Goal: Task Accomplishment & Management: Complete application form

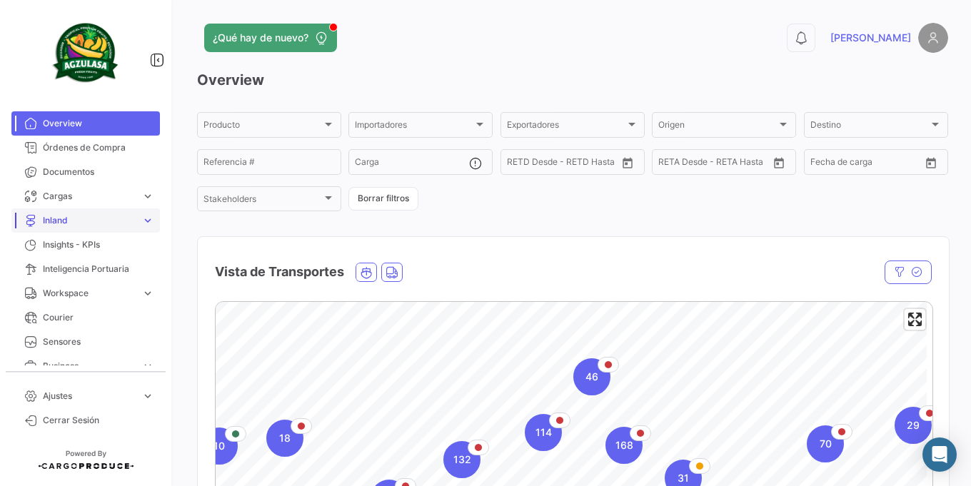
click at [121, 216] on span "Inland" at bounding box center [89, 220] width 93 height 13
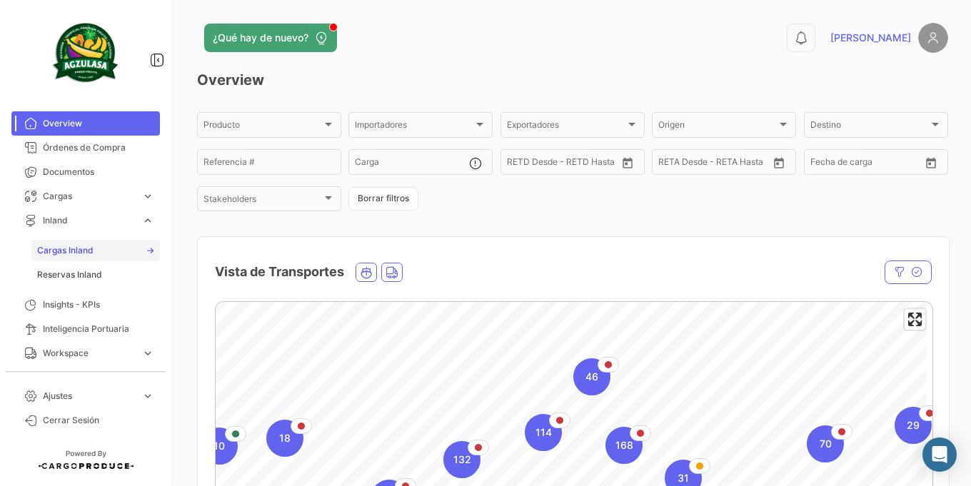
click at [87, 253] on span "Cargas Inland" at bounding box center [65, 250] width 56 height 13
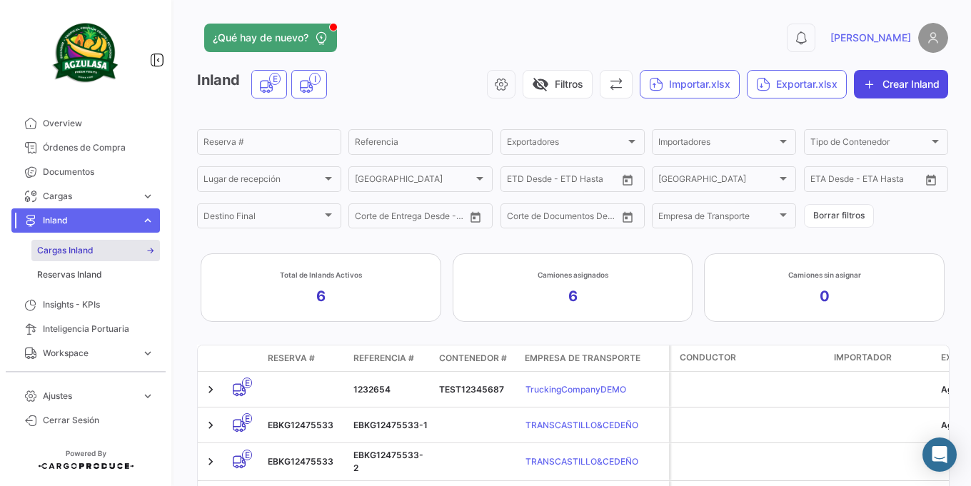
click at [883, 86] on button "Crear Inland" at bounding box center [901, 84] width 94 height 29
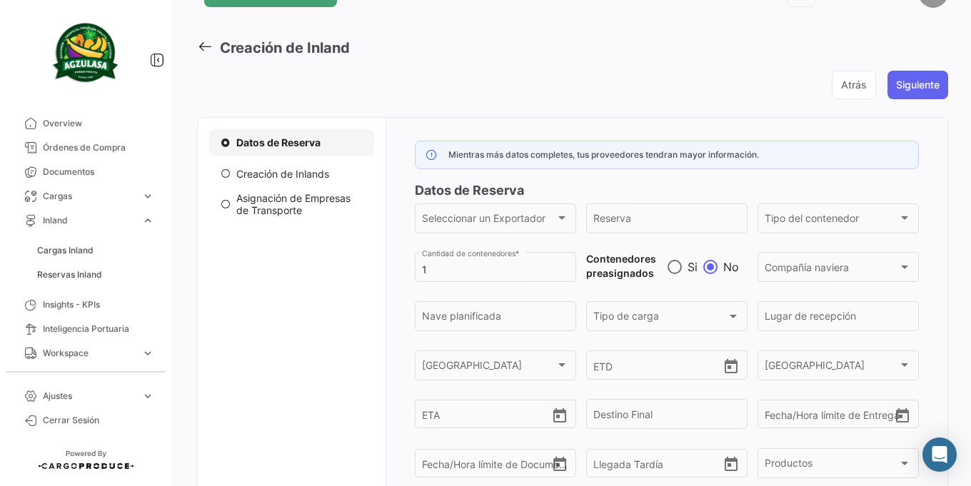
scroll to position [86, 0]
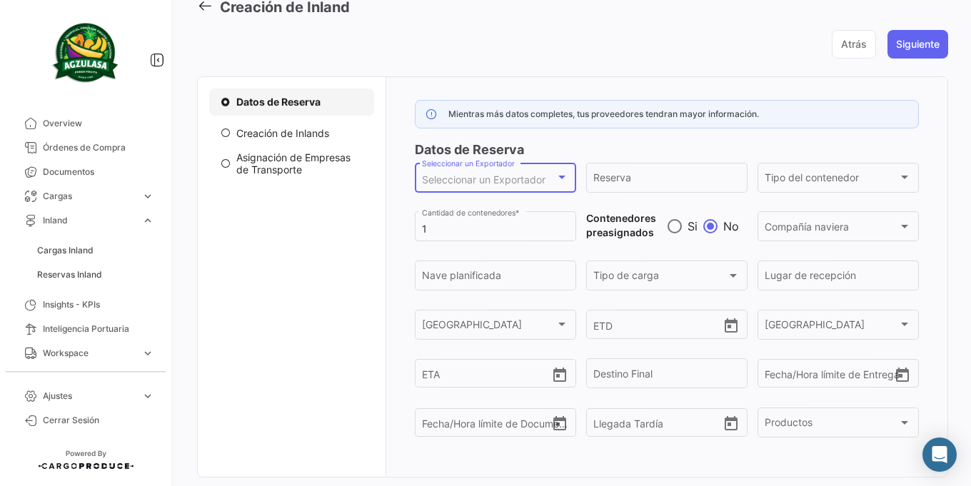
click at [483, 175] on span "Seleccionar un Exportador" at bounding box center [484, 179] width 124 height 12
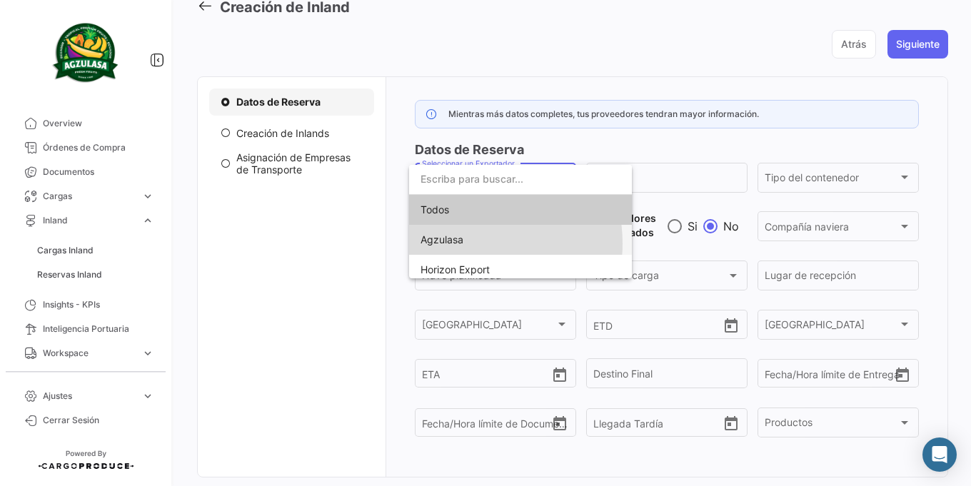
click at [465, 243] on span "Agzulasa" at bounding box center [521, 240] width 200 height 30
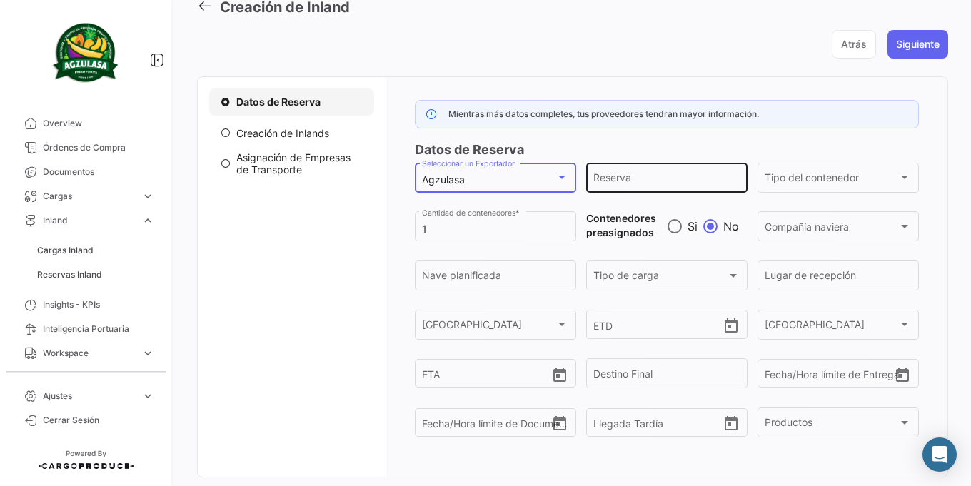
click at [715, 178] on input "Reserva" at bounding box center [666, 180] width 146 height 12
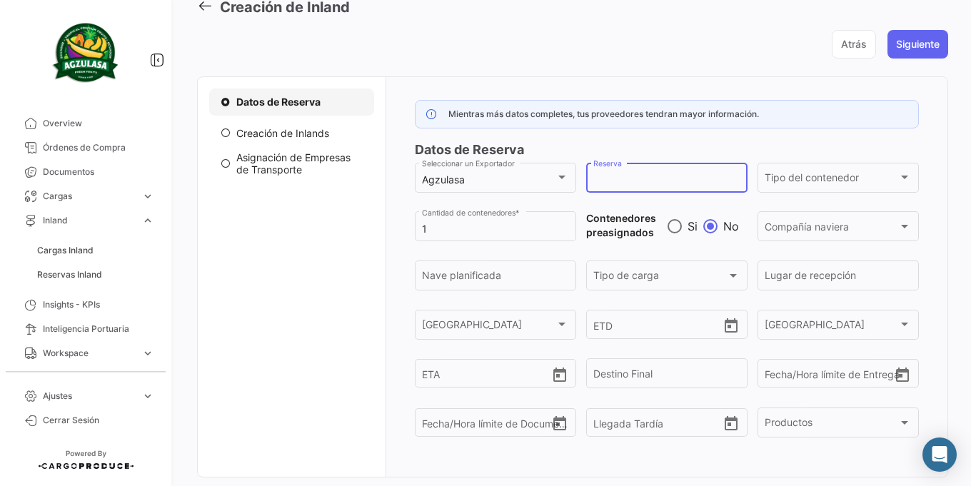
scroll to position [129, 0]
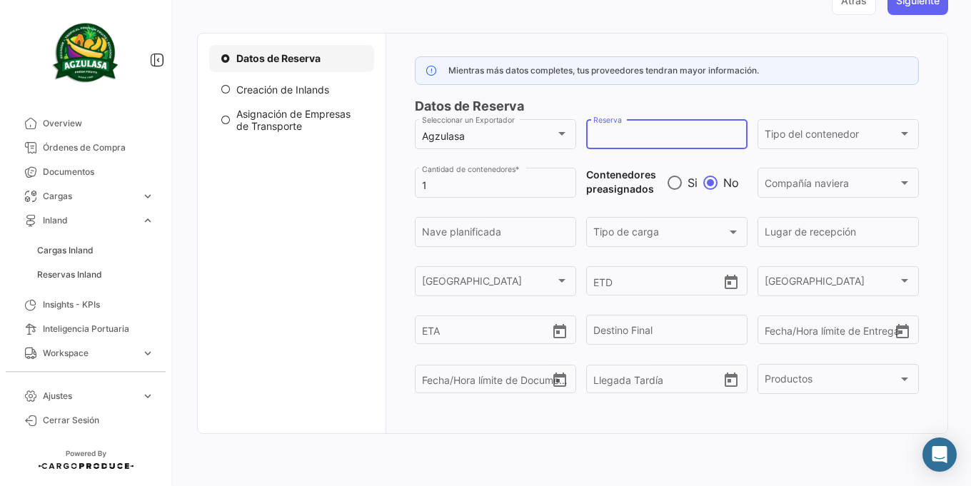
click at [509, 413] on div "Mientras más datos completes, tus proveedores tendran mayor información. Datos …" at bounding box center [667, 234] width 563 height 400
click at [668, 136] on input "Reserva" at bounding box center [666, 137] width 146 height 12
paste input "EBKG14065057"
type input "EBKG14065057"
click at [835, 139] on span "Tipo del contenedor" at bounding box center [832, 137] width 134 height 12
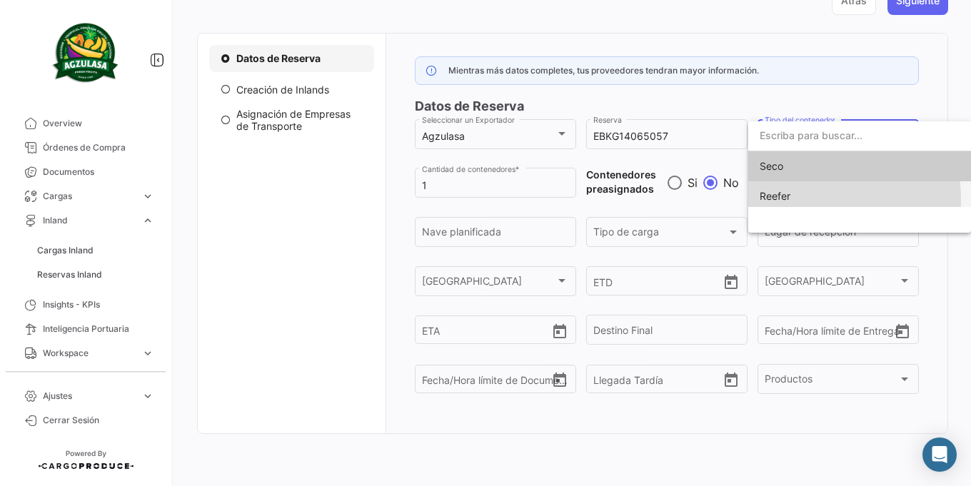
click at [810, 199] on span "Reefer" at bounding box center [860, 196] width 200 height 30
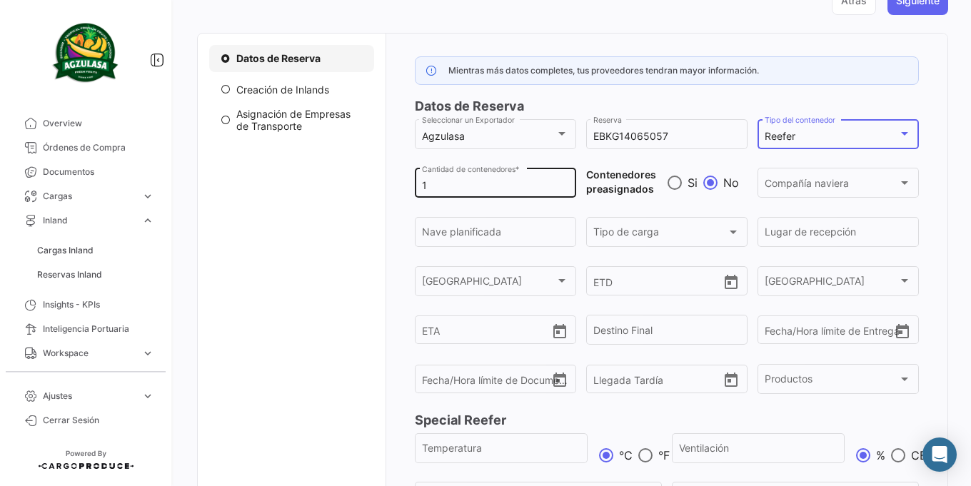
click at [479, 184] on input "1" at bounding box center [495, 186] width 146 height 12
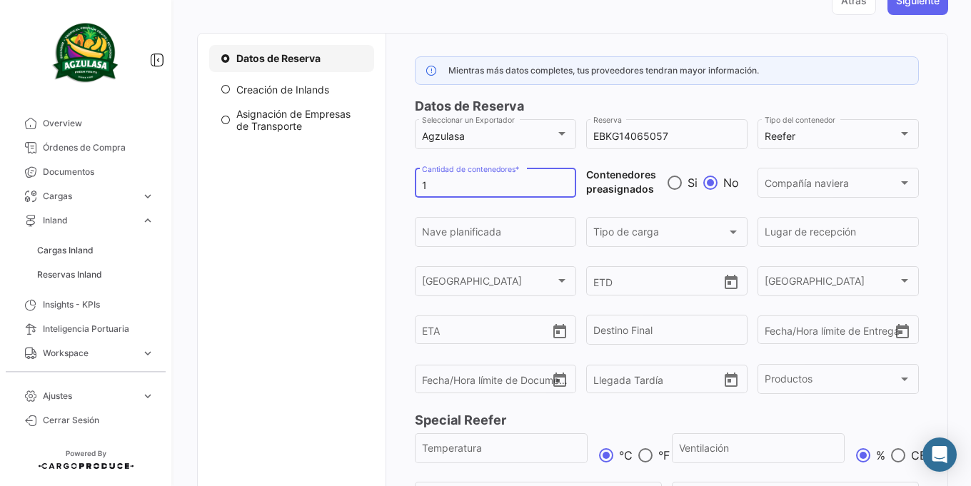
click at [479, 184] on input "1" at bounding box center [495, 186] width 146 height 12
type input "5"
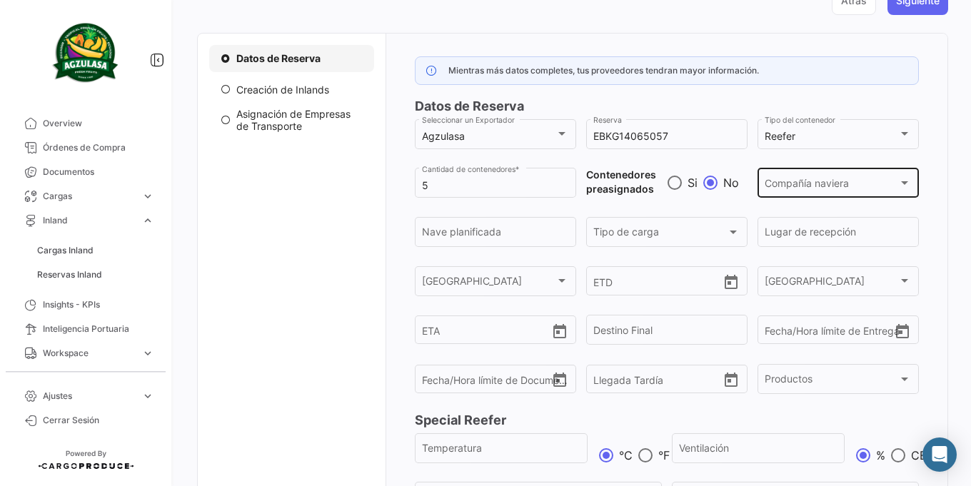
click at [770, 193] on div "Compañía naviera Compañía naviera" at bounding box center [838, 182] width 146 height 33
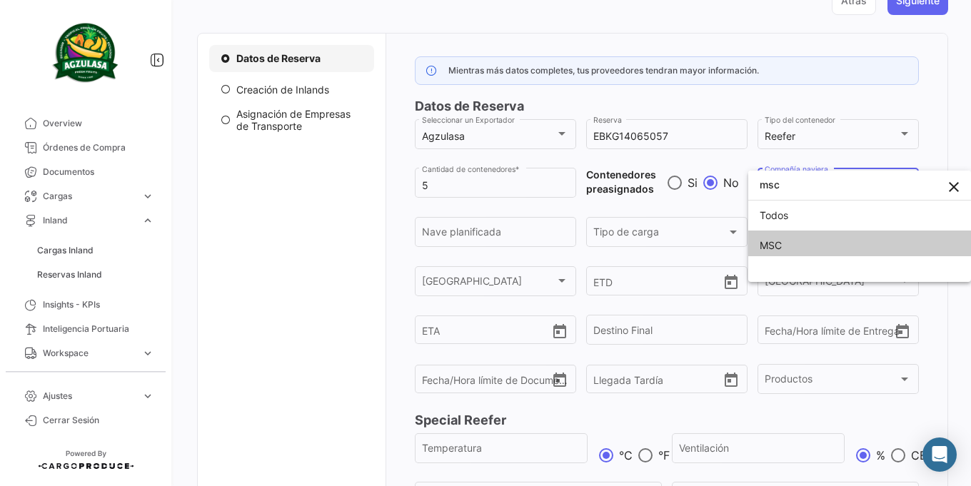
type input "msc"
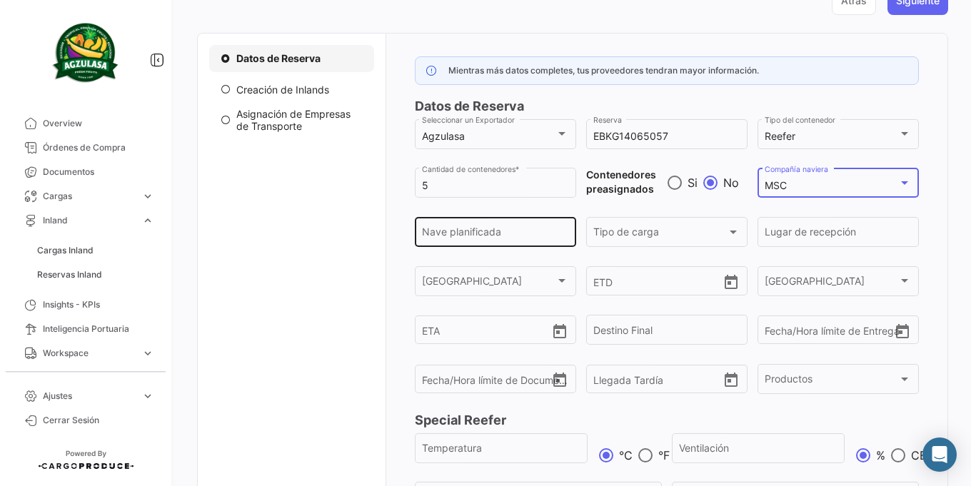
click at [540, 233] on input "Nave planificada" at bounding box center [495, 235] width 146 height 12
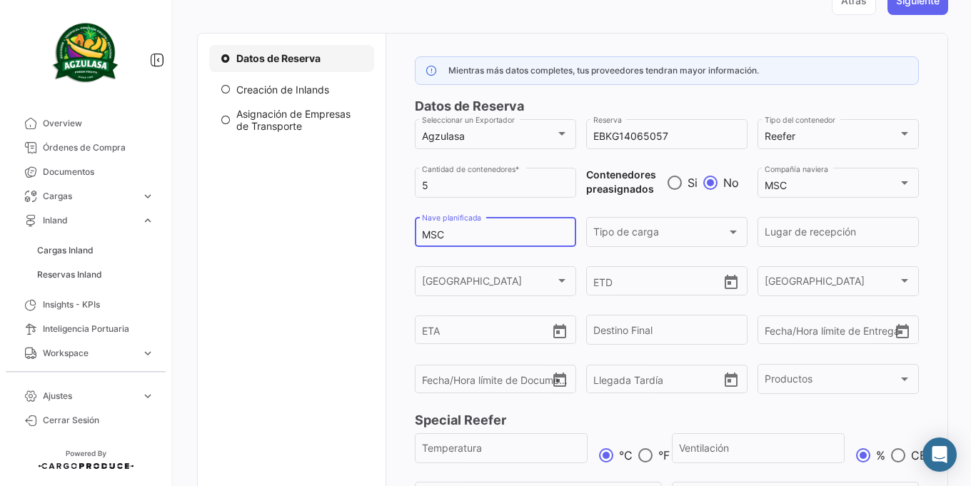
click at [528, 239] on input "MSC" at bounding box center [495, 235] width 146 height 12
paste input "ROUWB V. 536R"
type input "MSC ROUWB V. 536R"
click at [640, 226] on div "Tipo de carga Tipo de carga" at bounding box center [666, 230] width 146 height 33
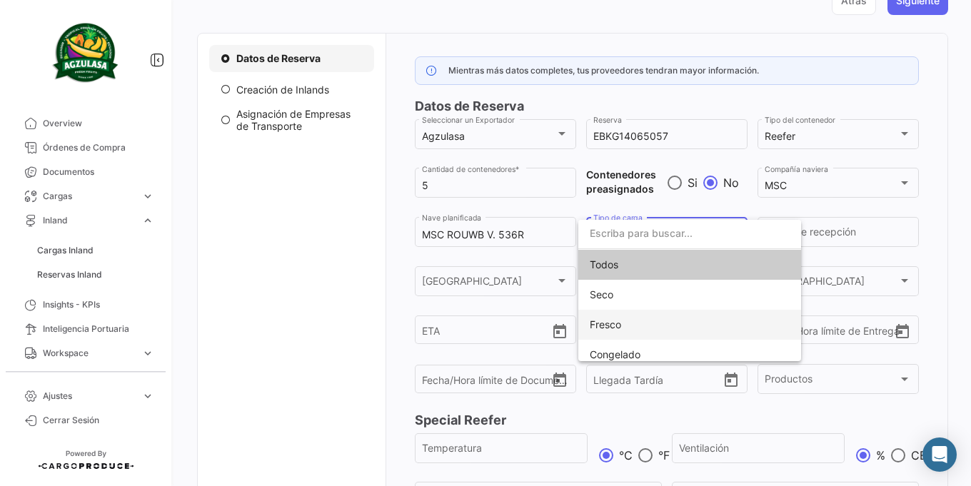
click at [632, 318] on span "Fresco" at bounding box center [690, 325] width 200 height 30
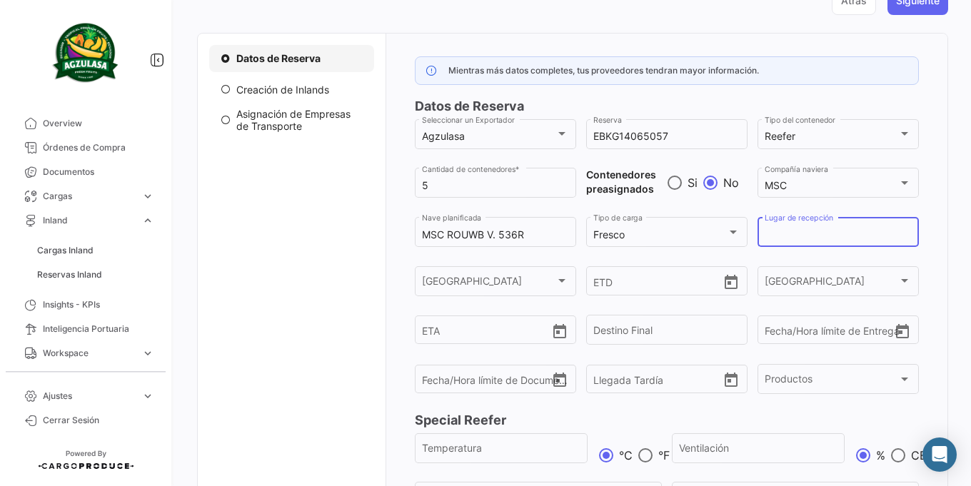
click at [831, 239] on input "Lugar de recepción" at bounding box center [838, 235] width 146 height 12
type input "Klaipeda"
click at [512, 293] on div "ETA" at bounding box center [495, 318] width 146 height 53
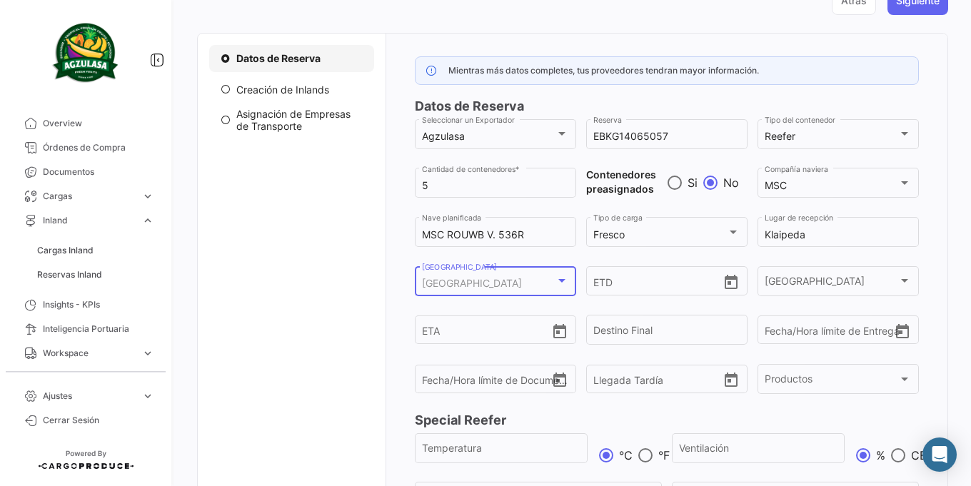
click at [512, 285] on div "[GEOGRAPHIC_DATA]" at bounding box center [489, 284] width 134 height 12
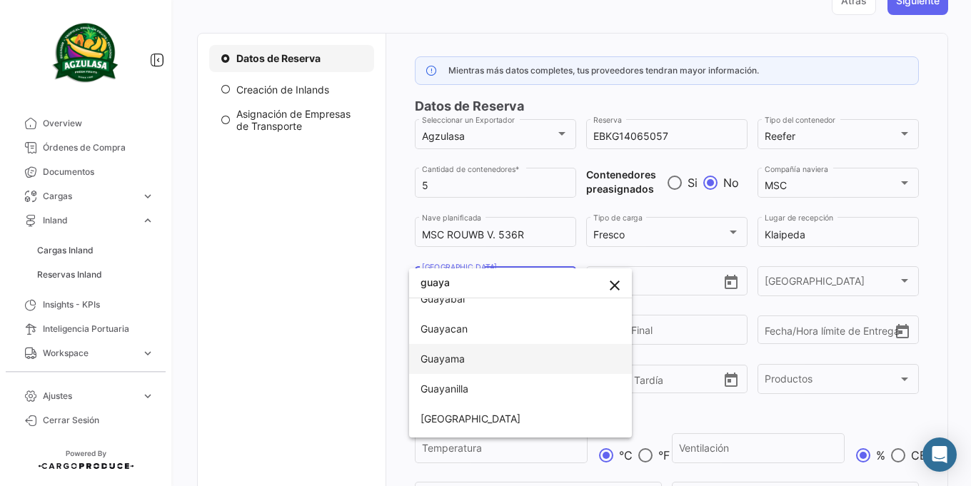
scroll to position [161, 0]
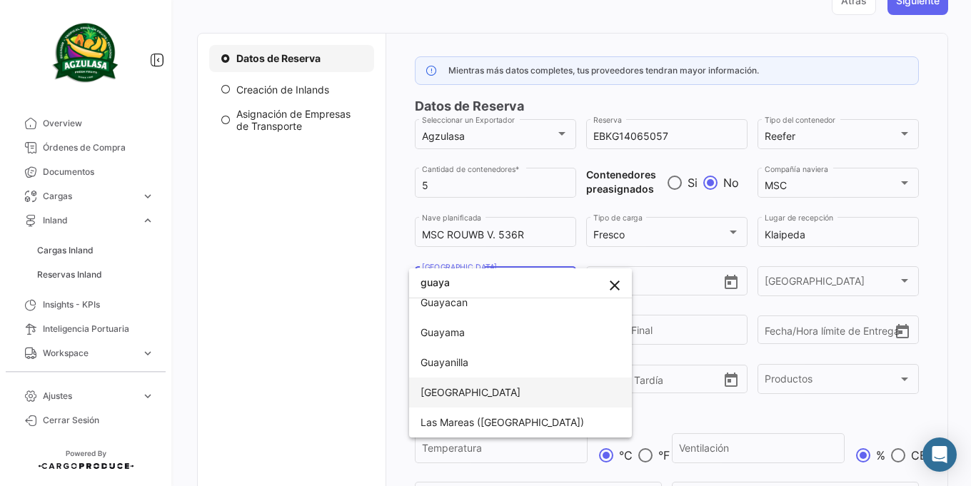
type input "guaya"
click at [505, 396] on span "[GEOGRAPHIC_DATA]" at bounding box center [521, 393] width 200 height 30
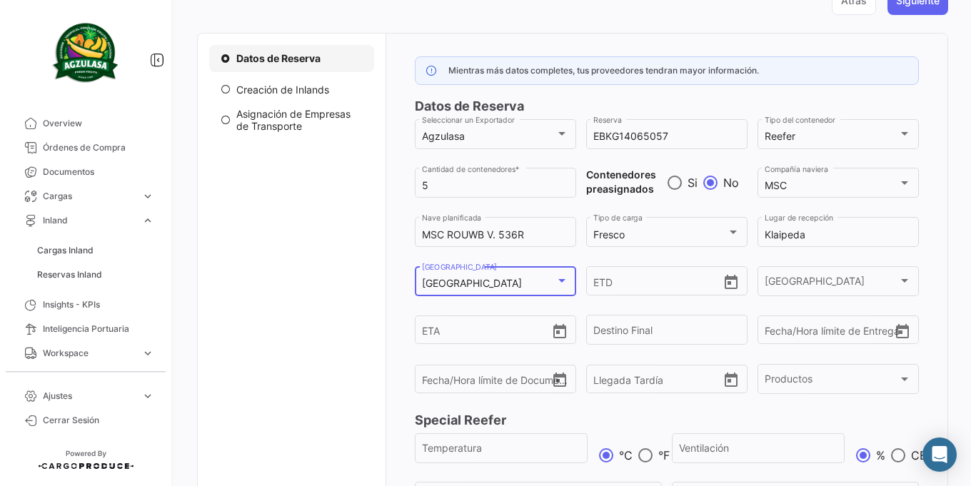
click at [354, 308] on div "Datos de Reserva Creación de Inlands Asignación de Empresas de Transporte" at bounding box center [292, 293] width 188 height 518
click at [487, 281] on div "[GEOGRAPHIC_DATA]" at bounding box center [489, 284] width 134 height 12
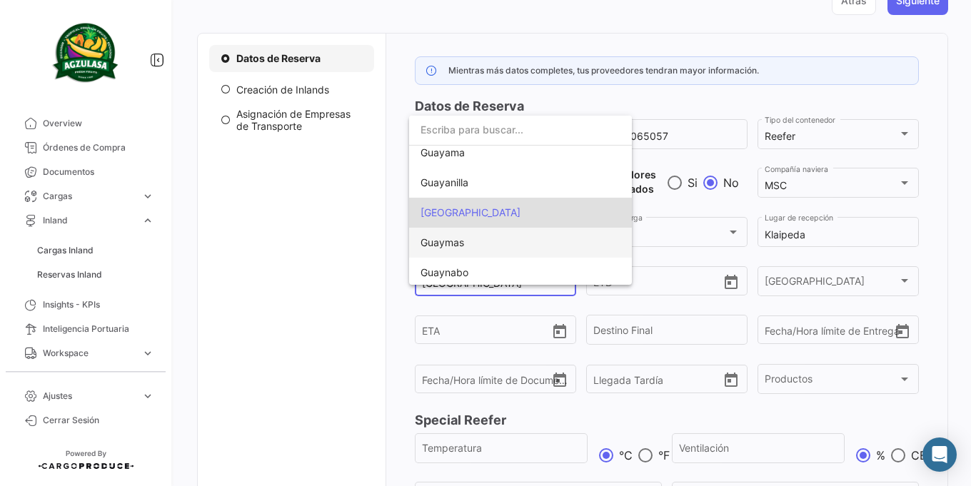
scroll to position [91771, 0]
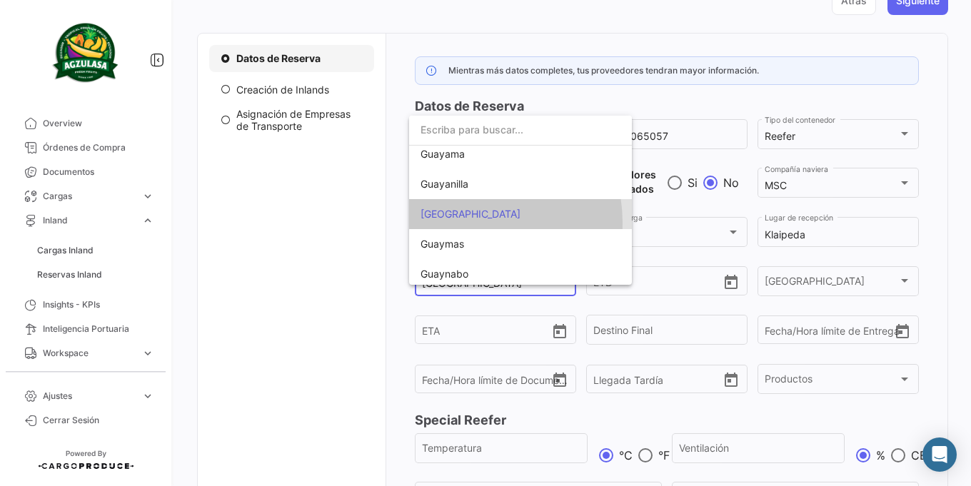
click at [468, 223] on span "[GEOGRAPHIC_DATA]" at bounding box center [521, 214] width 200 height 30
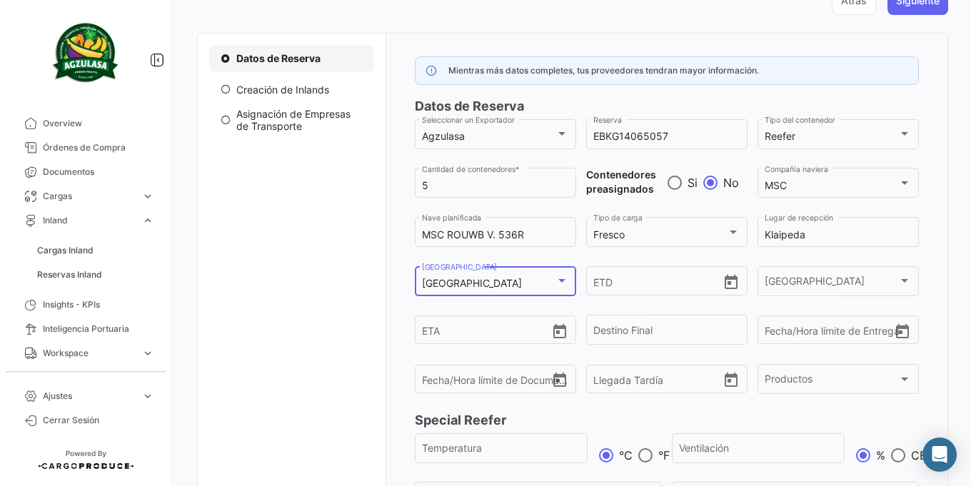
click at [456, 276] on div "[GEOGRAPHIC_DATA] [GEOGRAPHIC_DATA]" at bounding box center [495, 279] width 146 height 33
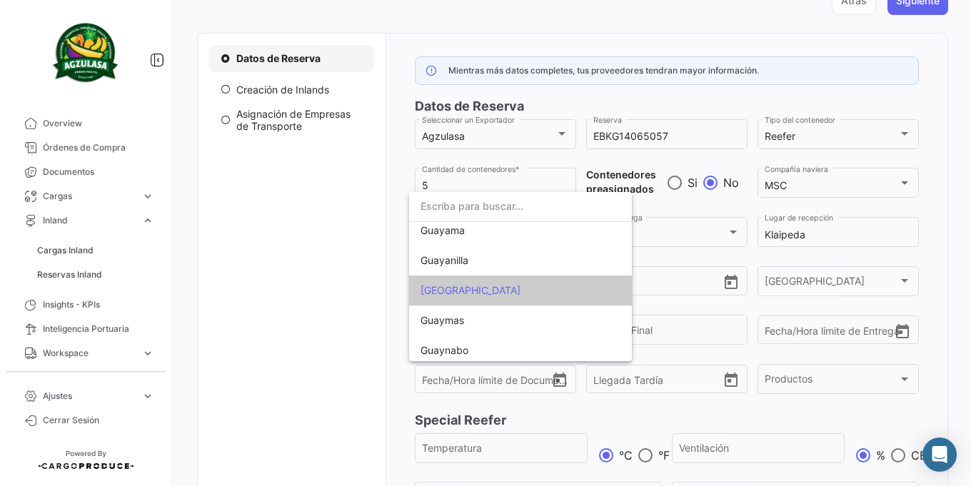
click at [445, 288] on span "[GEOGRAPHIC_DATA]" at bounding box center [471, 290] width 100 height 12
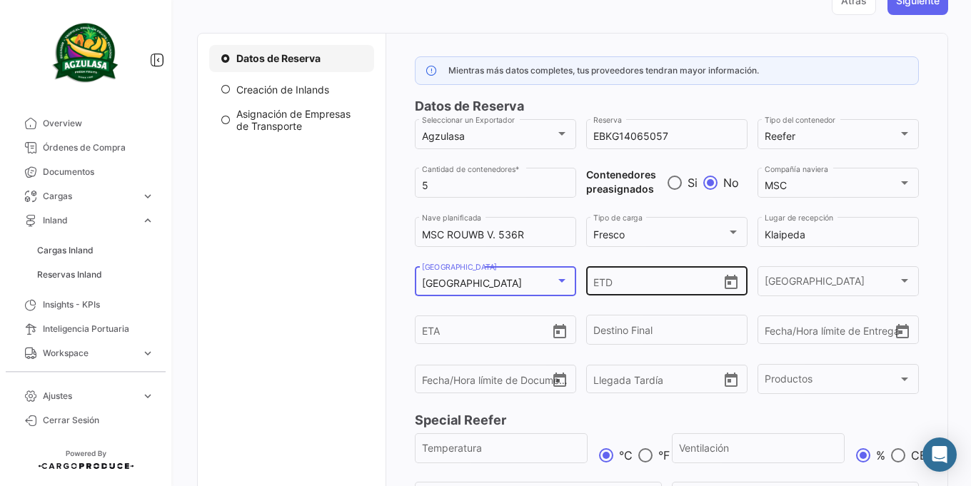
click at [727, 282] on icon "Open calendar" at bounding box center [730, 282] width 17 height 17
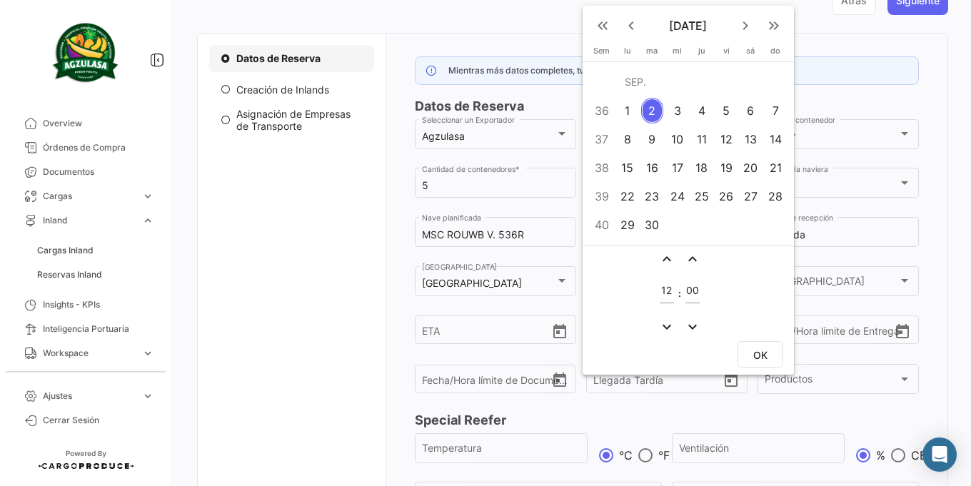
click at [624, 143] on div "8" at bounding box center [627, 139] width 22 height 26
click at [752, 362] on button "OK" at bounding box center [760, 354] width 46 height 26
type input "[DATE] 12:00"
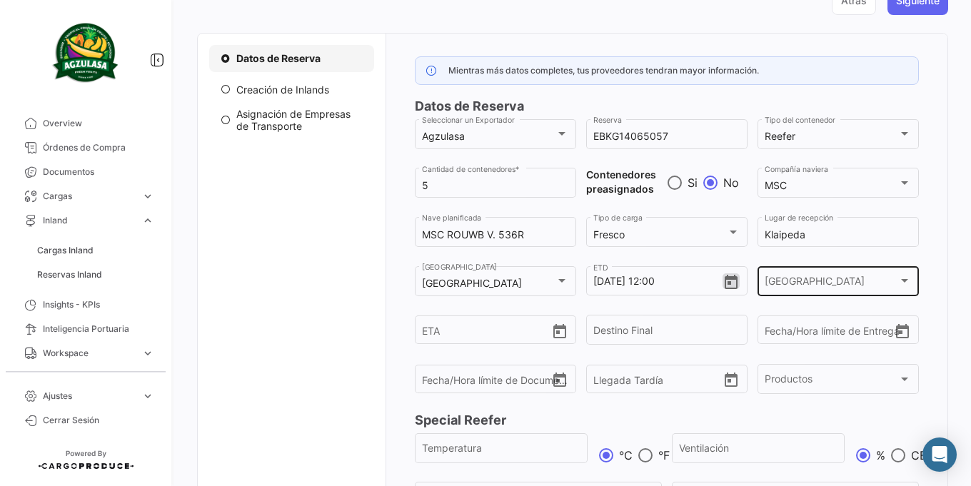
click at [865, 280] on div "[GEOGRAPHIC_DATA]" at bounding box center [832, 284] width 134 height 12
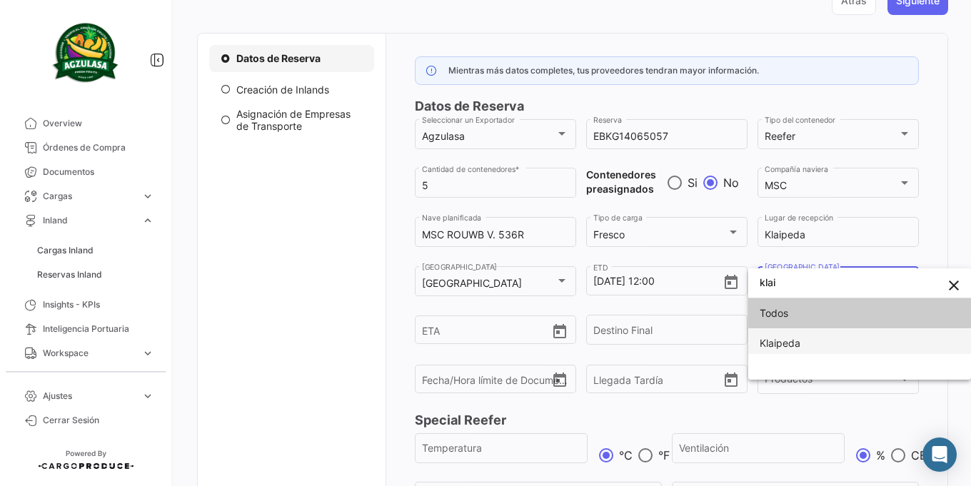
type input "klai"
click at [835, 348] on span "Klaipeda" at bounding box center [860, 343] width 200 height 30
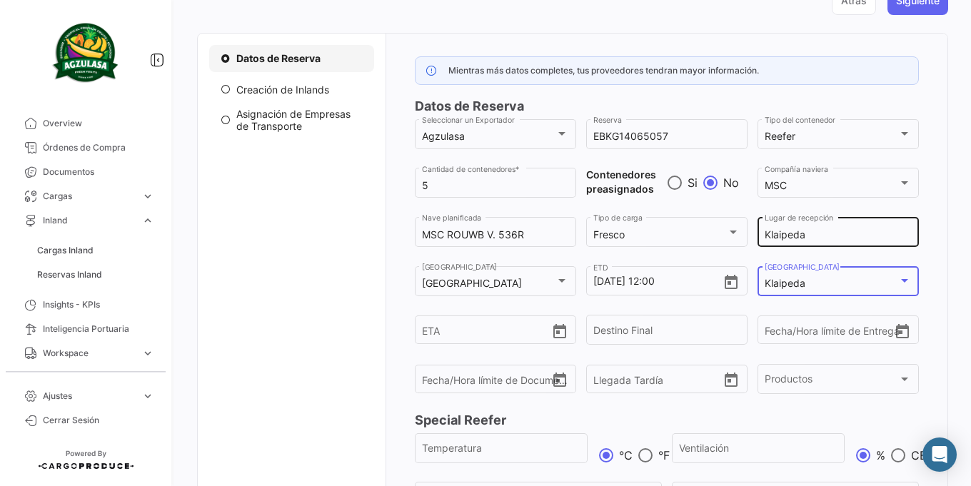
click at [807, 233] on input "Klaipeda" at bounding box center [838, 235] width 146 height 12
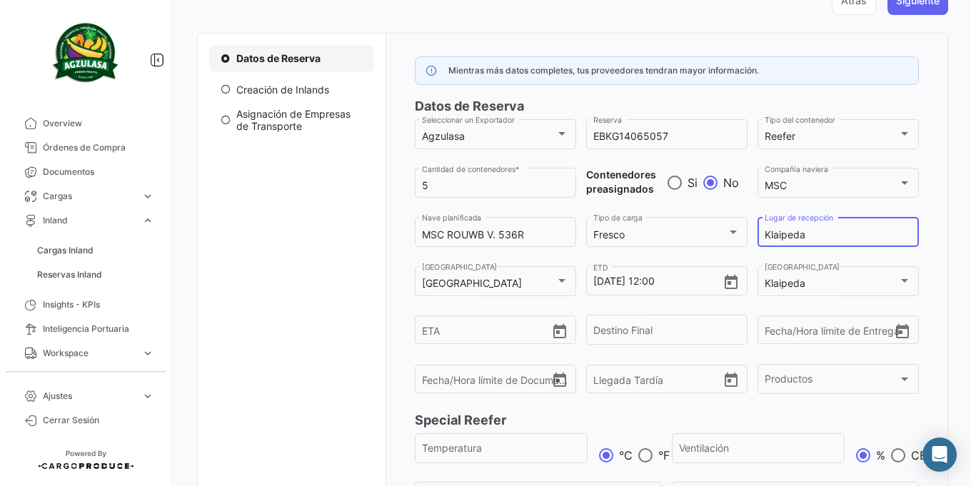
click at [807, 233] on input "Klaipeda" at bounding box center [838, 235] width 146 height 12
click at [655, 330] on input "Destino Final" at bounding box center [666, 333] width 146 height 12
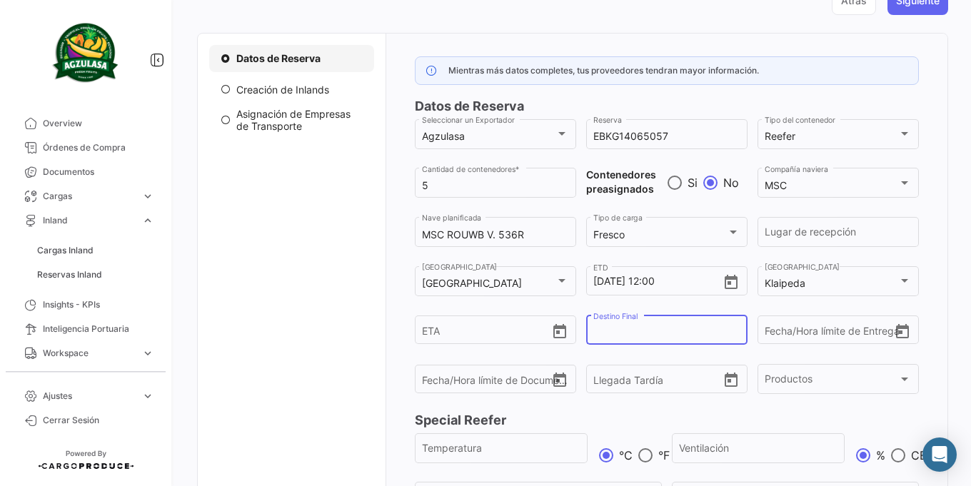
paste input "Klaipeda"
type input "Klaipeda"
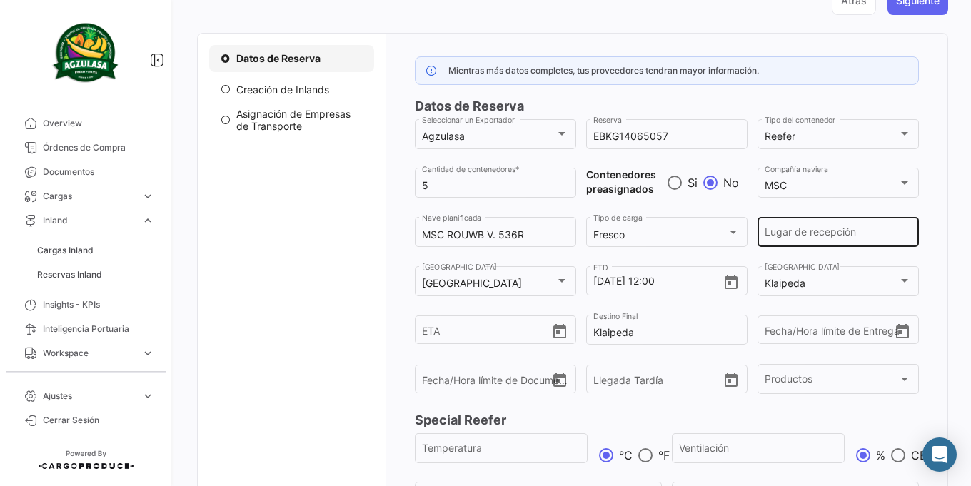
click at [770, 243] on div "Lugar de recepción" at bounding box center [838, 230] width 146 height 33
click at [795, 231] on input "Lugar de recepción" at bounding box center [838, 235] width 146 height 12
paste input "NAPORTEC"
type input "NAPORTEC"
click at [572, 345] on div "Mientras más datos completes, tus proveedores tendran mayor información. Datos …" at bounding box center [667, 292] width 505 height 472
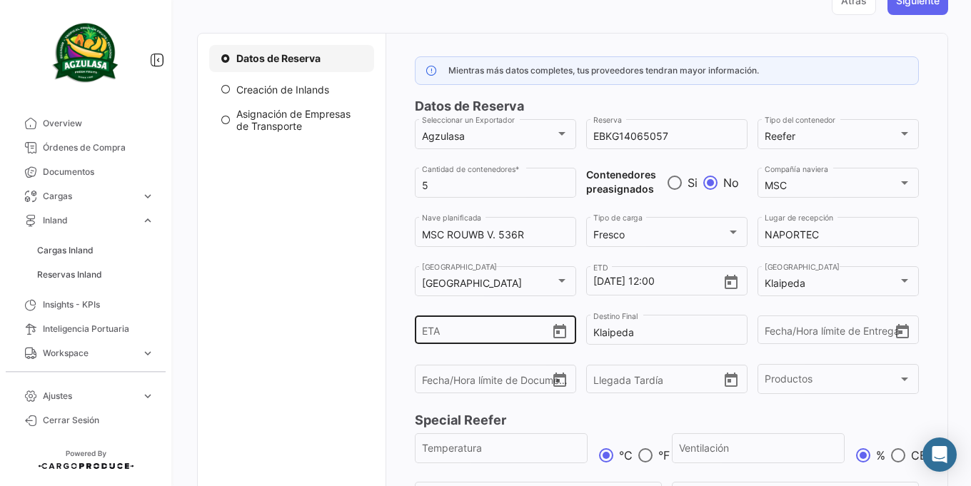
click at [563, 336] on icon "Open calendar" at bounding box center [559, 331] width 13 height 14
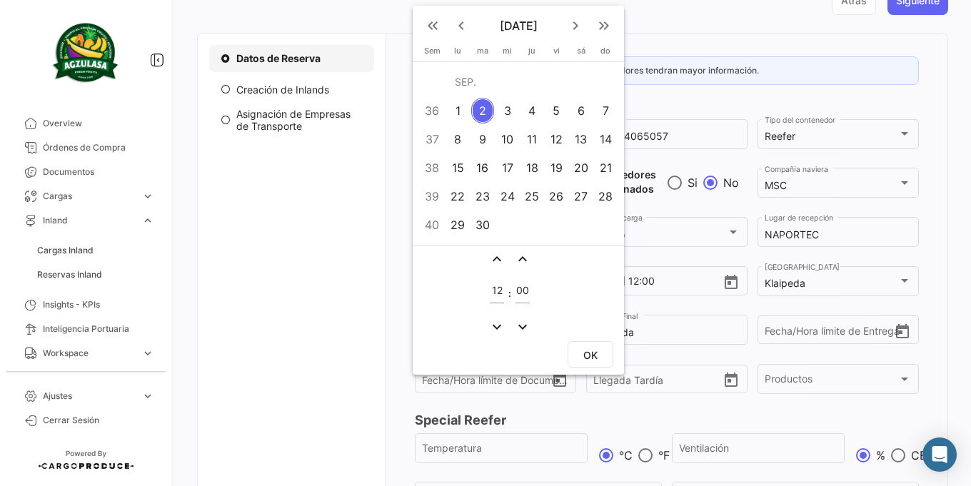
click at [576, 19] on mat-icon "keyboard_arrow_right" at bounding box center [575, 25] width 17 height 17
click at [518, 134] on td "8" at bounding box center [507, 139] width 25 height 29
click at [584, 345] on button "OK" at bounding box center [591, 354] width 46 height 26
type input "[DATE] 12:00"
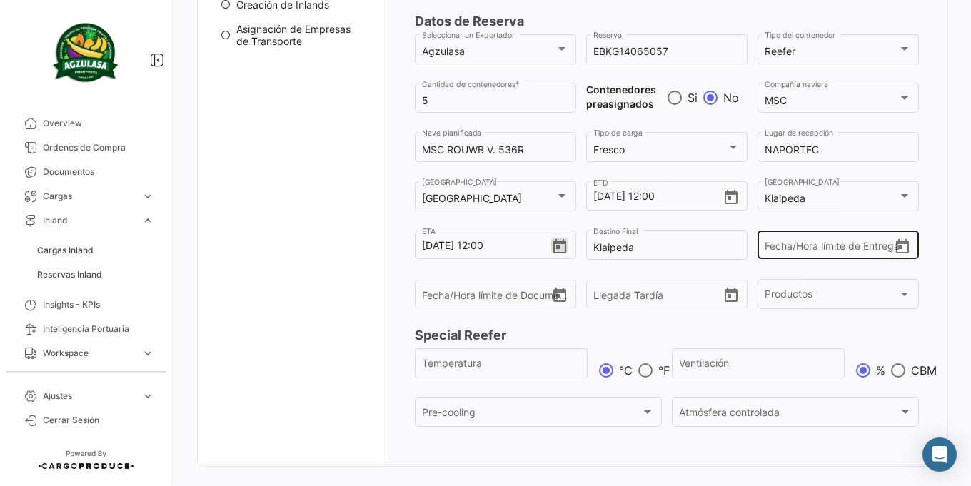
scroll to position [215, 0]
click at [894, 243] on icon "Open calendar" at bounding box center [902, 246] width 17 height 17
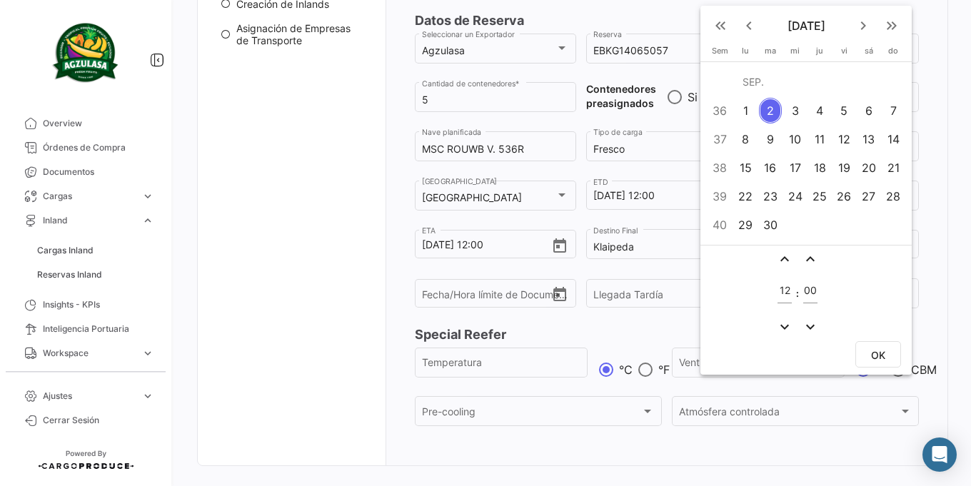
click at [890, 120] on div "7" at bounding box center [893, 111] width 23 height 26
click at [783, 286] on input "12" at bounding box center [784, 291] width 14 height 12
type input "09"
click at [880, 351] on span "OK" at bounding box center [878, 355] width 14 height 12
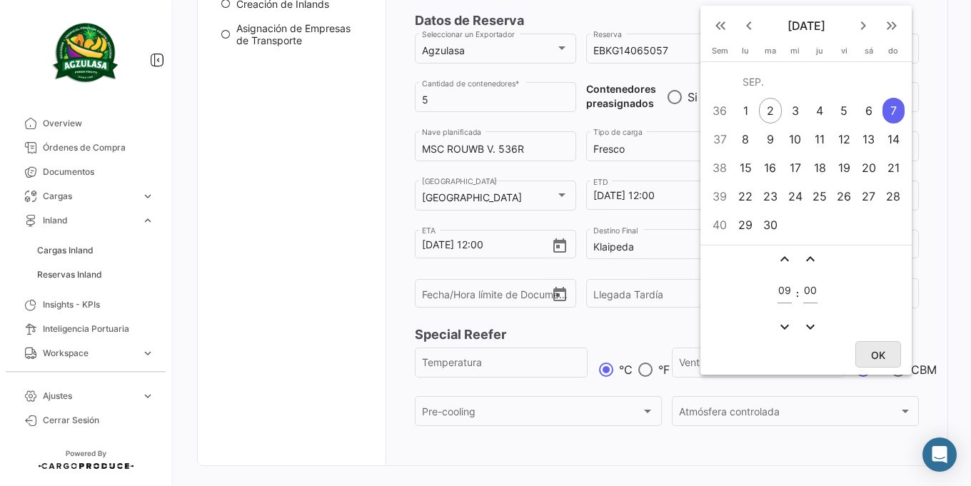
type input "[DATE] 09:00"
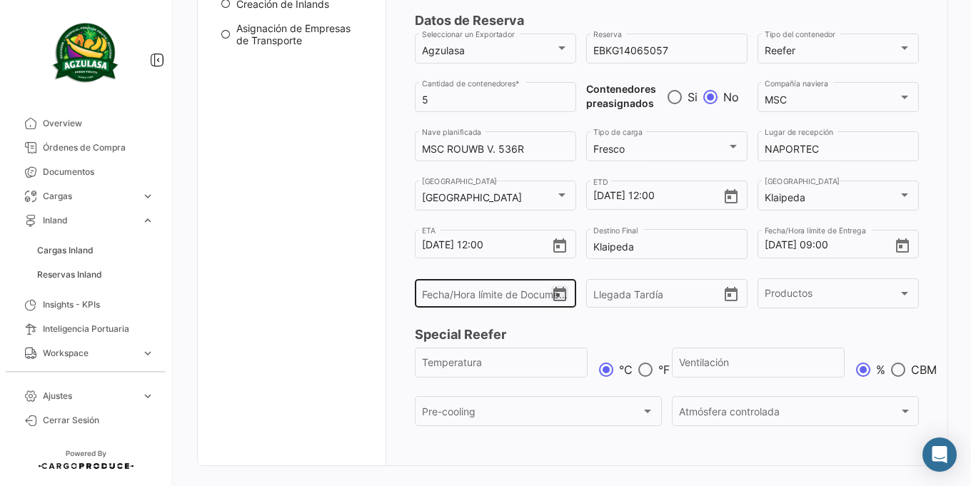
click at [554, 293] on icon "Open calendar" at bounding box center [559, 294] width 17 height 17
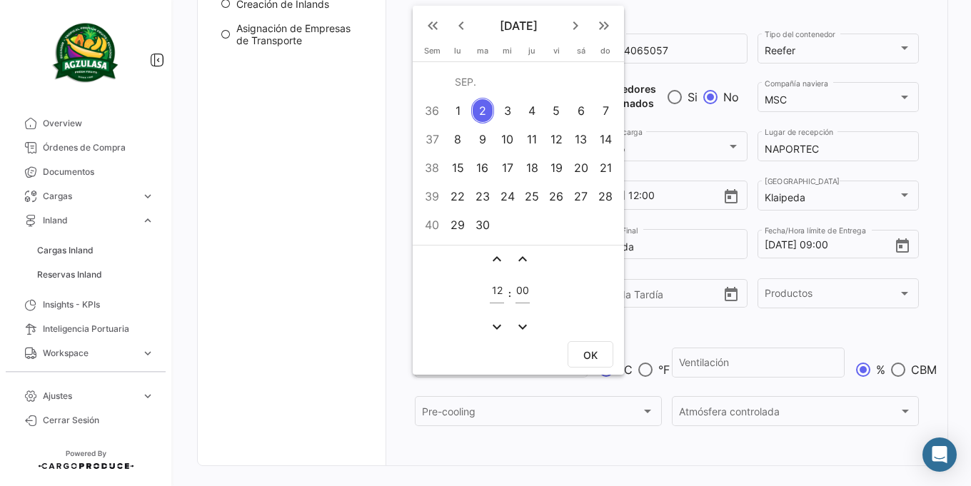
click at [570, 17] on mat-icon "keyboard_arrow_right" at bounding box center [575, 25] width 17 height 17
click at [458, 19] on mat-icon "keyboard_arrow_left" at bounding box center [461, 25] width 17 height 17
click at [555, 103] on div "5" at bounding box center [556, 111] width 22 height 26
click at [501, 286] on input "12" at bounding box center [497, 291] width 14 height 12
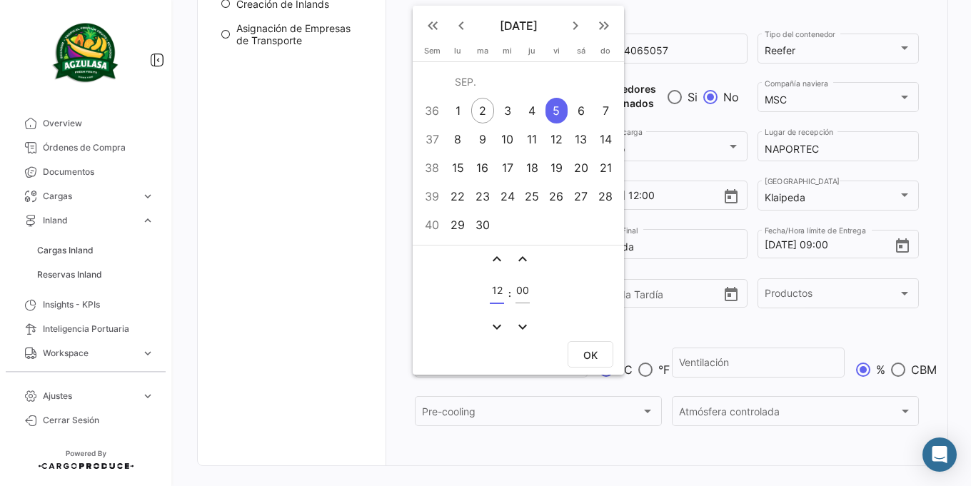
click at [580, 344] on button "OK" at bounding box center [591, 354] width 46 height 26
type input "[DATE] 12:00"
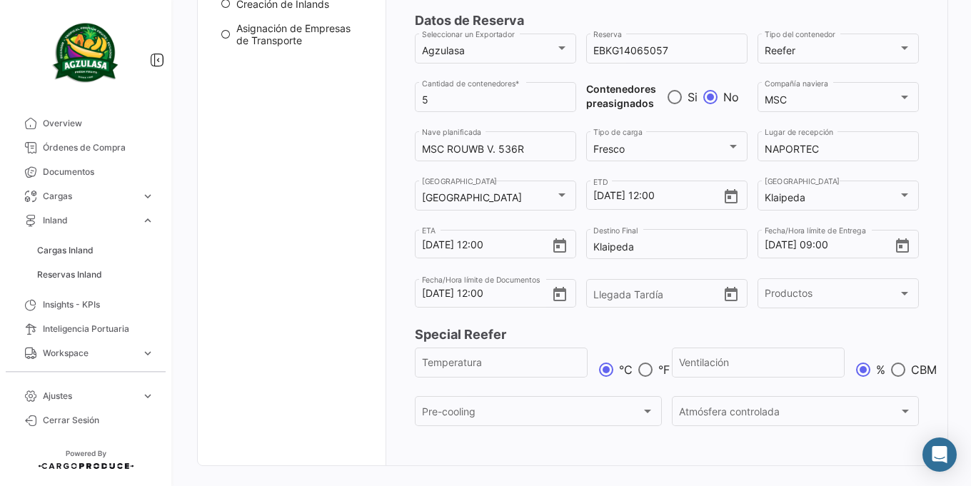
click at [599, 333] on h4 "Special Reefer" at bounding box center [667, 335] width 505 height 20
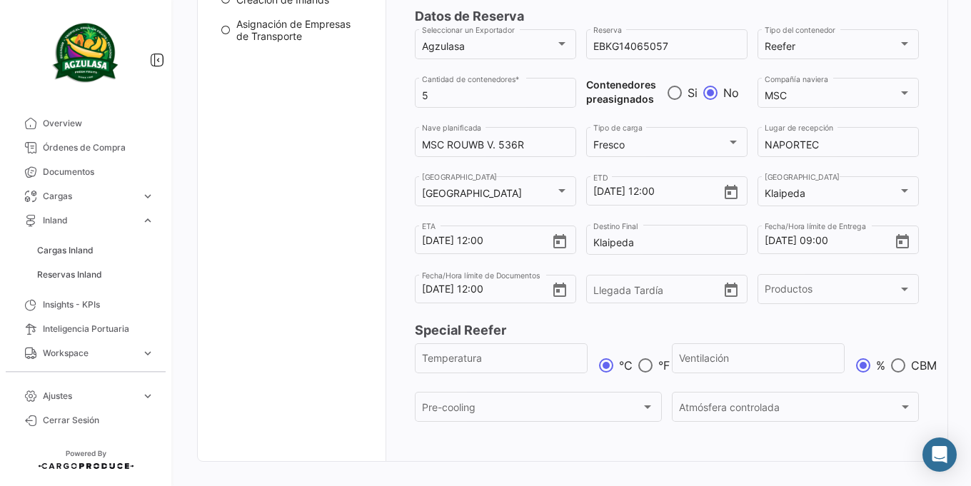
scroll to position [247, 0]
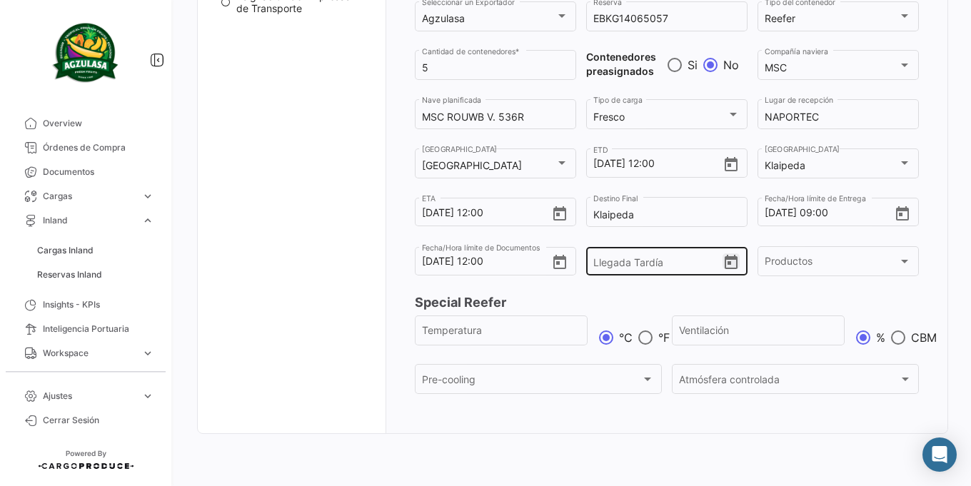
click at [728, 267] on icon "Open calendar" at bounding box center [730, 262] width 17 height 17
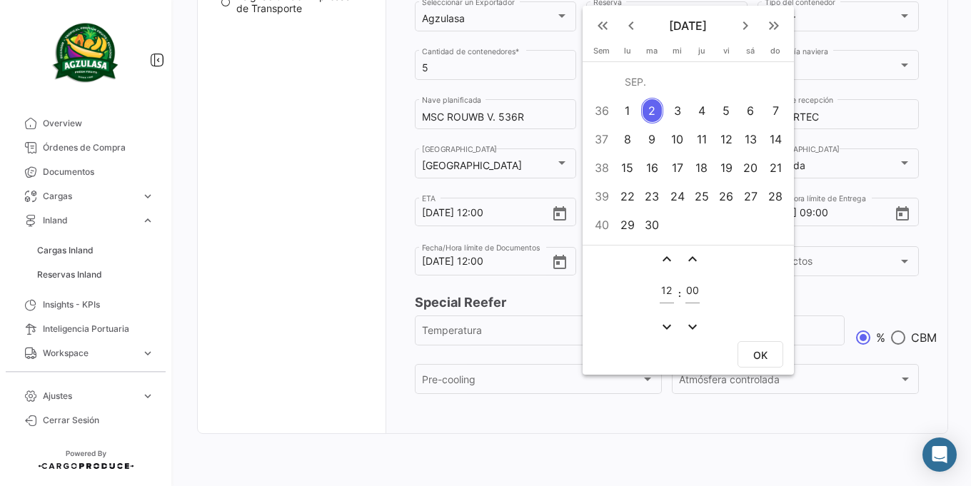
click at [800, 292] on div at bounding box center [485, 243] width 971 height 486
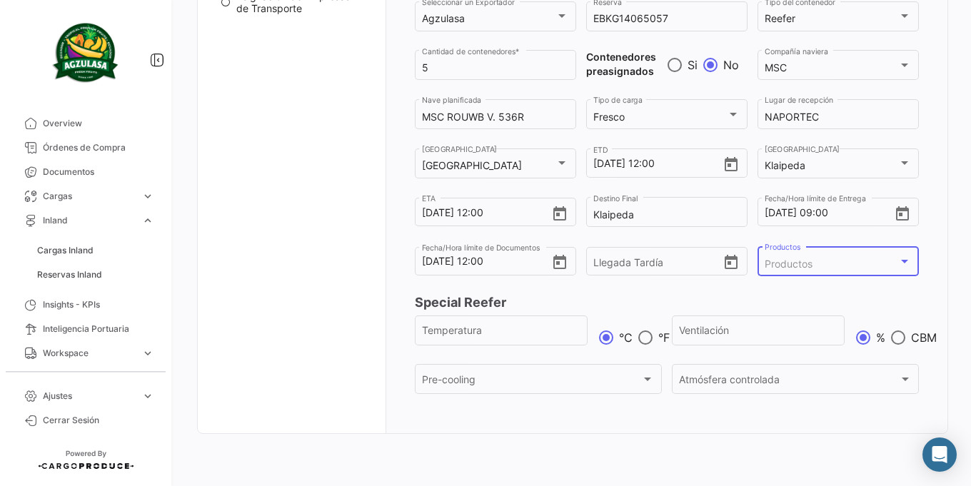
click at [802, 263] on span "Productos" at bounding box center [789, 264] width 48 height 12
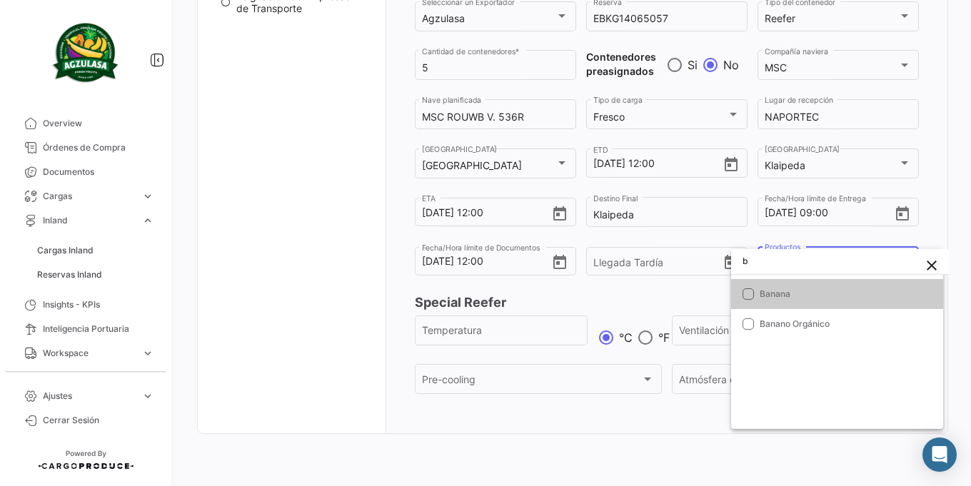
type input "b"
click at [784, 292] on span "Banana" at bounding box center [846, 294] width 172 height 13
click at [700, 301] on div at bounding box center [485, 243] width 971 height 486
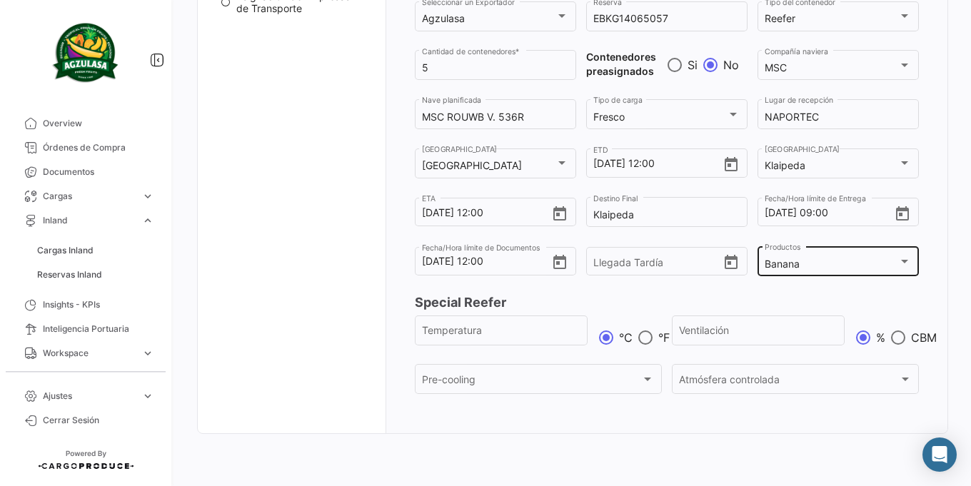
click at [817, 269] on div "Banana" at bounding box center [832, 264] width 134 height 12
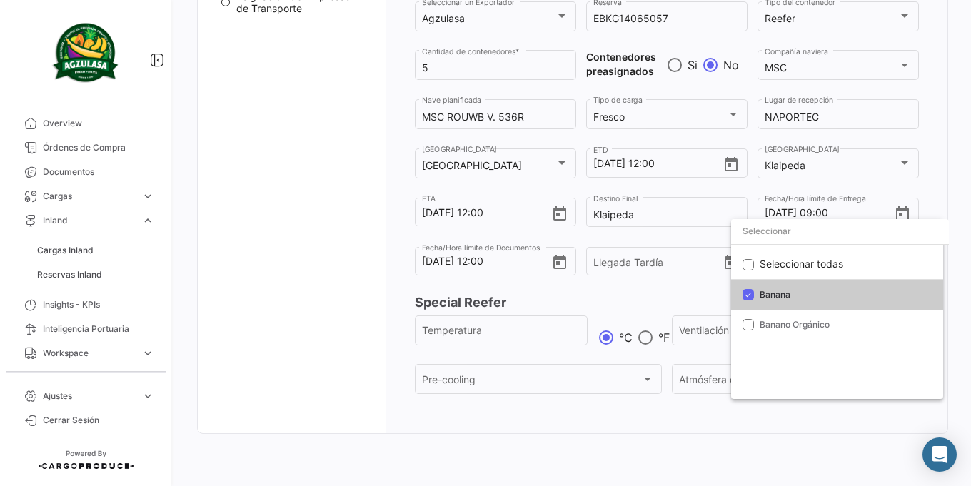
click at [707, 297] on div at bounding box center [485, 243] width 971 height 486
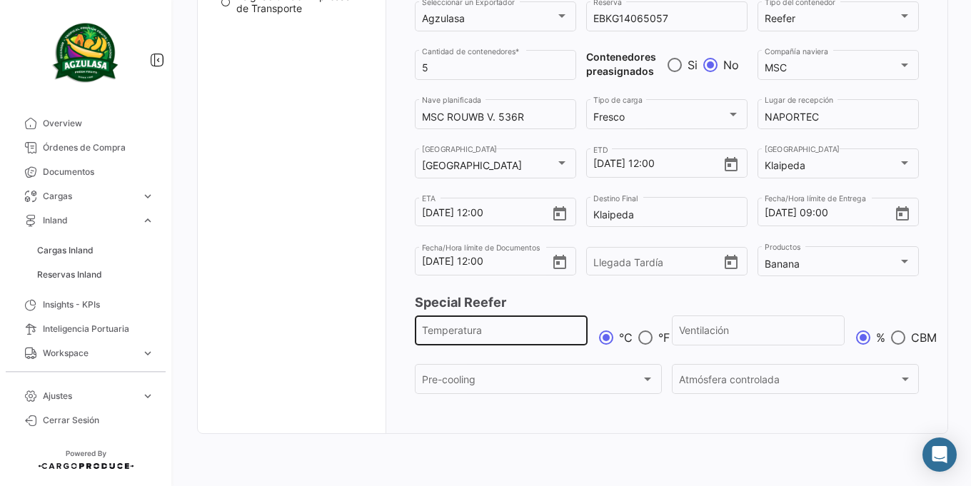
click at [537, 319] on div "Temperatura" at bounding box center [501, 329] width 158 height 33
type input "13,3"
click at [605, 301] on h4 "Special Reefer" at bounding box center [667, 303] width 505 height 20
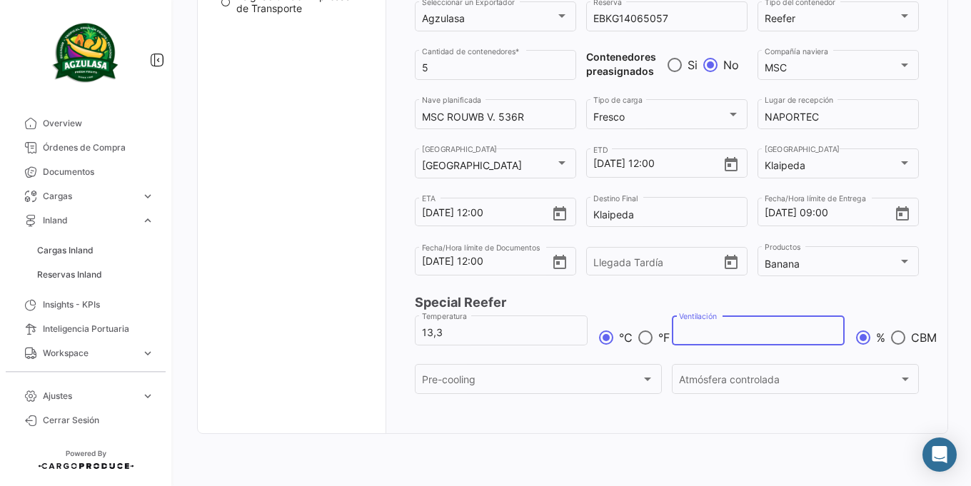
click at [793, 335] on input "Ventilación" at bounding box center [758, 333] width 158 height 12
click at [895, 345] on span at bounding box center [898, 338] width 14 height 14
click at [895, 345] on input "CBM" at bounding box center [898, 338] width 14 height 14
radio input "true"
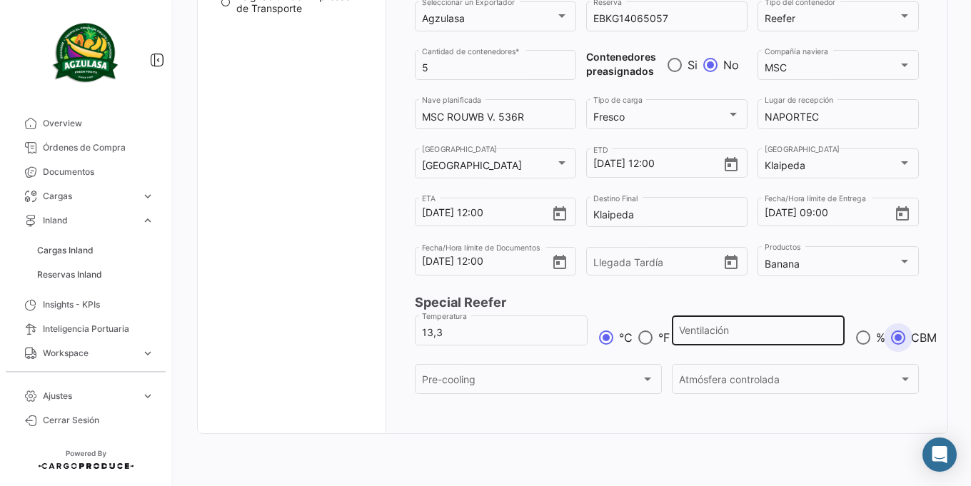
click at [736, 328] on input "Ventilación" at bounding box center [758, 333] width 158 height 12
type input "15"
click at [831, 431] on div "Mientras más datos completes, tus proveedores tendran mayor información. Datos …" at bounding box center [667, 175] width 563 height 518
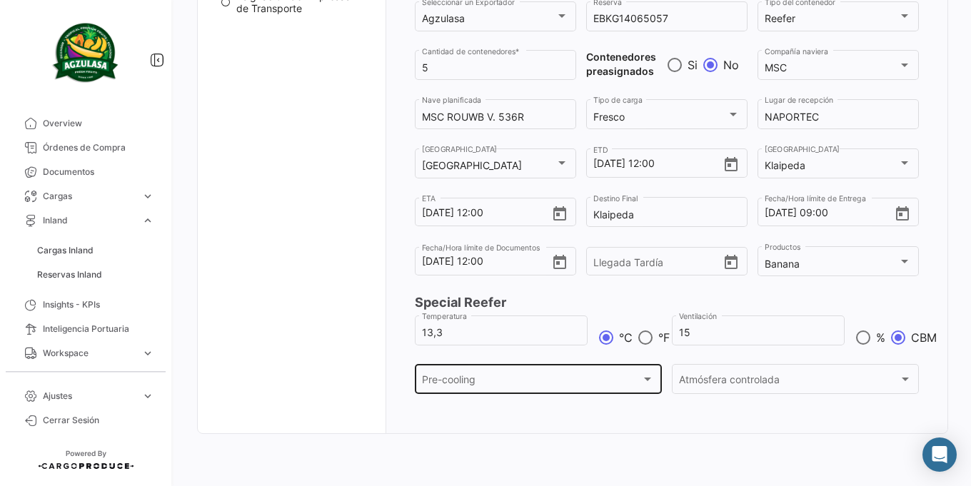
click at [625, 386] on div "Pre-cooling" at bounding box center [531, 382] width 219 height 12
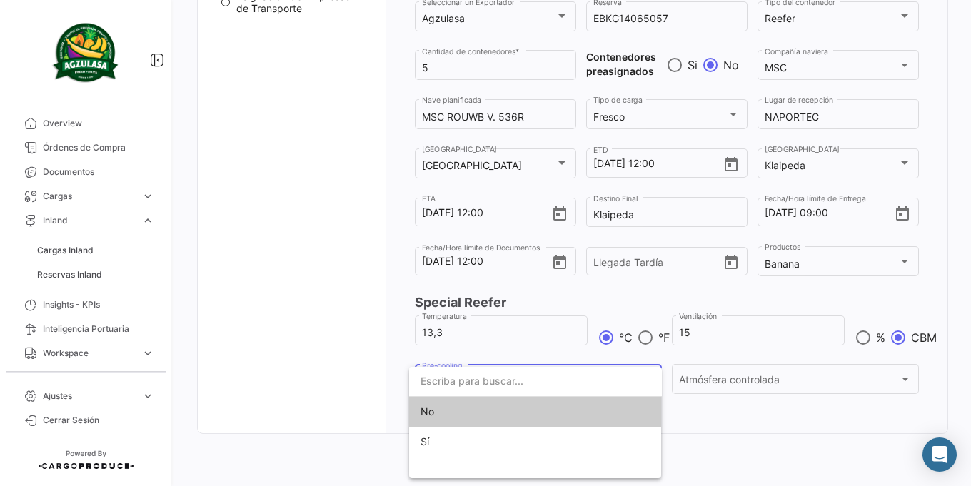
click at [565, 416] on span "No" at bounding box center [521, 412] width 200 height 30
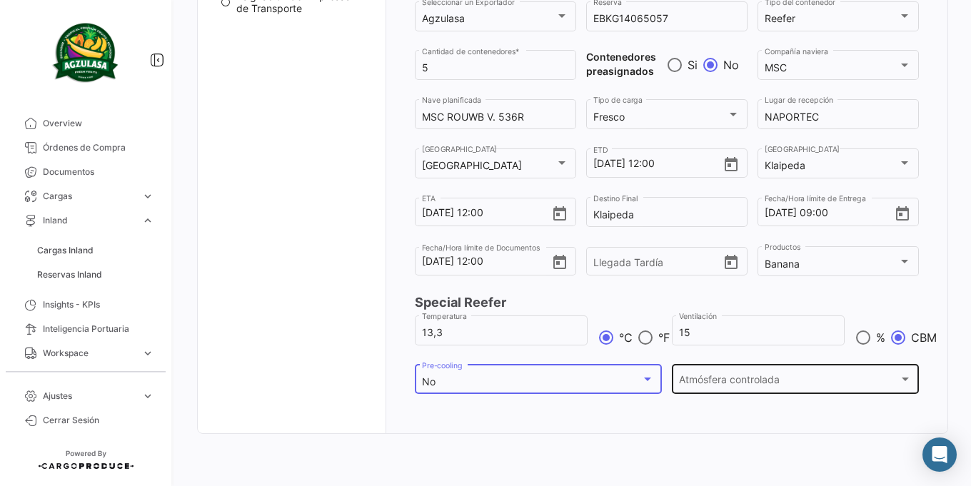
click at [776, 389] on div "Atmósfera controlada Atmósfera controlada" at bounding box center [795, 378] width 232 height 33
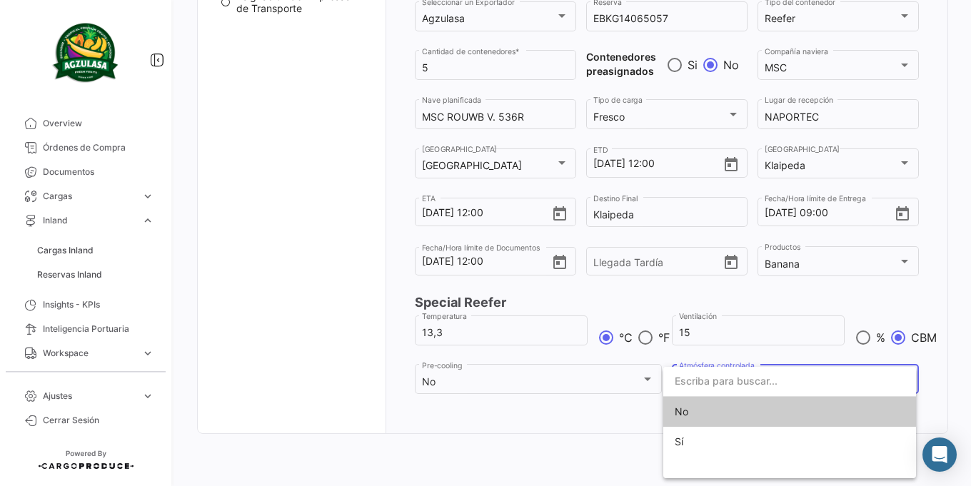
click at [748, 419] on span "No" at bounding box center [775, 412] width 200 height 30
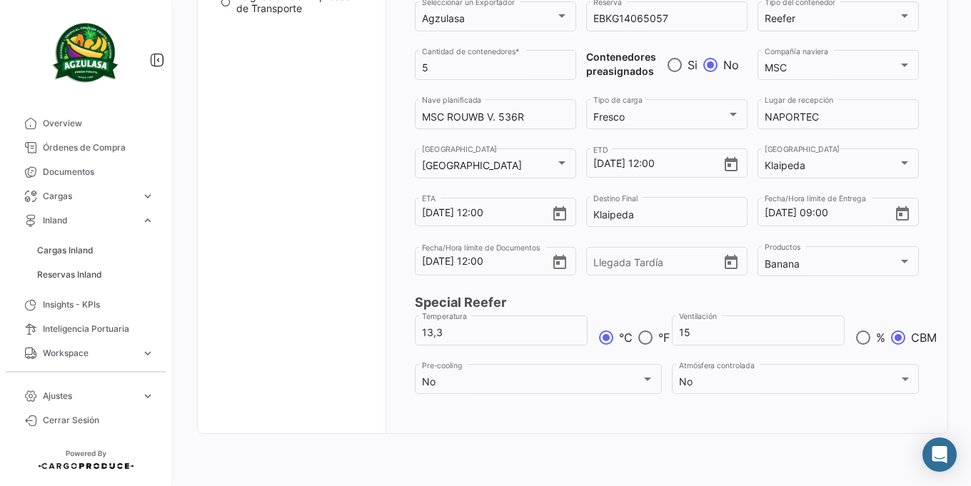
click at [658, 419] on div "Mientras más datos completes, tus proveedores tendran mayor información. Datos …" at bounding box center [667, 175] width 563 height 518
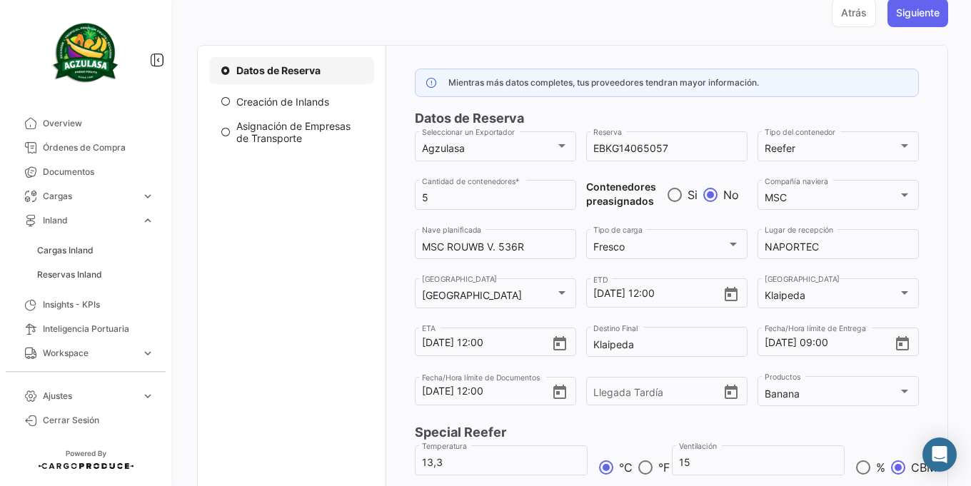
scroll to position [76, 0]
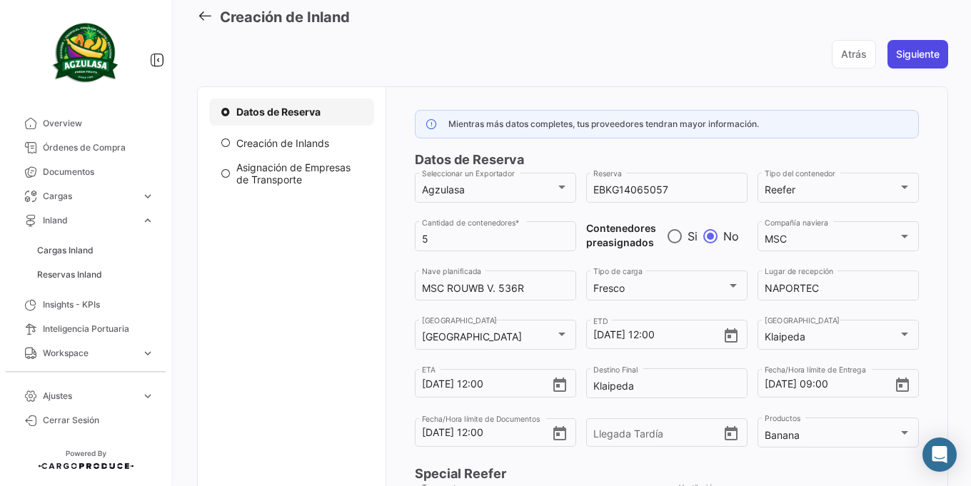
click at [907, 56] on button "Siguiente" at bounding box center [917, 54] width 61 height 29
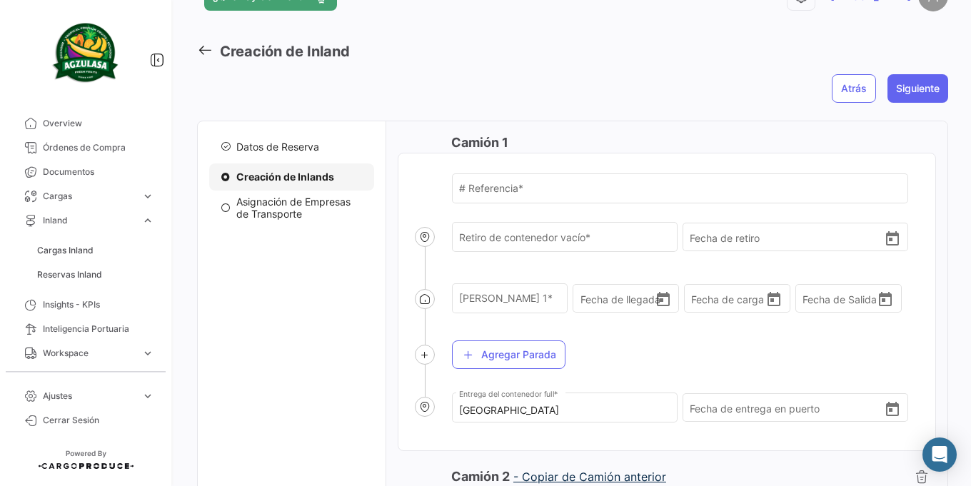
scroll to position [0, 0]
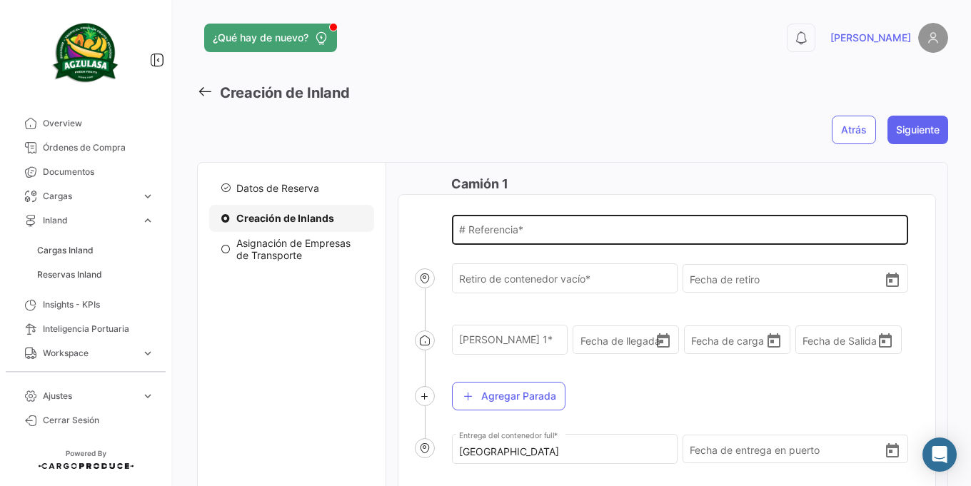
click at [503, 241] on div "# Referencia *" at bounding box center [680, 228] width 442 height 33
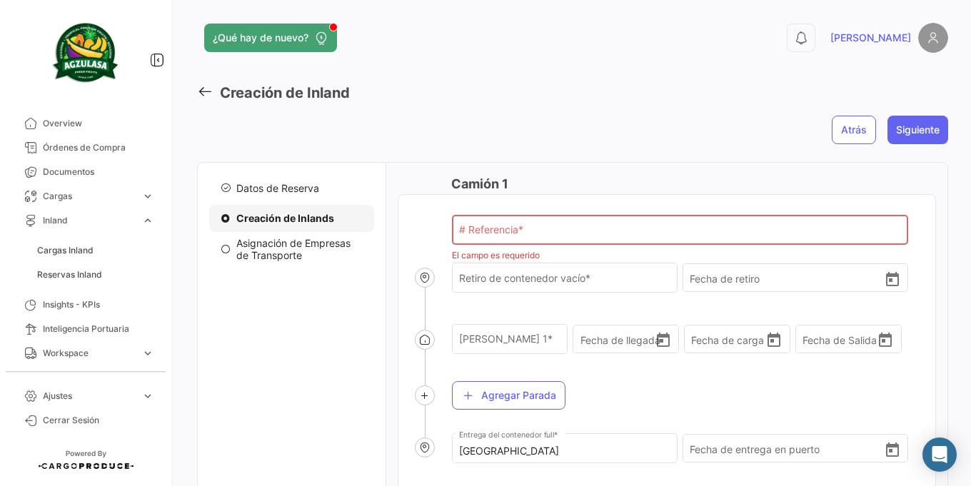
click at [574, 233] on input "# Referencia *" at bounding box center [680, 232] width 442 height 12
paste input "EBKG14065057"
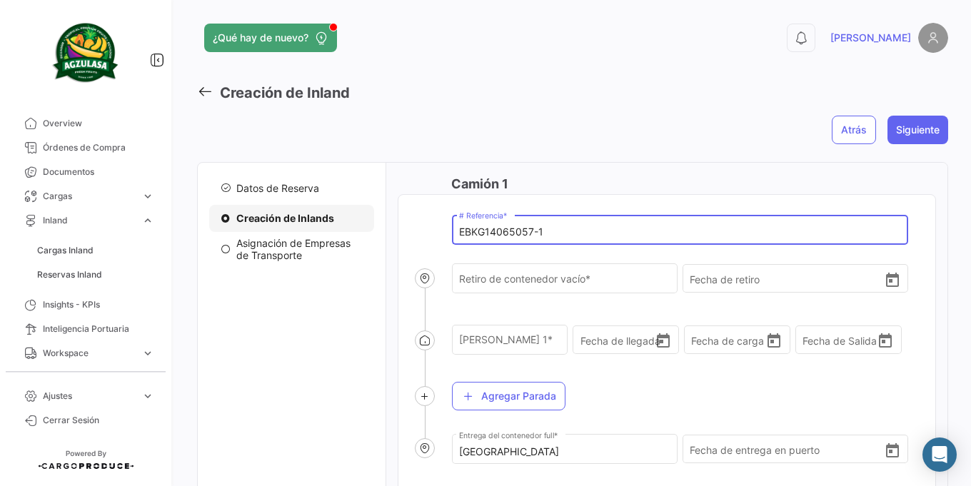
type input "EBKG14065057-1"
click at [746, 176] on div at bounding box center [839, 184] width 194 height 20
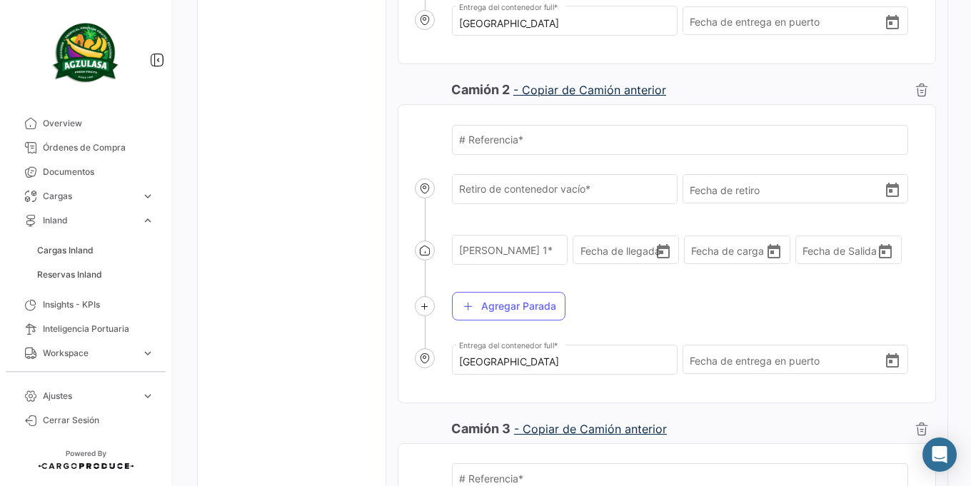
scroll to position [514, 0]
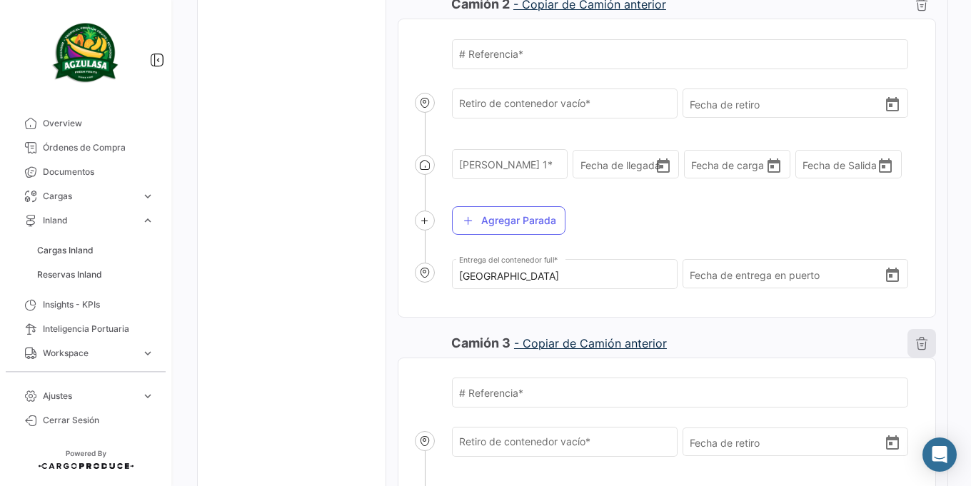
click at [907, 347] on button "button" at bounding box center [921, 343] width 29 height 29
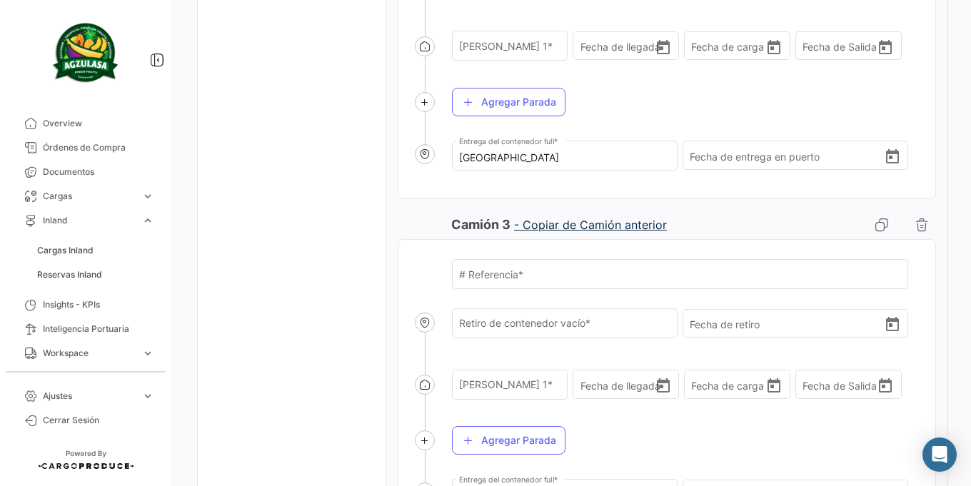
scroll to position [685, 0]
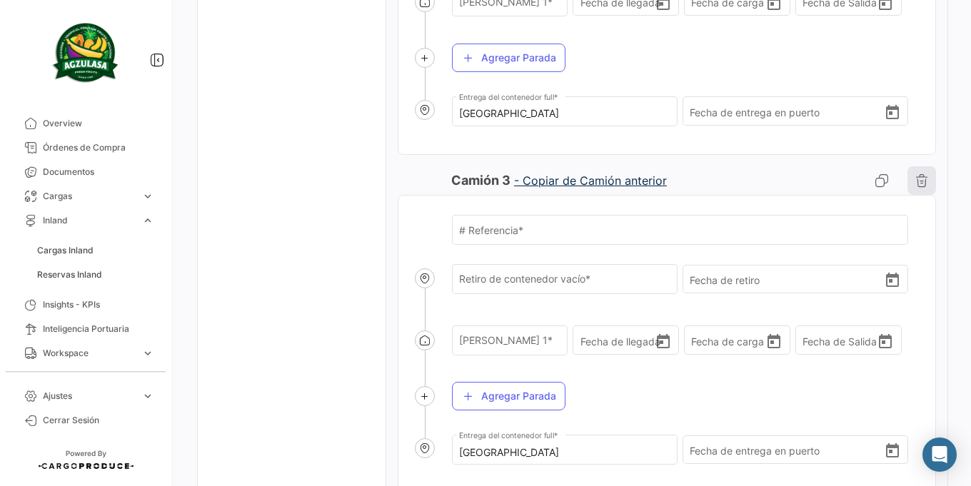
click at [915, 186] on icon "button" at bounding box center [922, 180] width 14 height 14
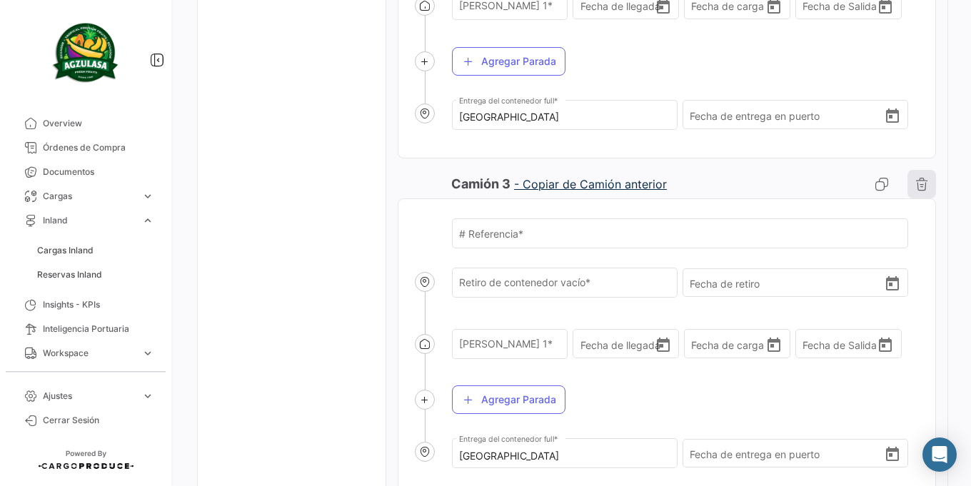
click at [917, 181] on icon "button" at bounding box center [922, 184] width 14 height 14
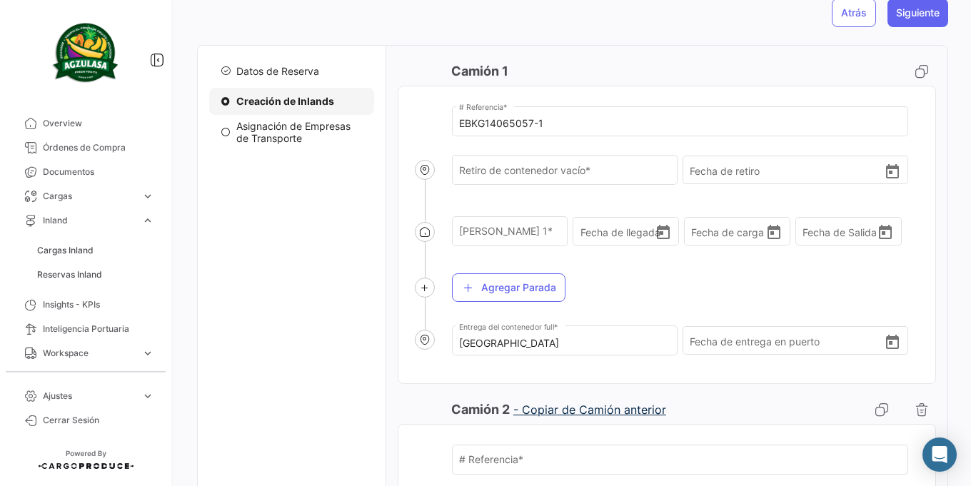
scroll to position [86, 0]
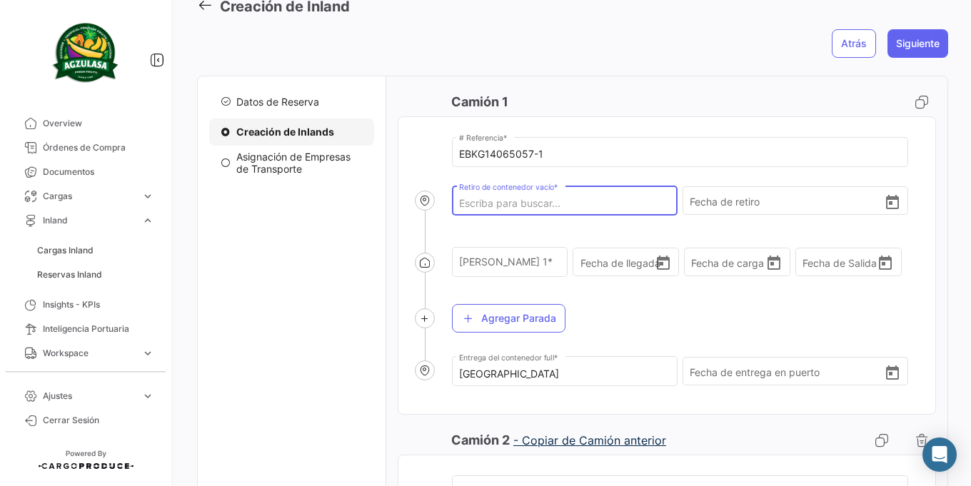
click at [543, 203] on input "Retiro de contenedor vacío *" at bounding box center [564, 204] width 211 height 12
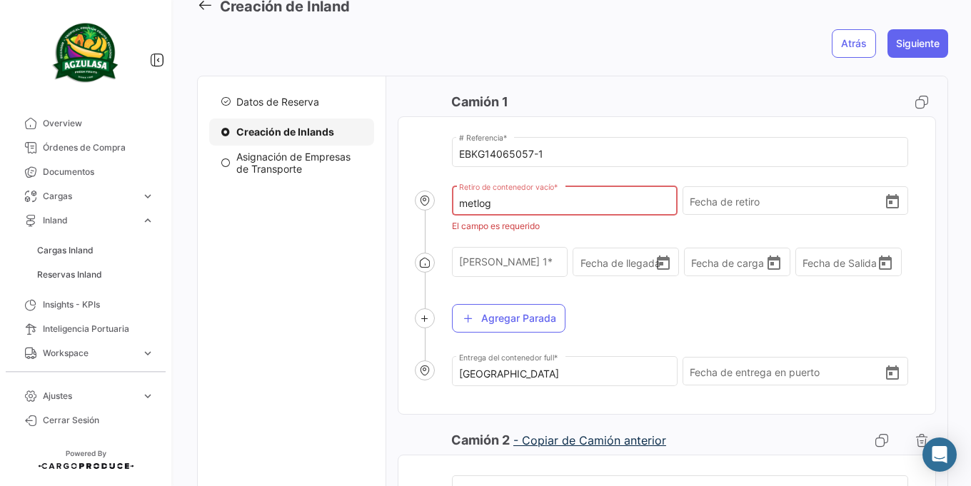
click at [551, 202] on input "metlog" at bounding box center [564, 204] width 211 height 12
paste input "MEDLOG"
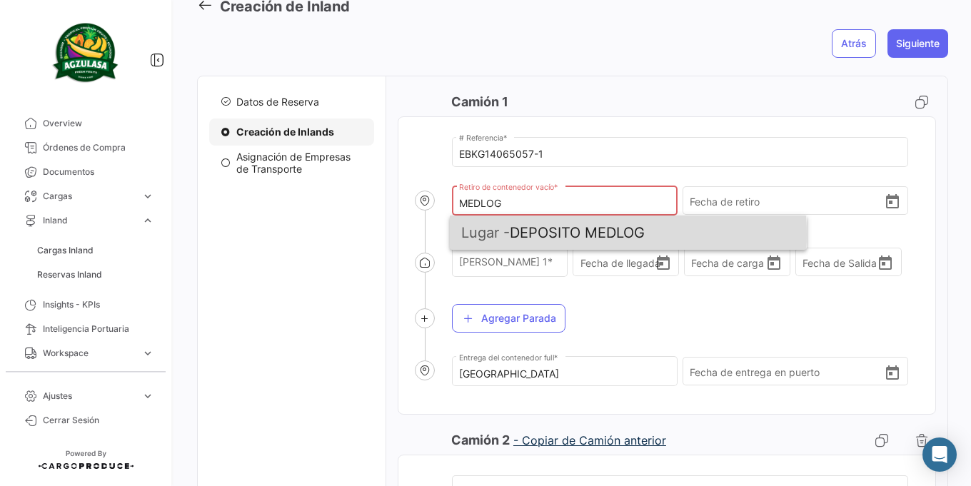
click at [535, 234] on span "Lugar - DEPOSITO MEDLOG" at bounding box center [628, 233] width 334 height 34
type input "DEPOSITO MEDLOG"
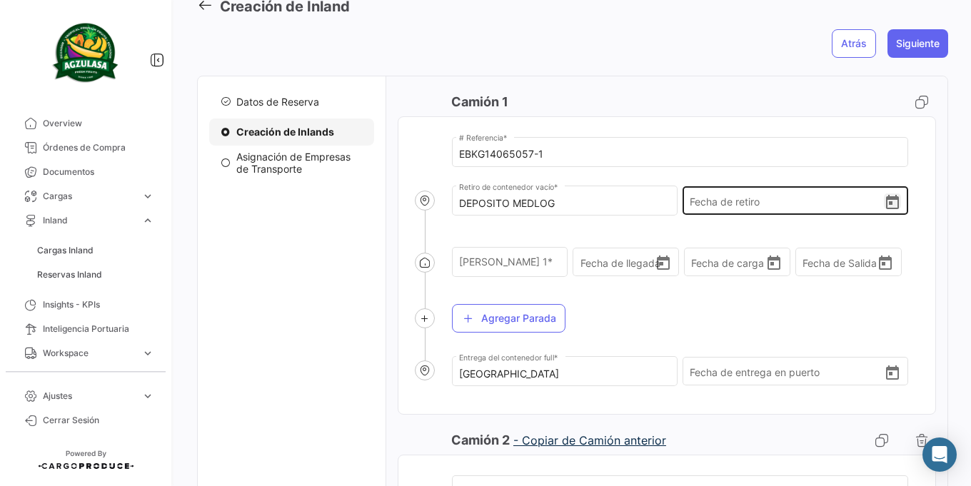
click at [885, 205] on icon "Open calendar" at bounding box center [892, 202] width 17 height 17
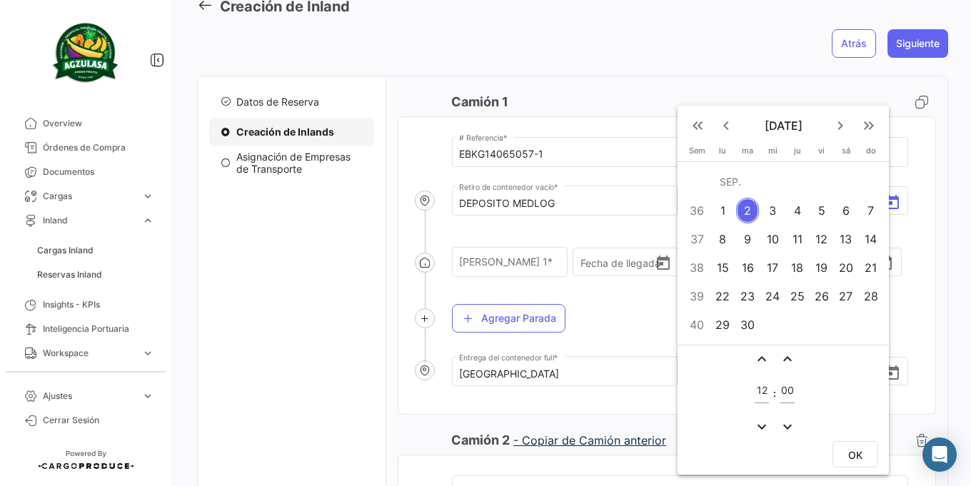
click at [725, 208] on div "1" at bounding box center [723, 211] width 22 height 26
click at [758, 392] on input "12" at bounding box center [762, 391] width 14 height 12
type input "23"
click at [862, 454] on span "OK" at bounding box center [855, 455] width 14 height 12
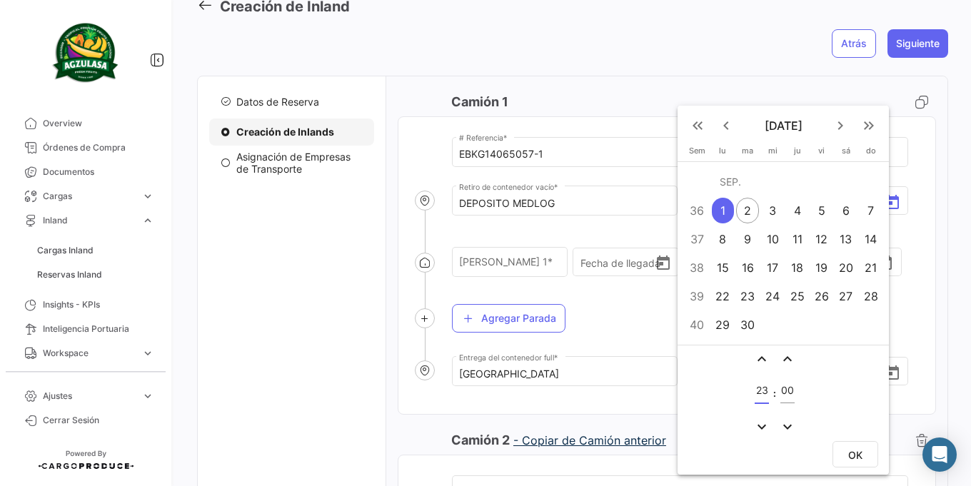
type input "[DATE] 23:00"
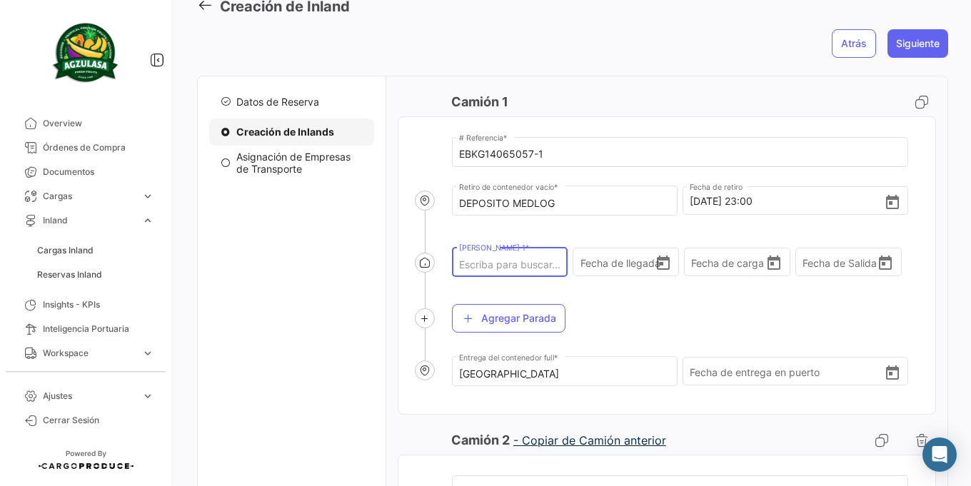
click at [490, 266] on input "[PERSON_NAME] 1 *" at bounding box center [509, 265] width 101 height 12
click at [509, 273] on div "[PERSON_NAME] 1 *" at bounding box center [509, 261] width 101 height 33
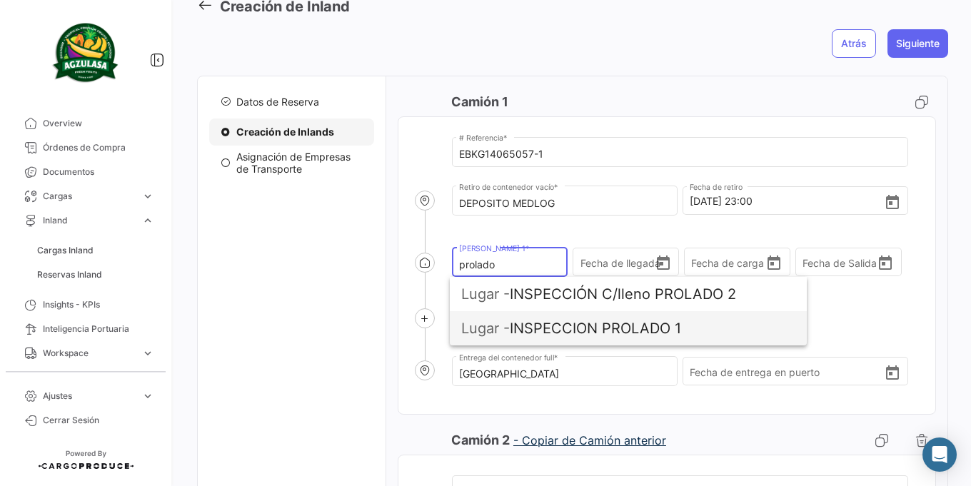
click at [638, 333] on span "Lugar - INSPECCION PROLADO 1" at bounding box center [628, 328] width 334 height 34
type input "INSPECCION PROLADO 1"
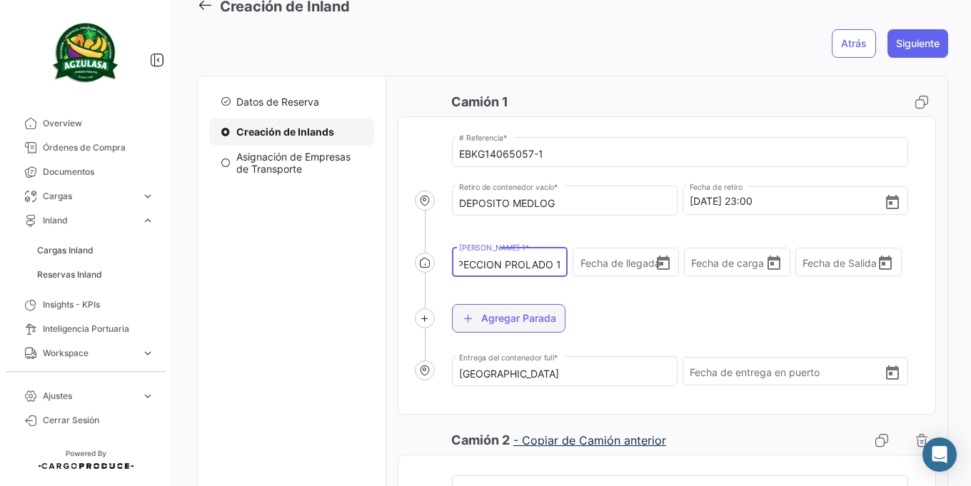
scroll to position [0, 0]
click at [504, 322] on button "Agregar Parada" at bounding box center [509, 318] width 114 height 29
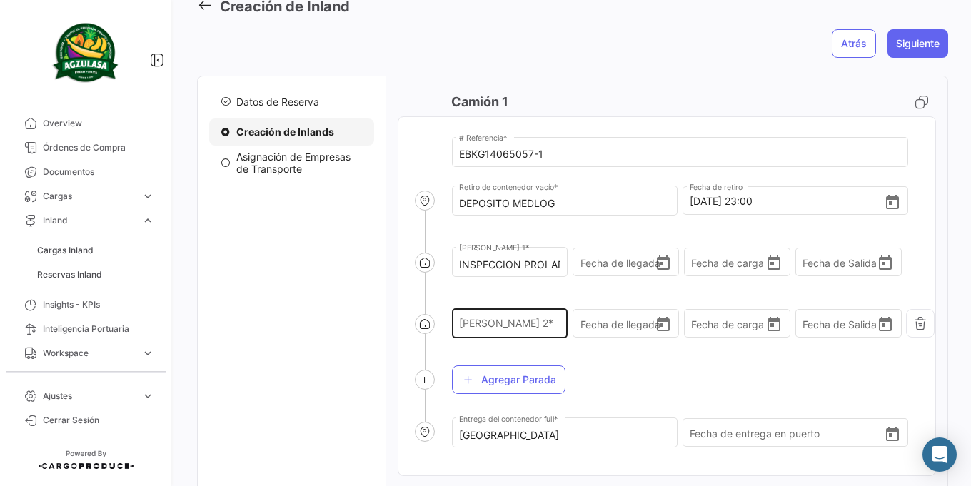
click at [511, 335] on div "[PERSON_NAME] 2 *" at bounding box center [509, 322] width 101 height 33
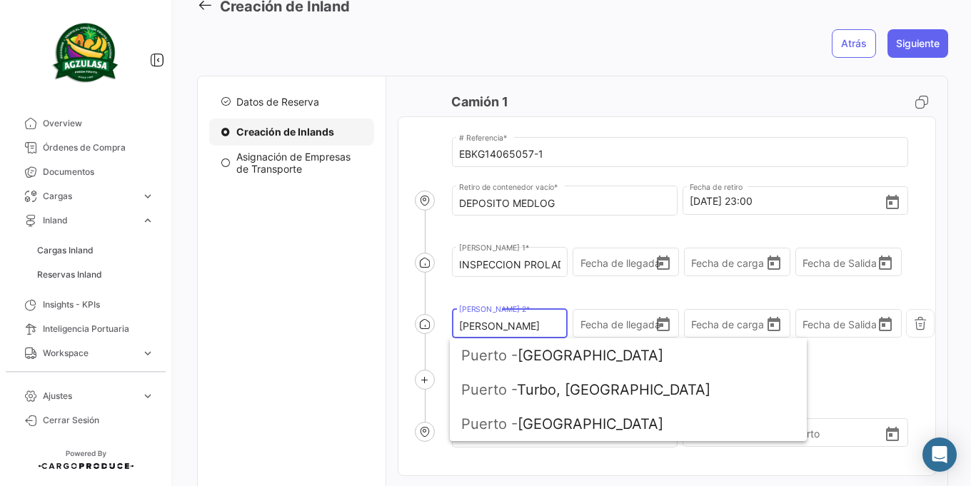
type input "[PERSON_NAME]"
click at [865, 373] on div "Agregar Parada" at bounding box center [693, 380] width 483 height 49
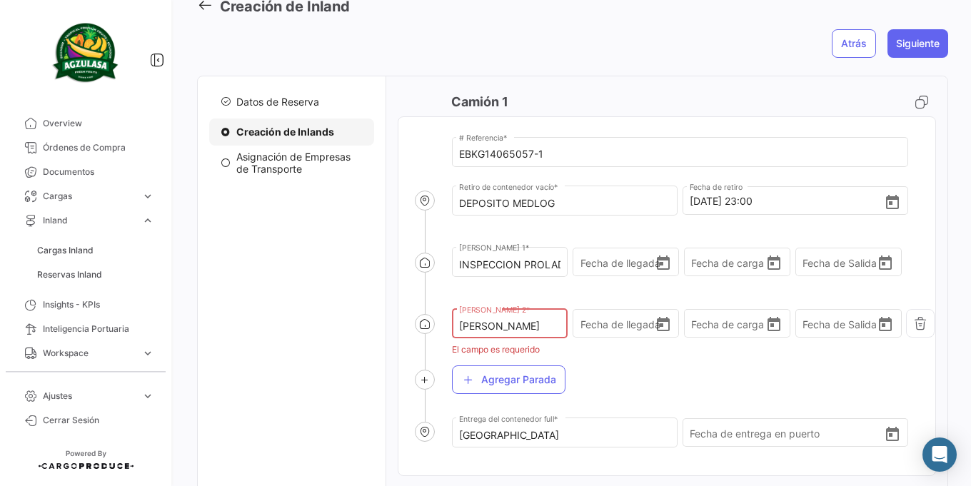
click at [515, 328] on input "[PERSON_NAME]" at bounding box center [509, 327] width 101 height 12
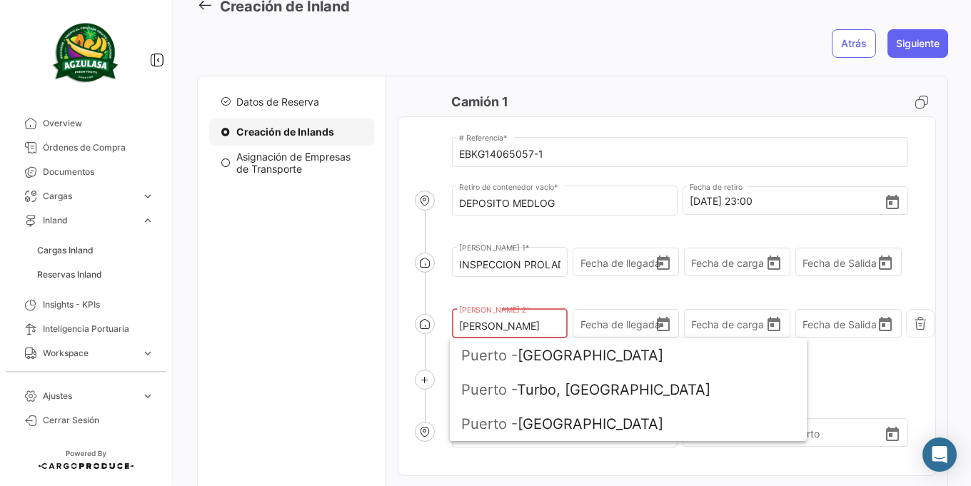
click at [515, 329] on input "[PERSON_NAME]" at bounding box center [509, 327] width 101 height 12
click at [517, 297] on div "[PERSON_NAME] 2 * El campo es requerido Fecha de llegada Fecha de carga Fecha d…" at bounding box center [693, 324] width 483 height 61
click at [523, 331] on input "[PERSON_NAME] 2 *" at bounding box center [509, 327] width 101 height 12
paste input "CUMPLIDORA"
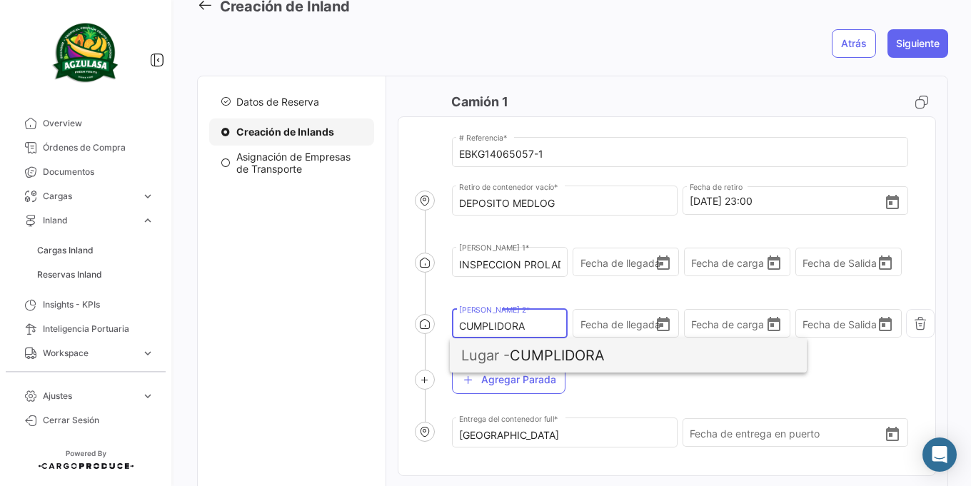
type input "CUMPLIDORA"
click at [582, 363] on span "Lugar - CUMPLIDORA" at bounding box center [628, 355] width 334 height 34
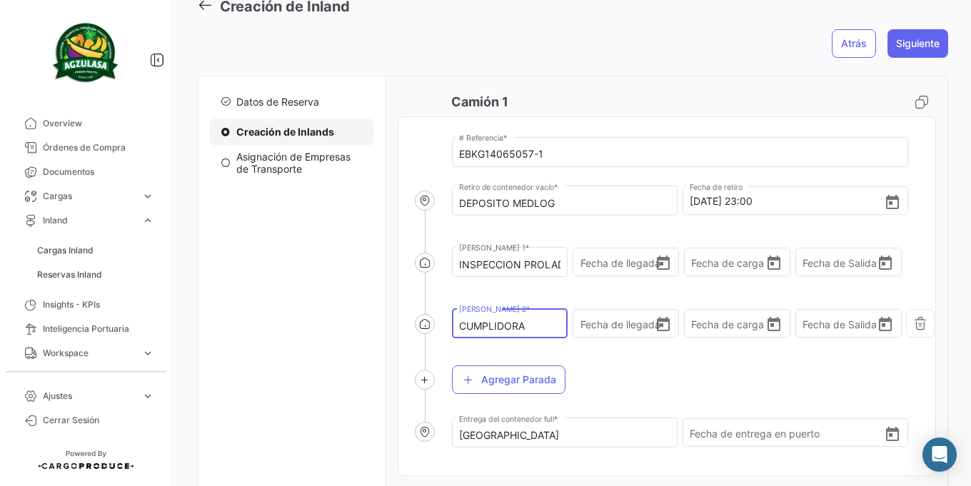
click at [613, 377] on div "Agregar Parada" at bounding box center [693, 380] width 483 height 49
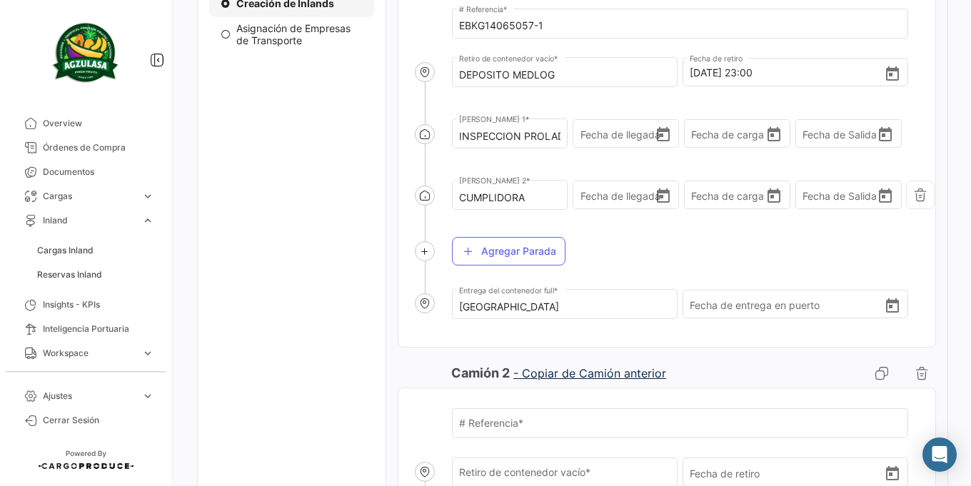
scroll to position [172, 0]
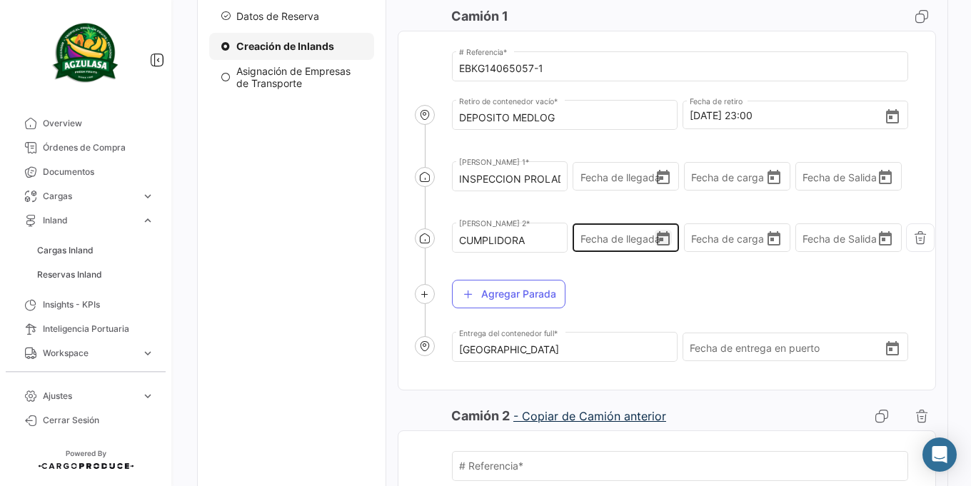
click at [661, 241] on icon "Open calendar" at bounding box center [663, 239] width 17 height 17
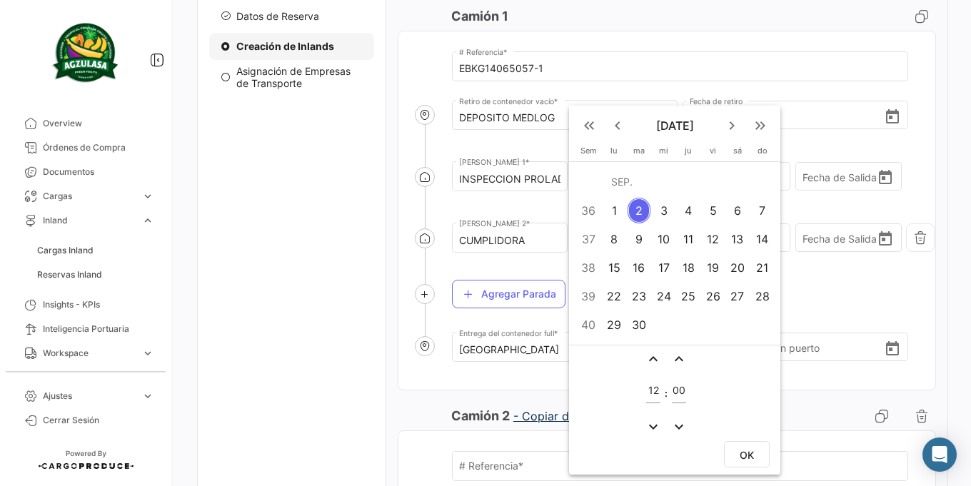
click at [627, 208] on td "2" at bounding box center [638, 210] width 25 height 29
click at [650, 391] on input "12" at bounding box center [653, 391] width 14 height 12
type input "07"
click at [762, 454] on button "OK" at bounding box center [747, 454] width 46 height 26
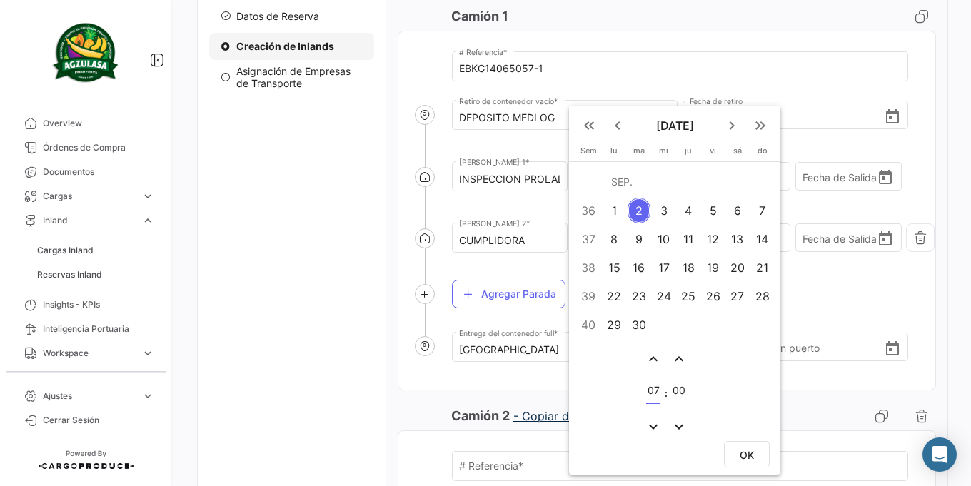
type input "[DATE] 07:00"
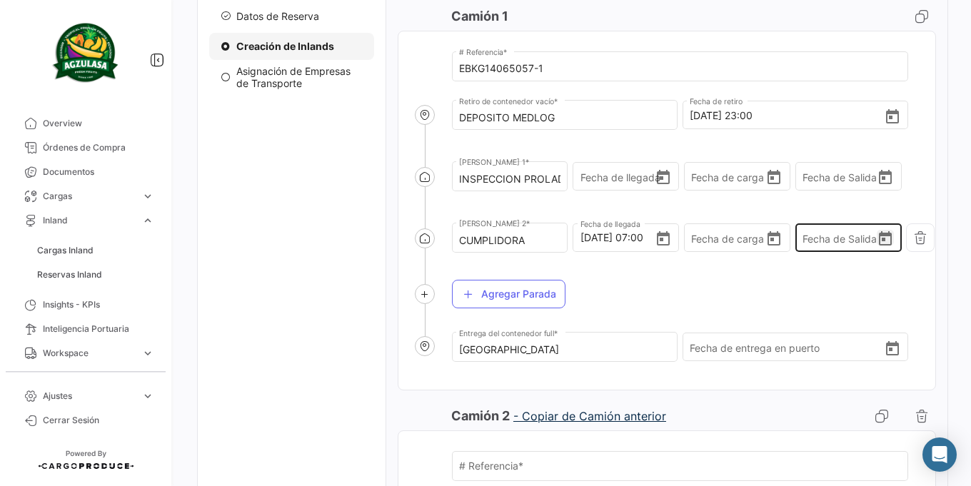
click at [879, 236] on icon "Open calendar" at bounding box center [885, 238] width 13 height 14
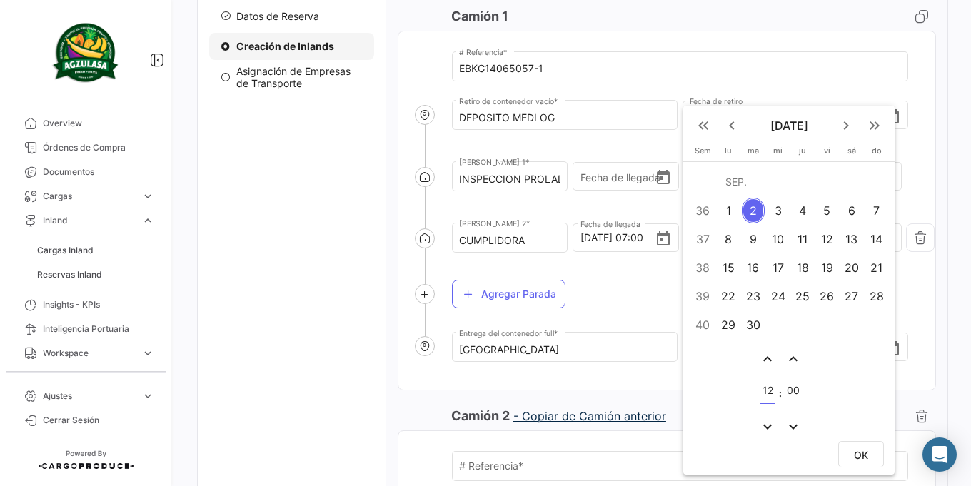
click at [765, 388] on input "12" at bounding box center [767, 391] width 14 height 12
type input "17"
click at [864, 458] on span "OK" at bounding box center [861, 455] width 14 height 12
type input "[DATE] 17:00"
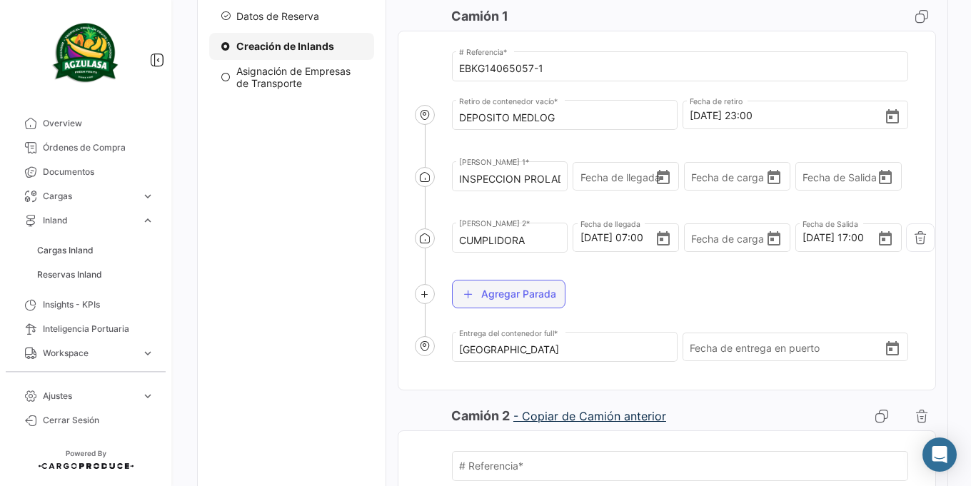
click at [535, 303] on button "Agregar Parada" at bounding box center [509, 294] width 114 height 29
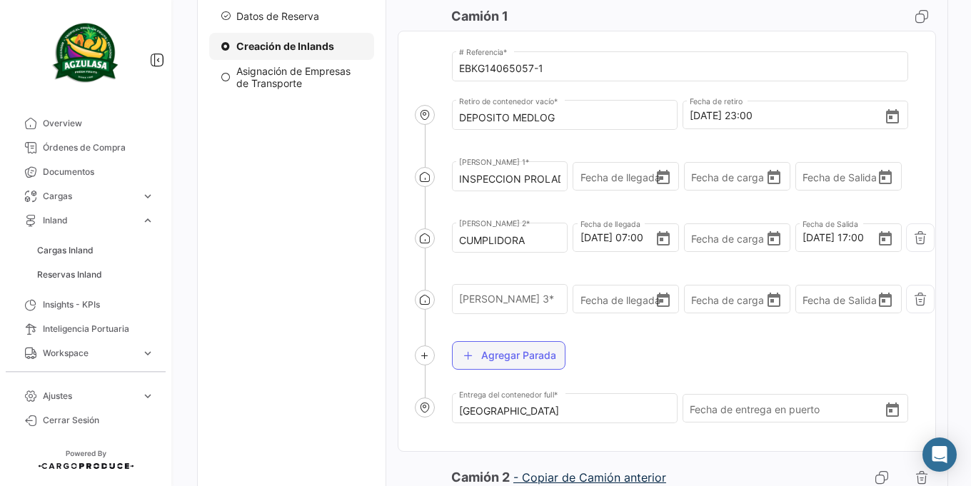
click at [535, 303] on input "[PERSON_NAME] 3 *" at bounding box center [509, 302] width 101 height 12
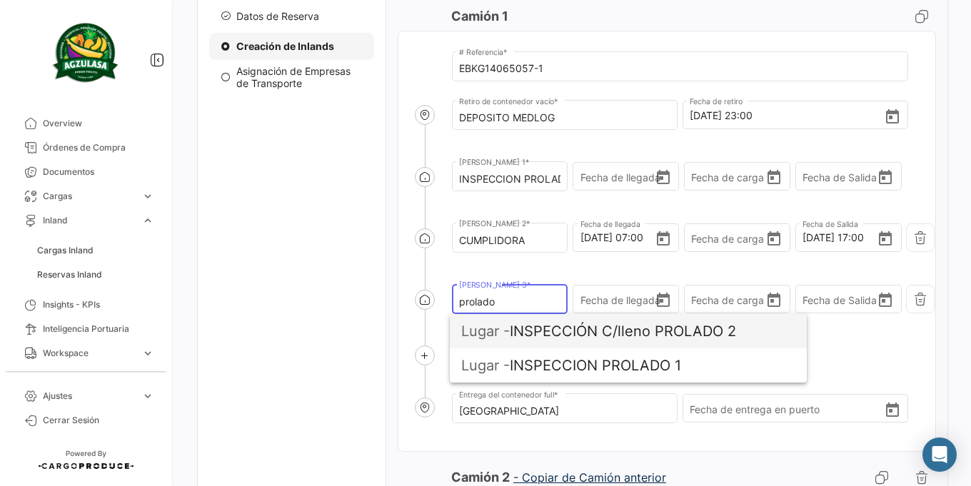
click at [525, 333] on span "Lugar - INSPECCIÓN C/lleno PROLADO 2" at bounding box center [628, 331] width 334 height 34
type input "INSPECCIÓN C/lleno PROLADO 2"
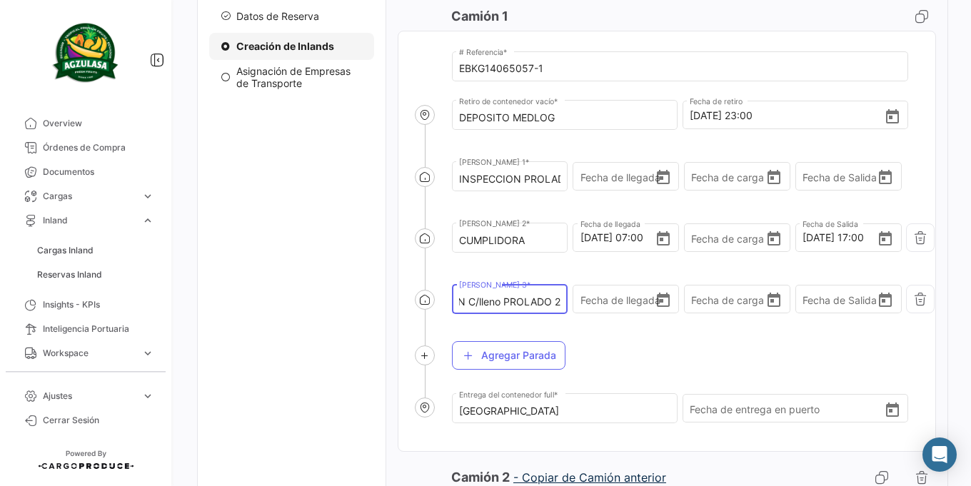
scroll to position [0, 0]
click at [663, 356] on div "Agregar Parada" at bounding box center [693, 355] width 483 height 49
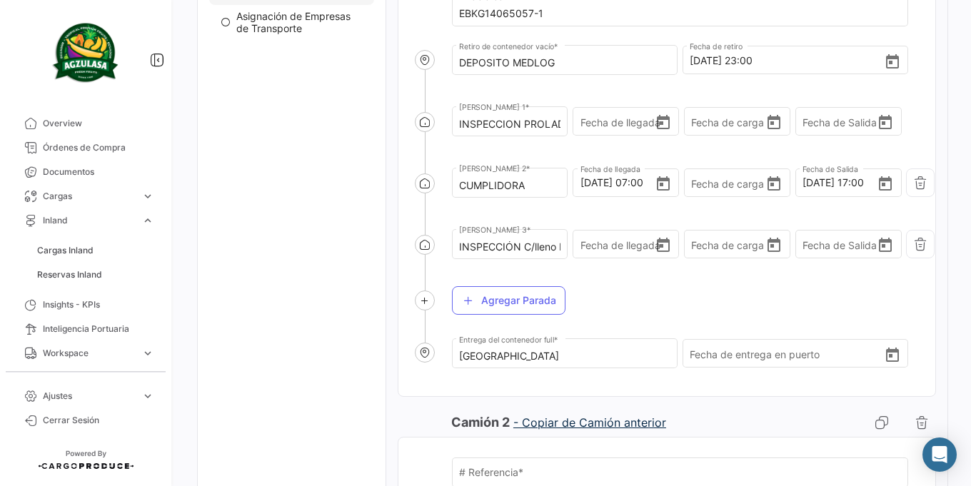
scroll to position [258, 0]
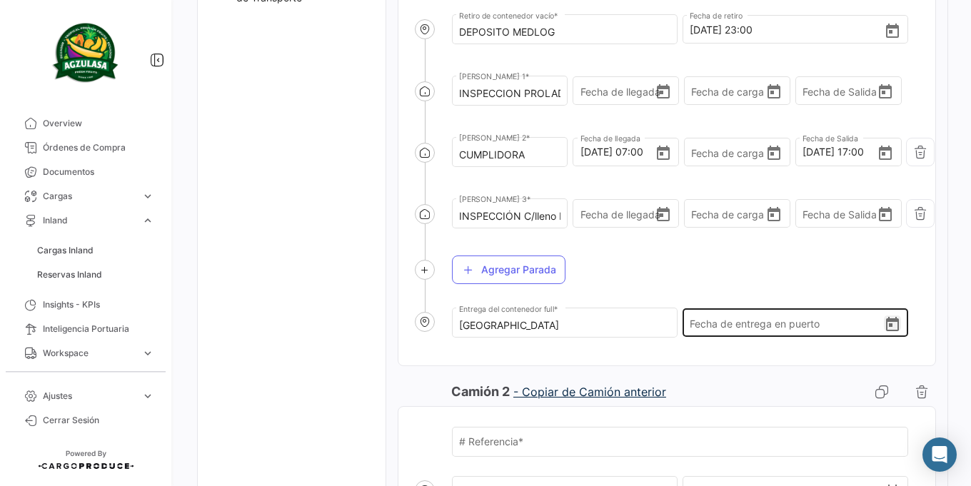
click at [888, 321] on icon "Open calendar" at bounding box center [892, 324] width 13 height 14
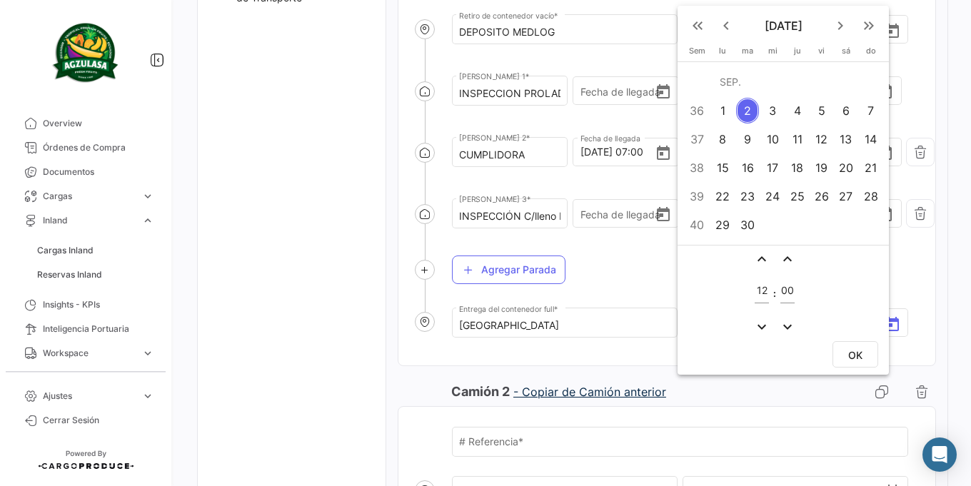
click at [759, 283] on div "12" at bounding box center [762, 287] width 14 height 33
click at [762, 289] on input "12" at bounding box center [762, 291] width 14 height 12
type input "23"
click at [855, 353] on span "OK" at bounding box center [855, 355] width 14 height 12
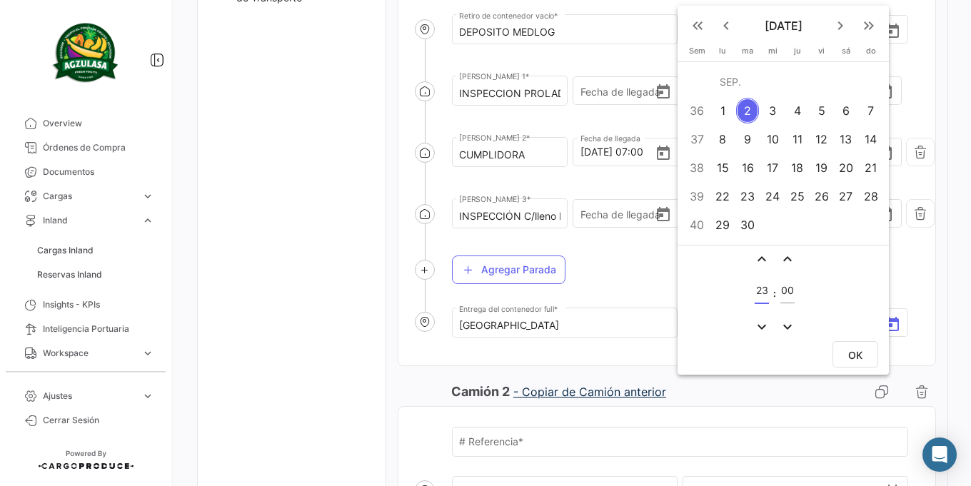
type input "[DATE] 23:00"
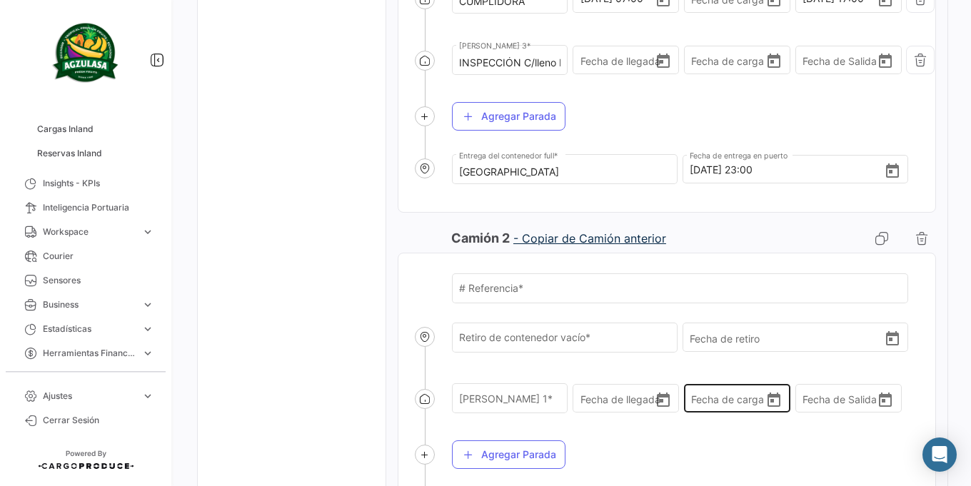
scroll to position [381, 0]
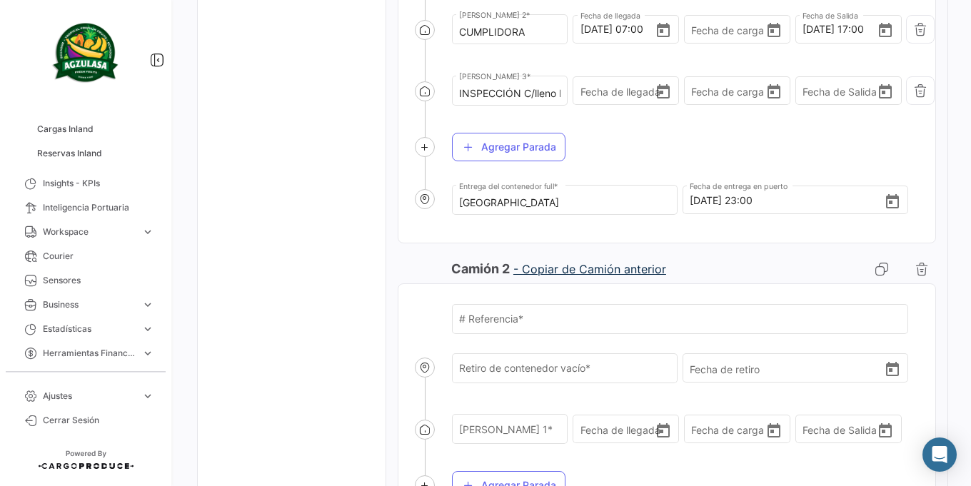
click at [570, 276] on link "- Copiar de Camión anterior" at bounding box center [589, 269] width 153 height 14
type input "DEPOSITO MEDLOG"
type input "[DATE] 23:00"
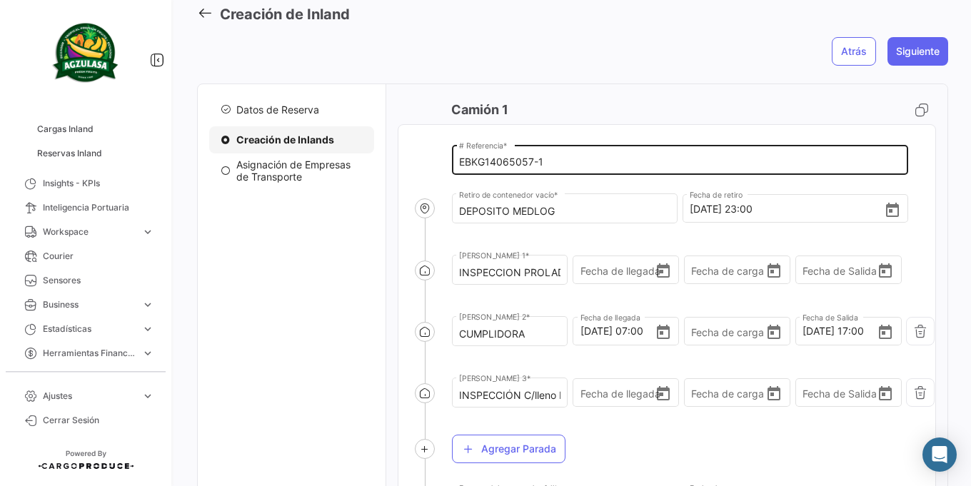
scroll to position [75, 0]
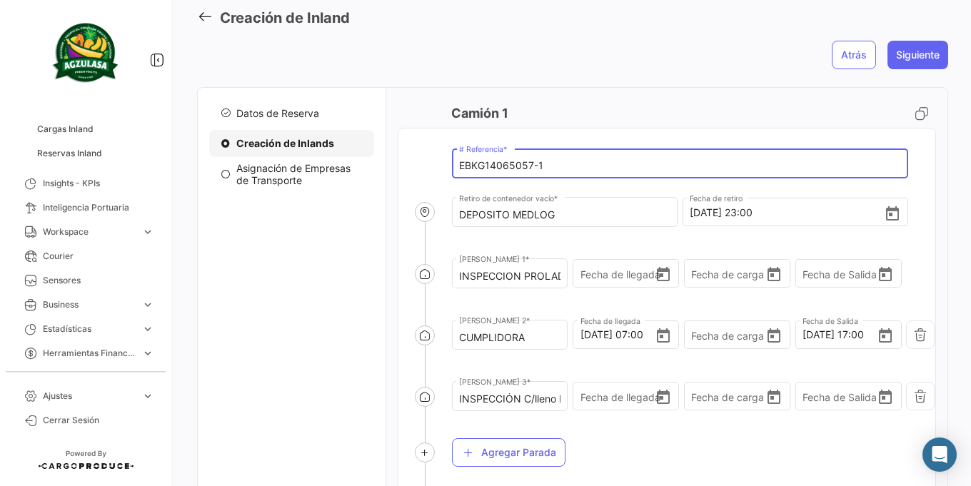
click at [555, 170] on input "EBKG14065057-1" at bounding box center [680, 166] width 442 height 12
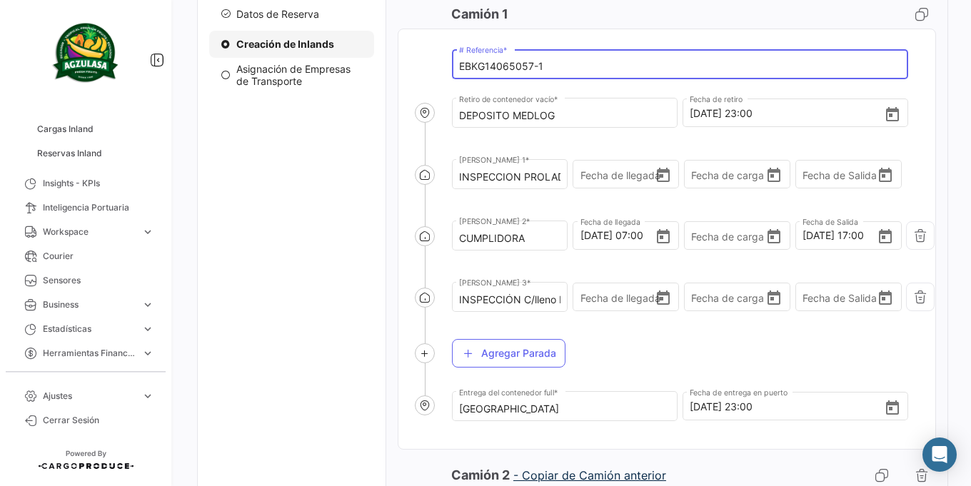
scroll to position [418, 0]
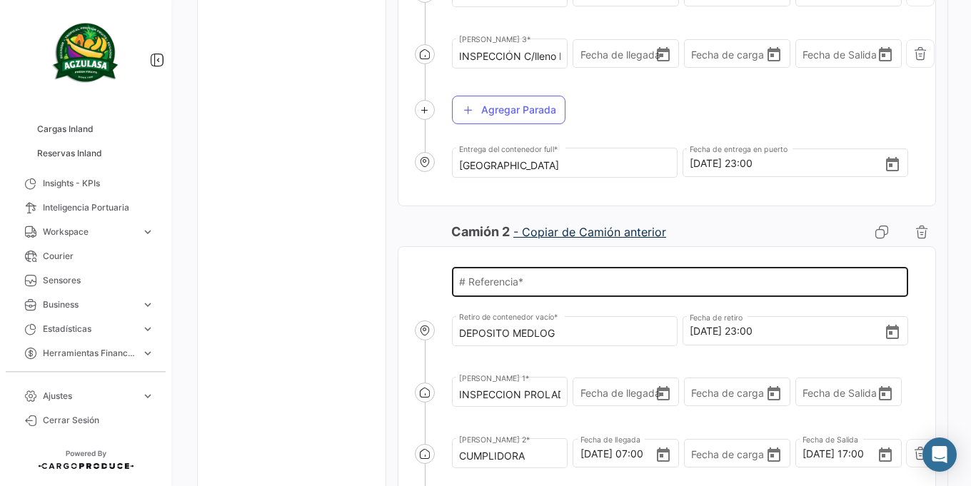
click at [575, 287] on input "# Referencia *" at bounding box center [680, 285] width 442 height 12
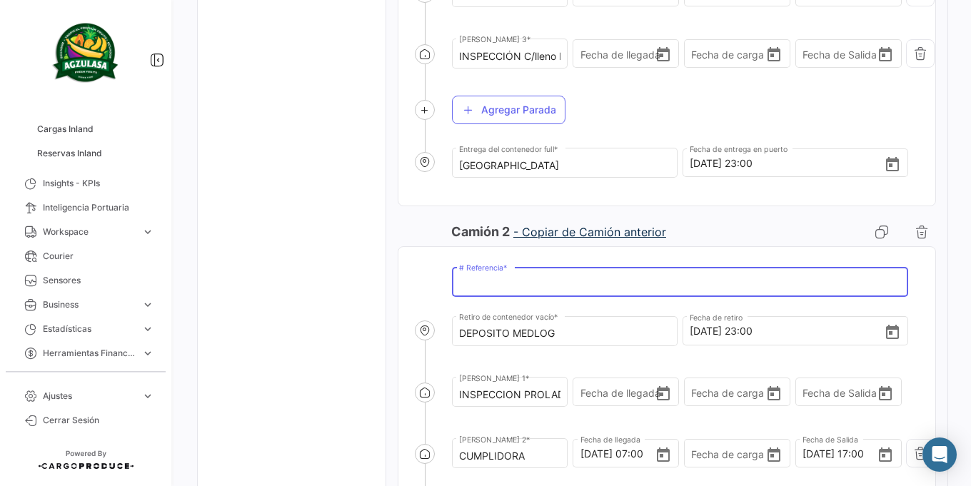
paste input "EBKG14065057-1"
type input "EBKG14065057-2"
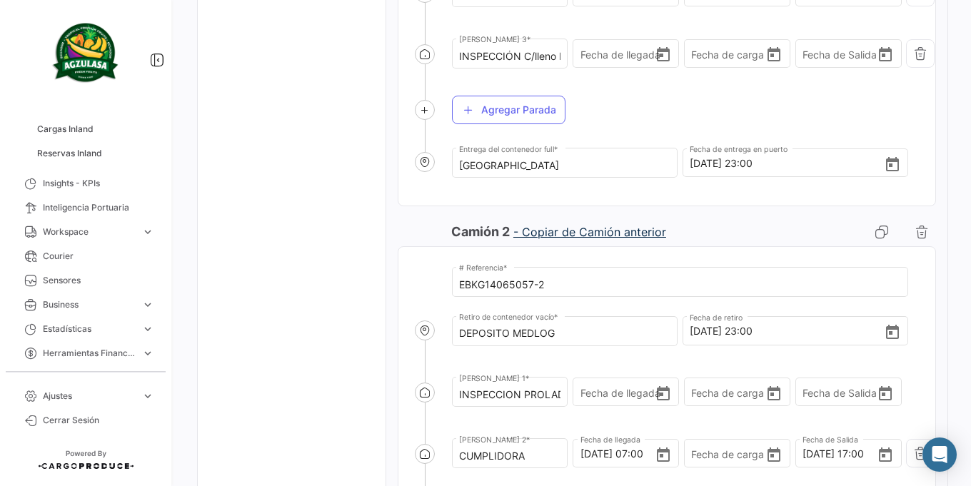
click at [716, 231] on div "Camión 2 - Copiar de Camión anterior" at bounding box center [596, 232] width 291 height 29
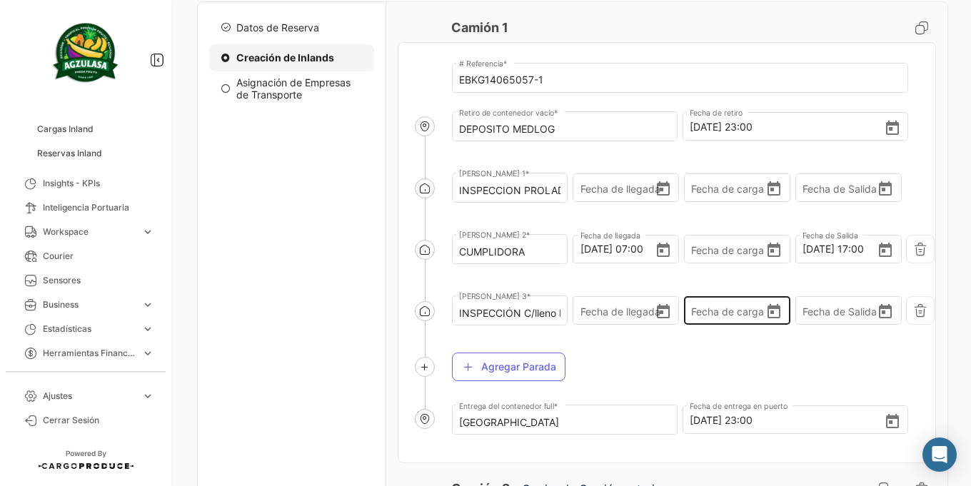
scroll to position [0, 0]
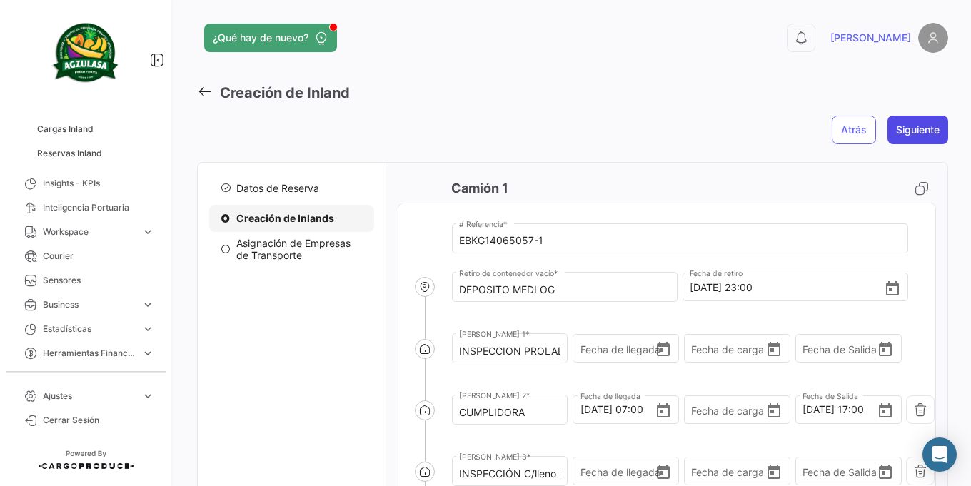
click at [894, 134] on button "Siguiente" at bounding box center [917, 130] width 61 height 29
click at [912, 138] on button "Siguiente" at bounding box center [917, 130] width 61 height 29
click at [316, 184] on span "Datos de Reserva" at bounding box center [277, 188] width 83 height 12
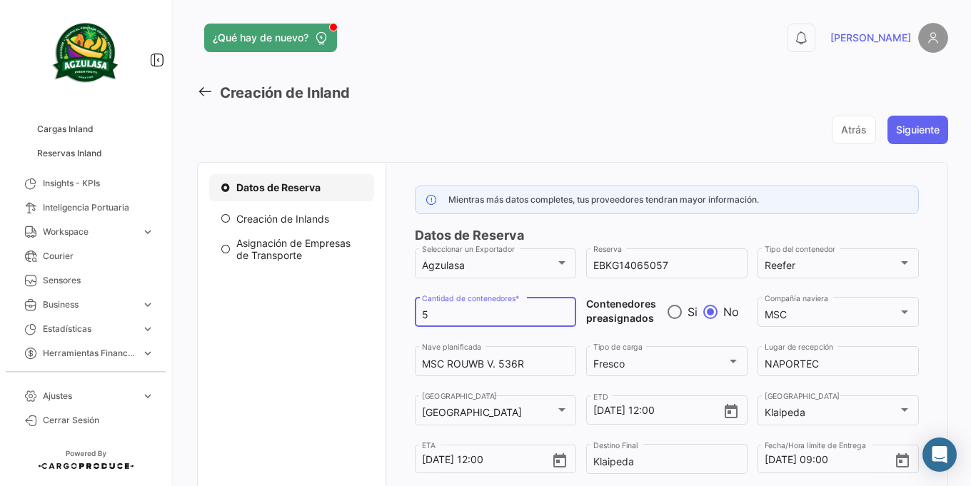
click at [470, 312] on input "5" at bounding box center [495, 315] width 146 height 12
type input "2"
click at [273, 213] on span "Creación de Inlands" at bounding box center [282, 219] width 93 height 12
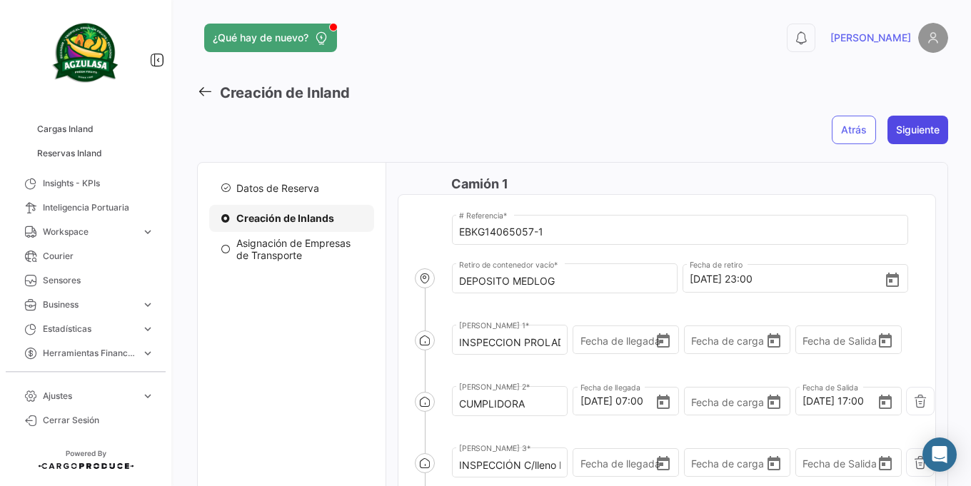
click at [917, 139] on button "Siguiente" at bounding box center [917, 130] width 61 height 29
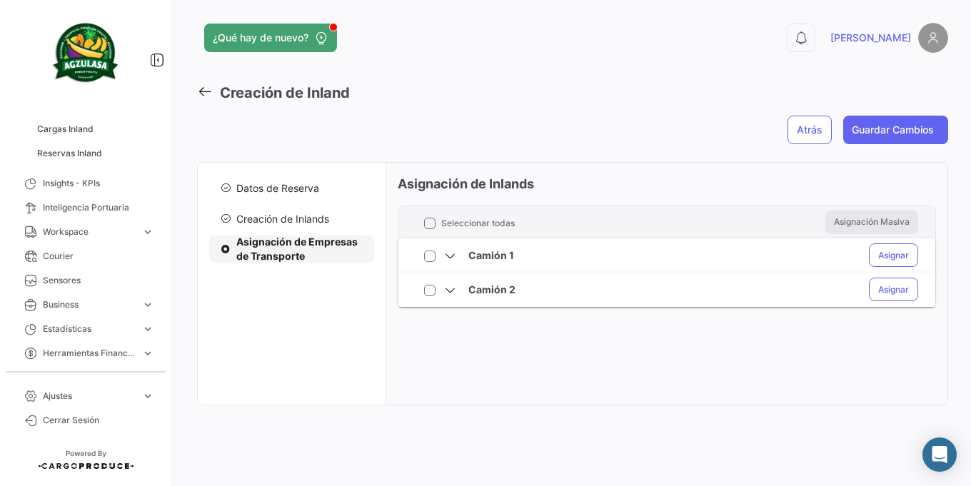
click at [258, 217] on span "Creación de Inlands" at bounding box center [282, 219] width 93 height 12
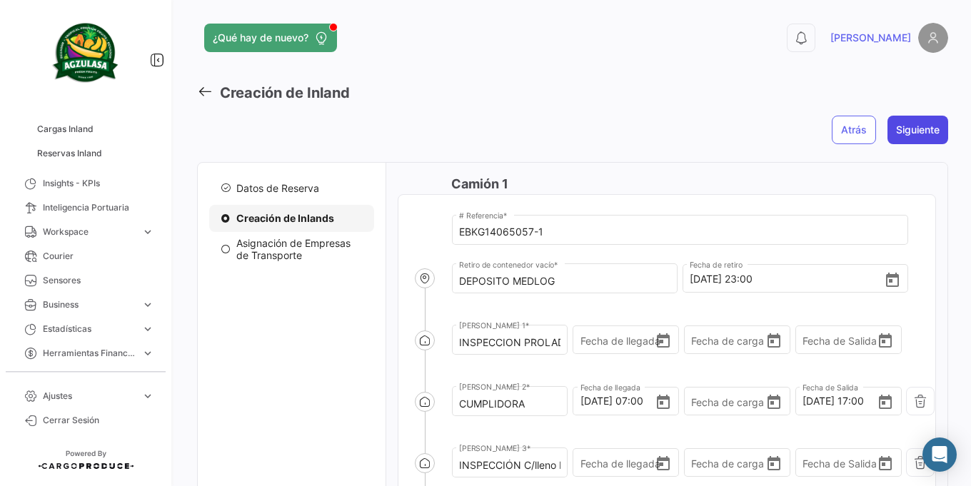
click at [906, 136] on button "Siguiente" at bounding box center [917, 130] width 61 height 29
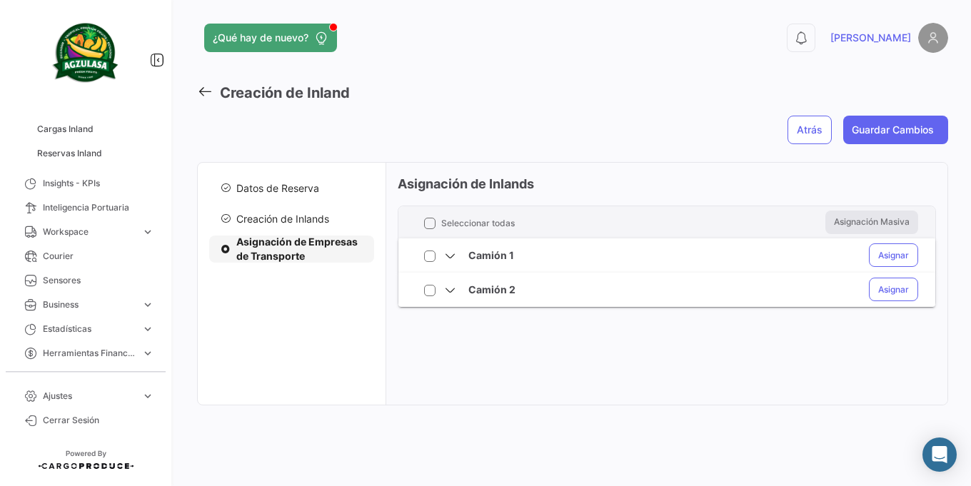
click at [454, 256] on icon at bounding box center [450, 255] width 13 height 13
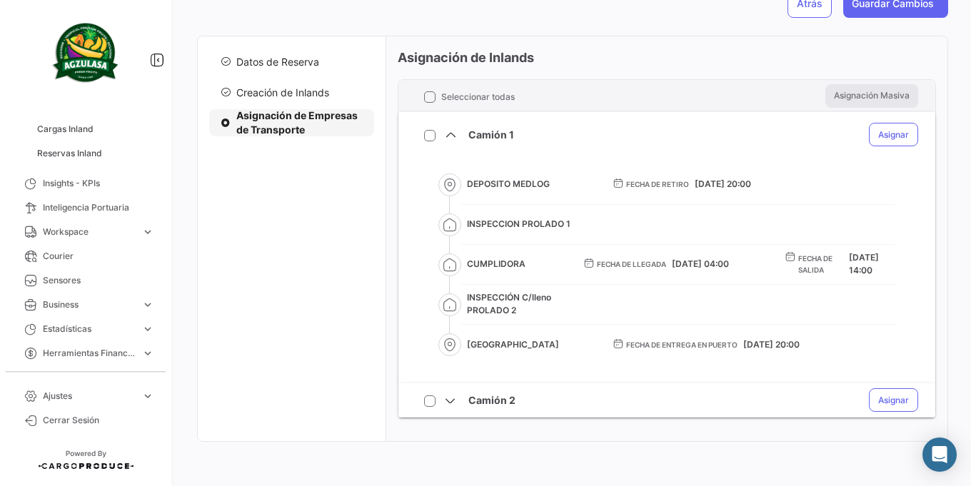
scroll to position [134, 0]
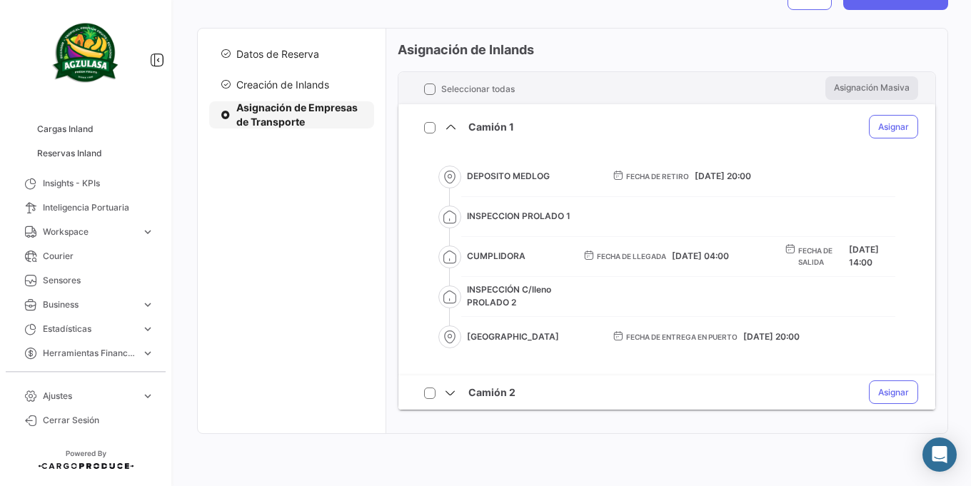
click at [444, 394] on icon at bounding box center [450, 392] width 13 height 13
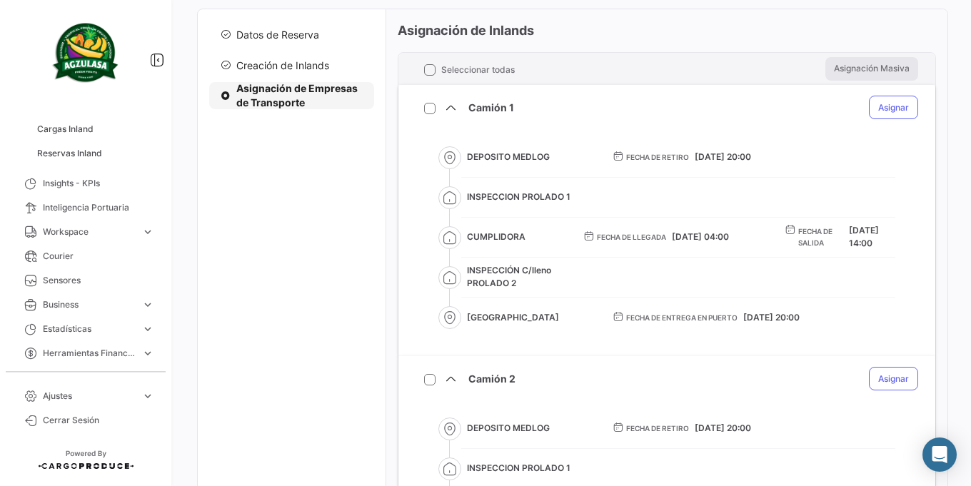
scroll to position [29, 0]
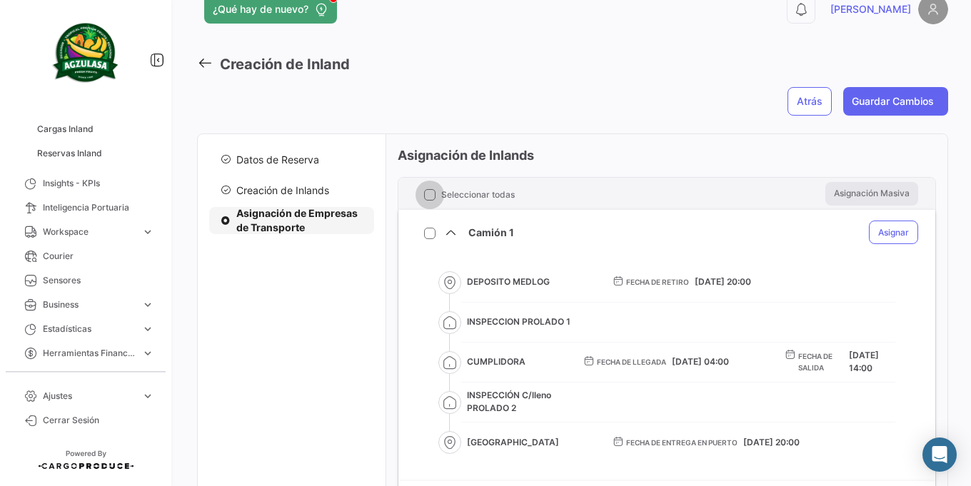
click at [428, 199] on span at bounding box center [429, 194] width 11 height 11
click at [429, 201] on input "Seleccionar todas" at bounding box center [429, 201] width 1 height 1
checkbox input "true"
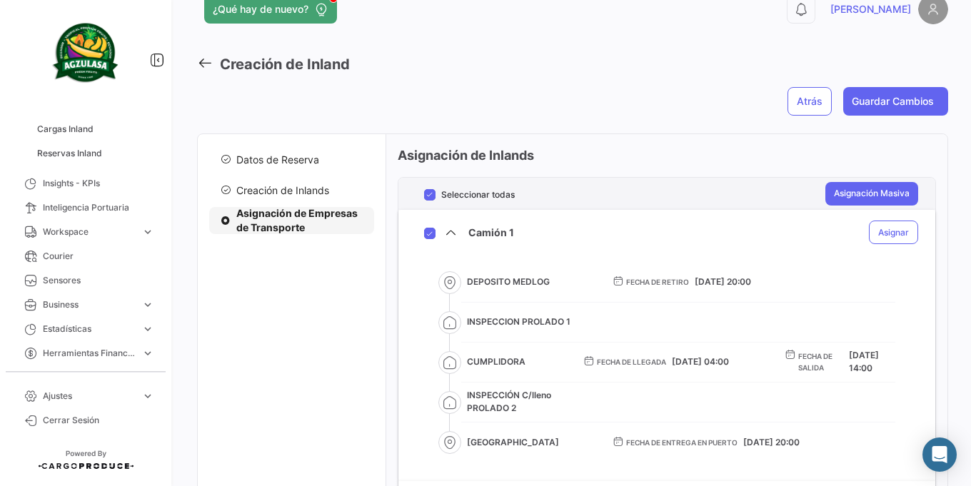
click at [445, 233] on icon at bounding box center [450, 232] width 13 height 13
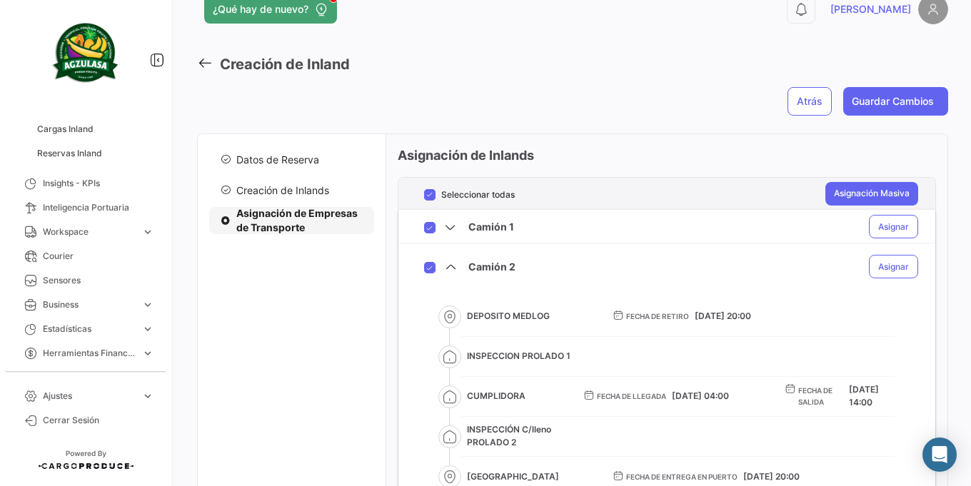
click at [454, 265] on icon at bounding box center [450, 267] width 13 height 13
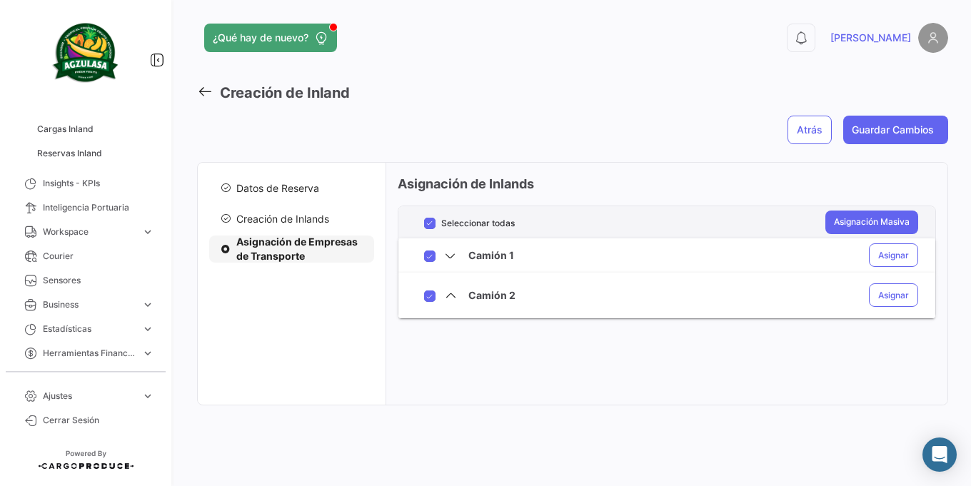
scroll to position [0, 0]
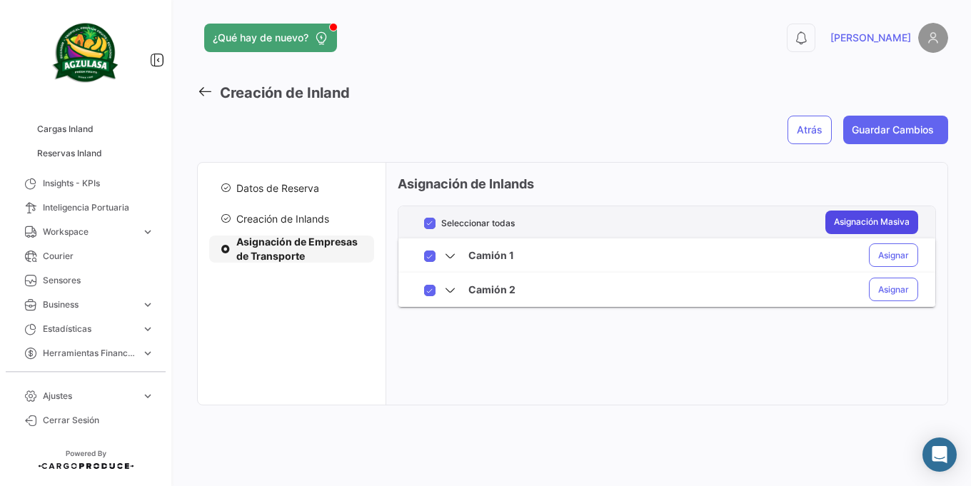
click at [849, 226] on button "Asignación Masiva" at bounding box center [871, 223] width 93 height 24
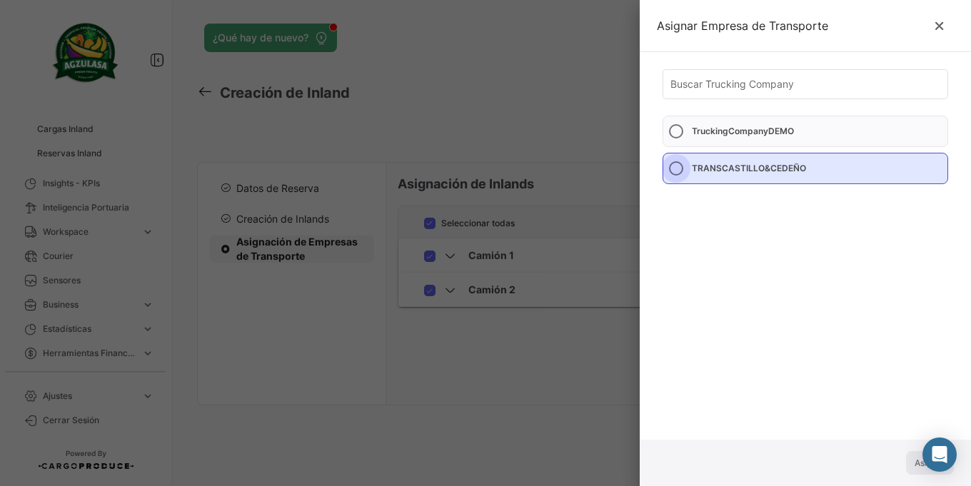
click at [685, 170] on span "TRANSCASTILLO&CEDEÑO" at bounding box center [746, 168] width 126 height 19
click at [683, 170] on input "TRANSCASTILLO&CEDEÑO" at bounding box center [676, 168] width 14 height 14
radio input "true"
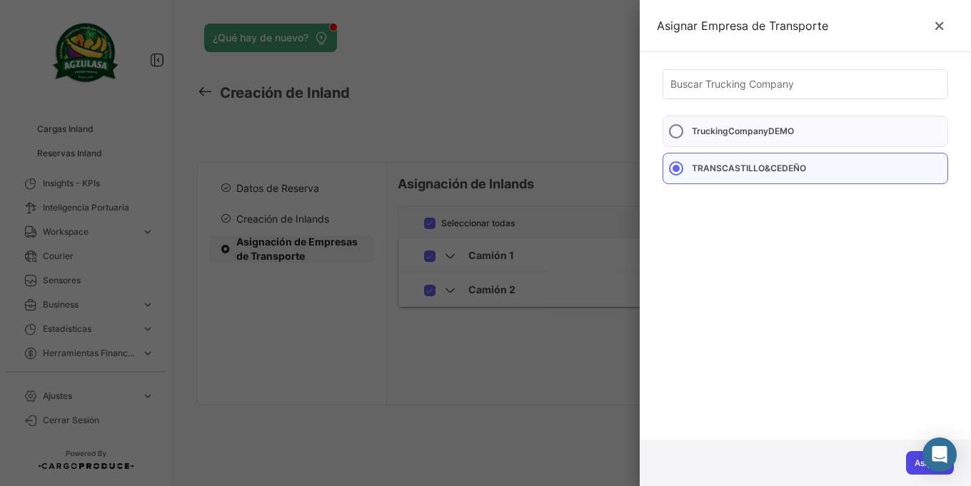
click at [908, 465] on button "Asignar" at bounding box center [930, 463] width 48 height 24
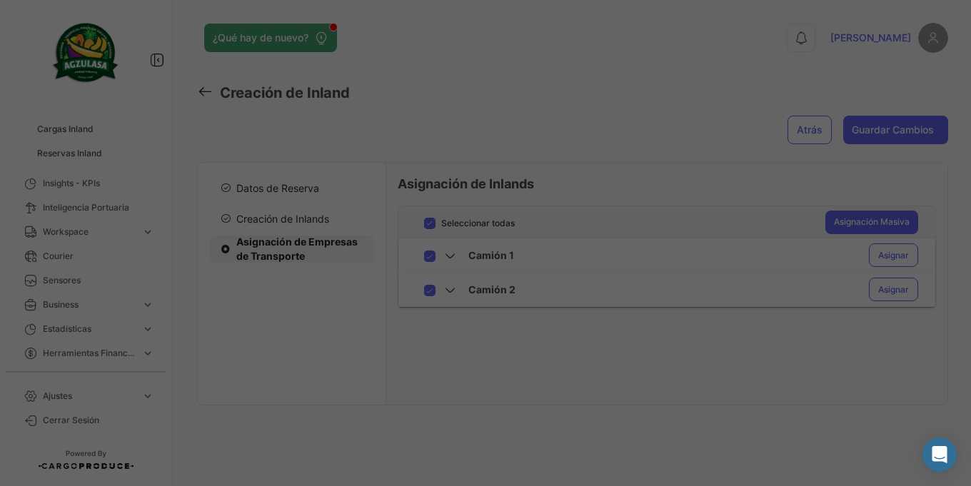
checkbox input "false"
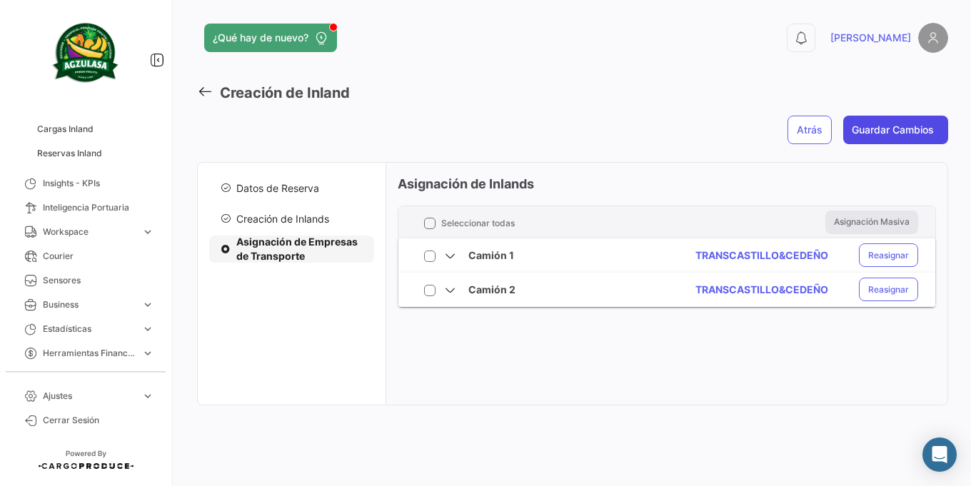
click at [881, 132] on button "Guardar Cambios" at bounding box center [895, 130] width 105 height 29
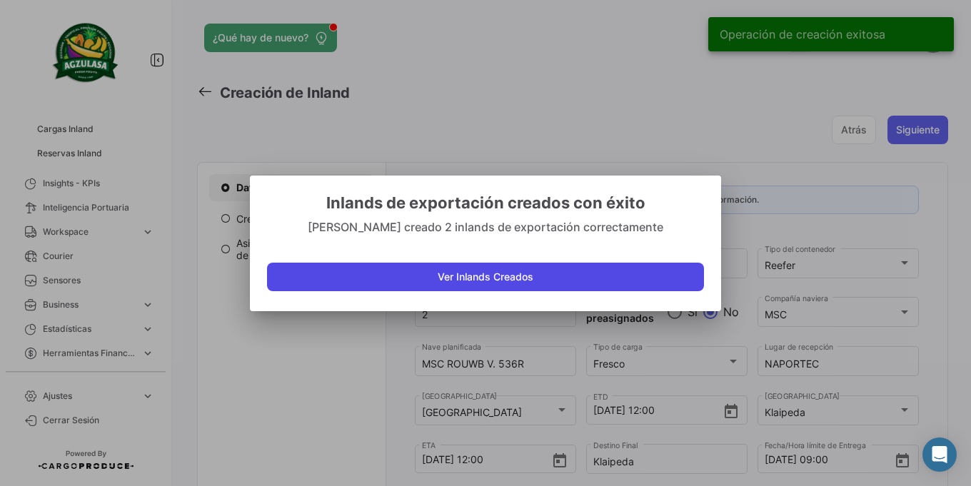
click at [536, 283] on button "Ver Inlands Creados" at bounding box center [485, 277] width 437 height 29
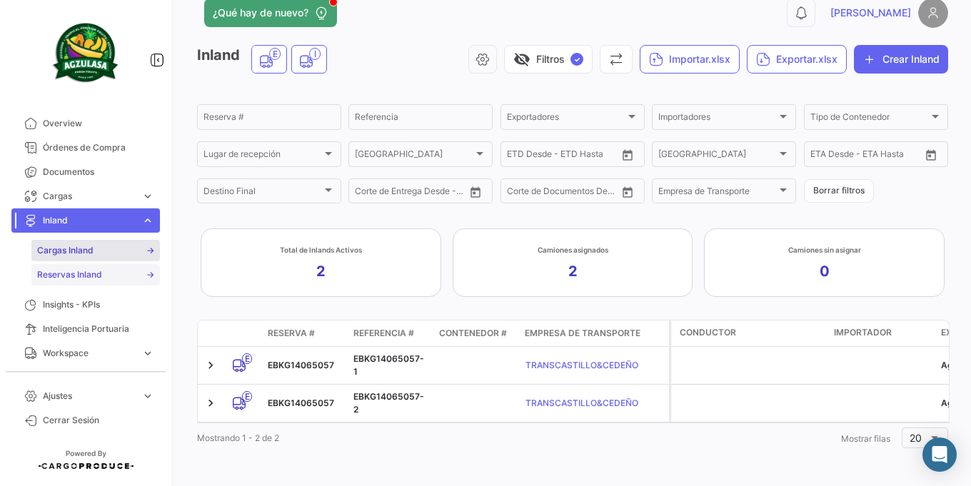
click at [57, 277] on span "Reservas Inland" at bounding box center [69, 274] width 65 height 13
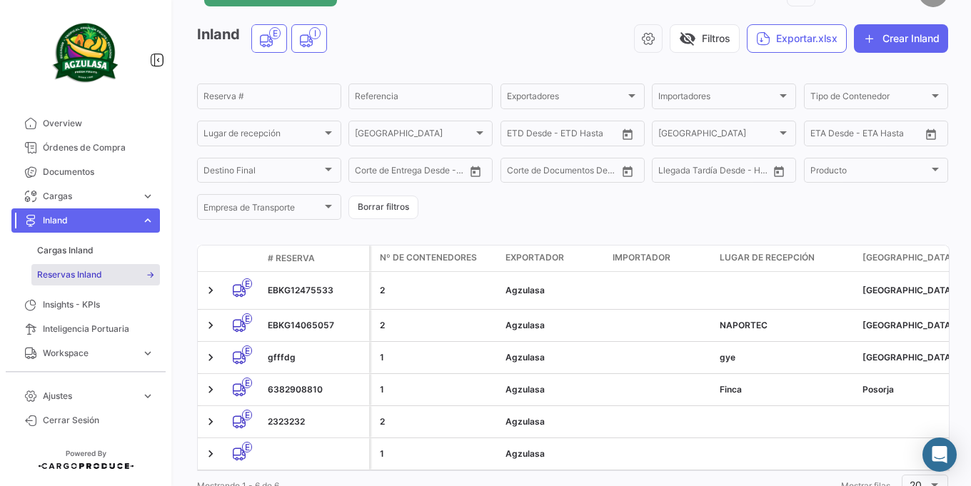
scroll to position [86, 0]
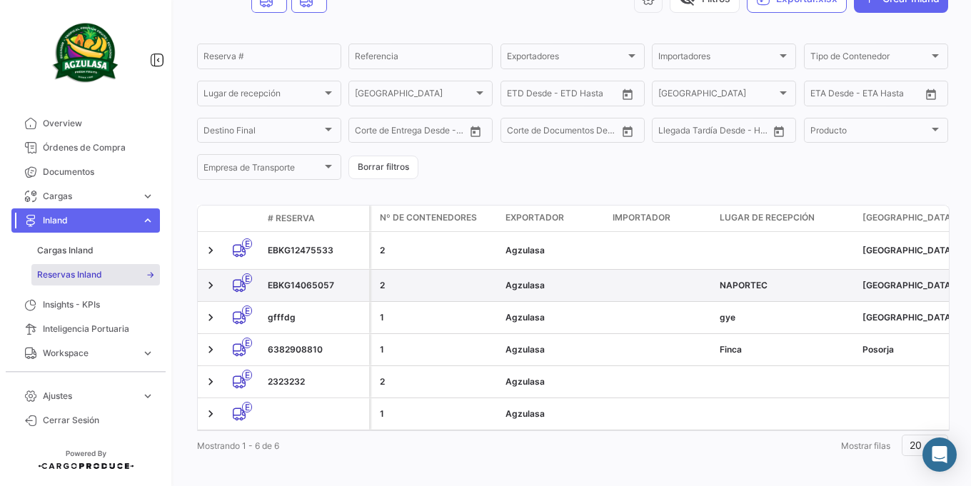
click at [311, 280] on div "EBKG14065057" at bounding box center [316, 285] width 96 height 13
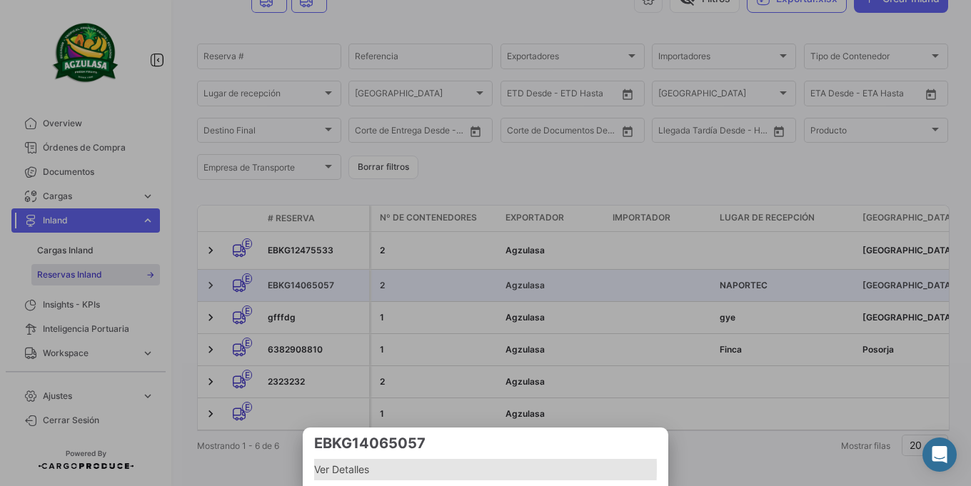
click at [341, 468] on span "Ver Detalles" at bounding box center [485, 469] width 343 height 17
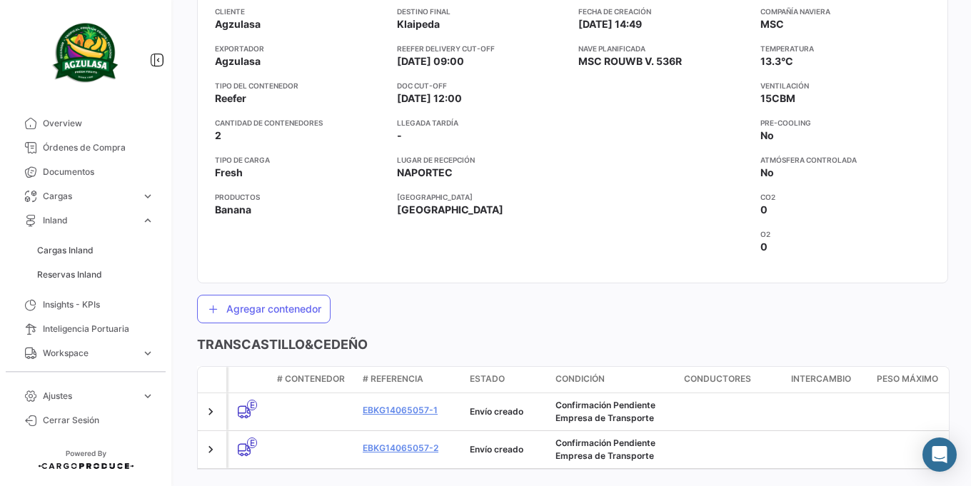
scroll to position [211, 0]
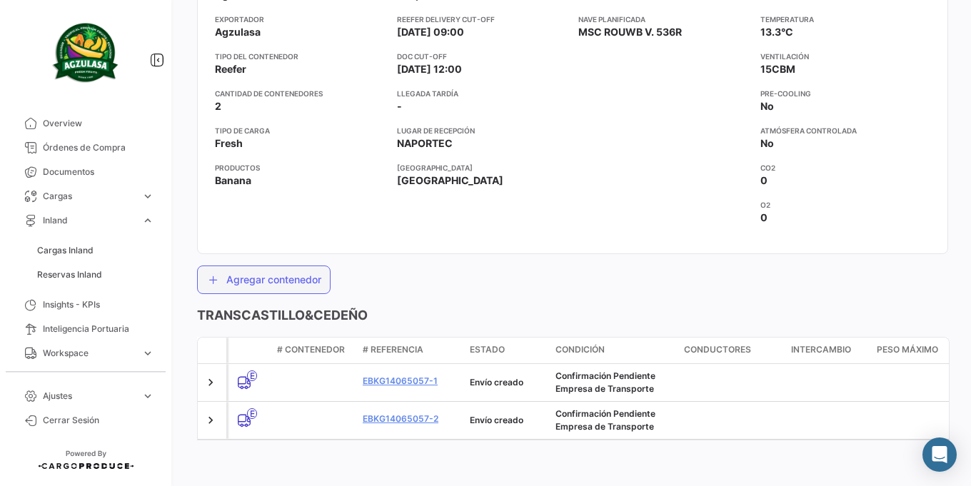
click at [248, 271] on button "Agregar contenedor" at bounding box center [264, 280] width 134 height 29
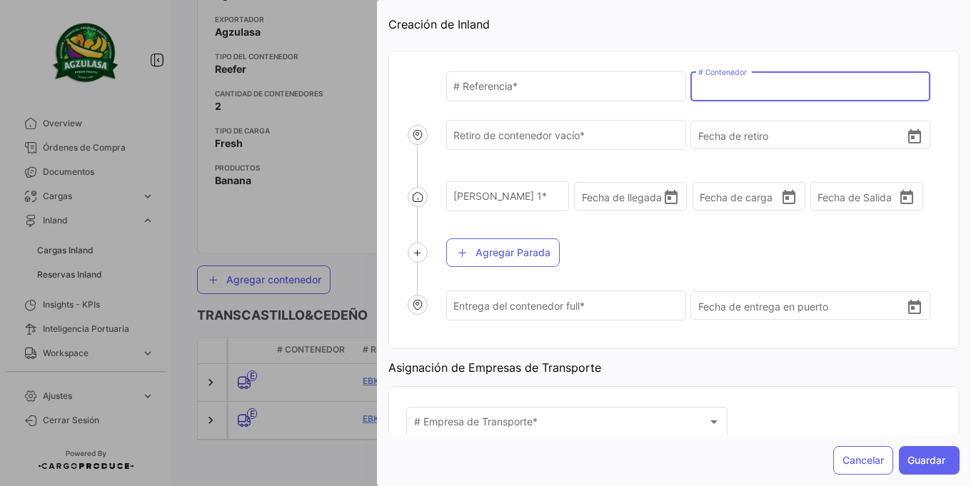
click at [705, 89] on input "# Contenedor" at bounding box center [810, 89] width 225 height 12
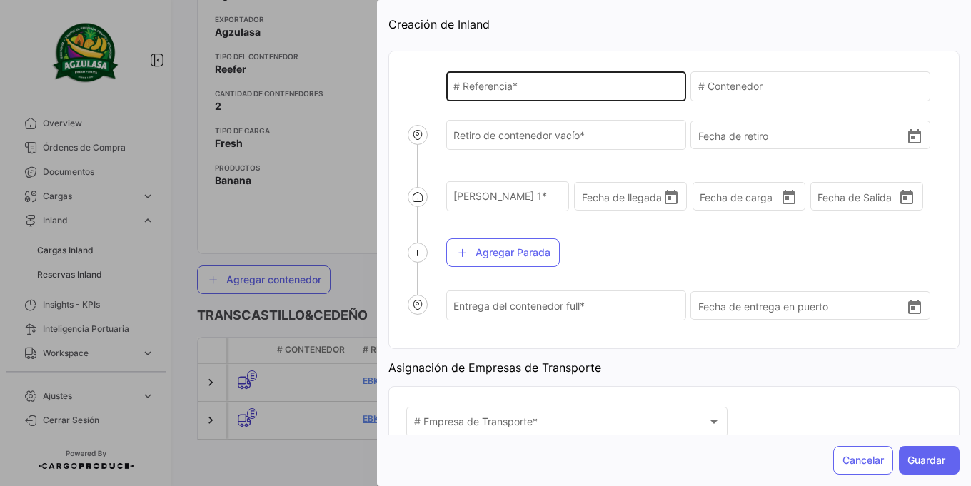
click at [633, 96] on div "# Referencia *" at bounding box center [565, 85] width 225 height 33
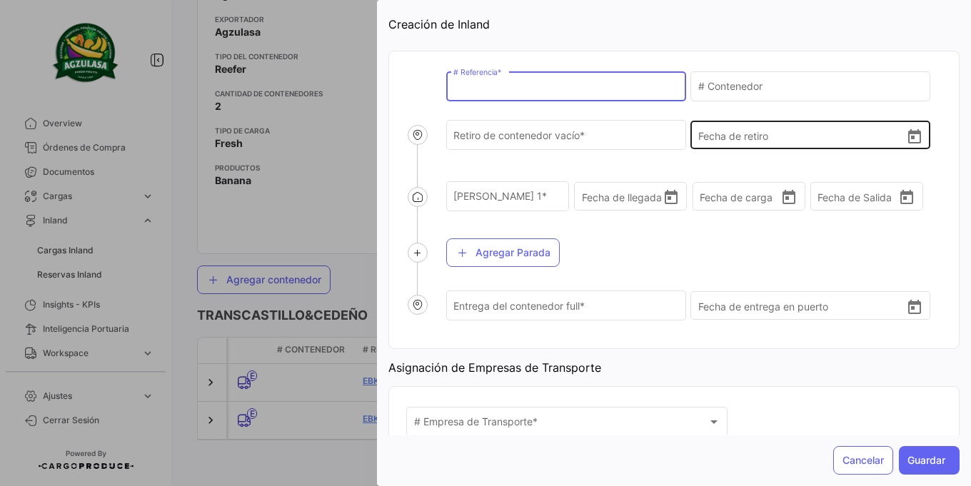
click at [755, 100] on div "Fecha de retiro" at bounding box center [810, 123] width 225 height 53
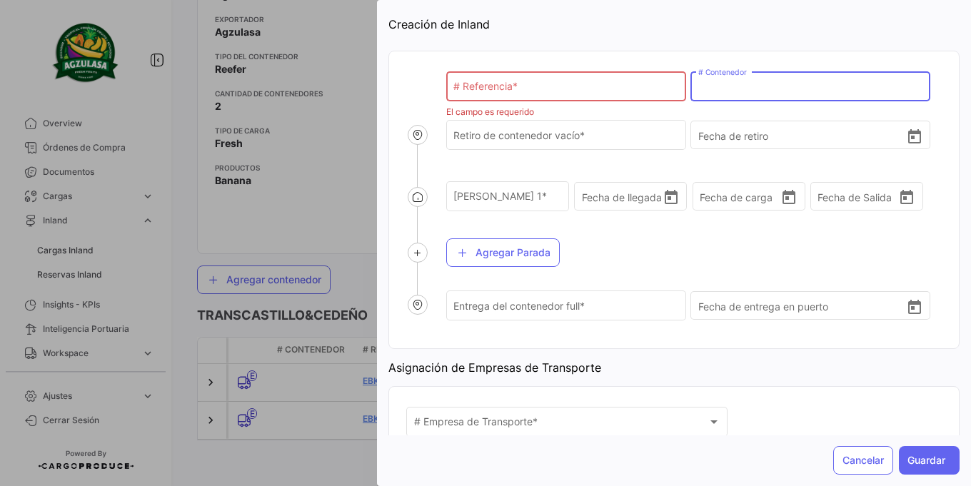
click at [754, 91] on input "# Contenedor" at bounding box center [810, 89] width 225 height 12
click at [547, 96] on div "# Referencia *" at bounding box center [565, 85] width 225 height 33
click at [858, 470] on button "Cancelar" at bounding box center [863, 460] width 60 height 29
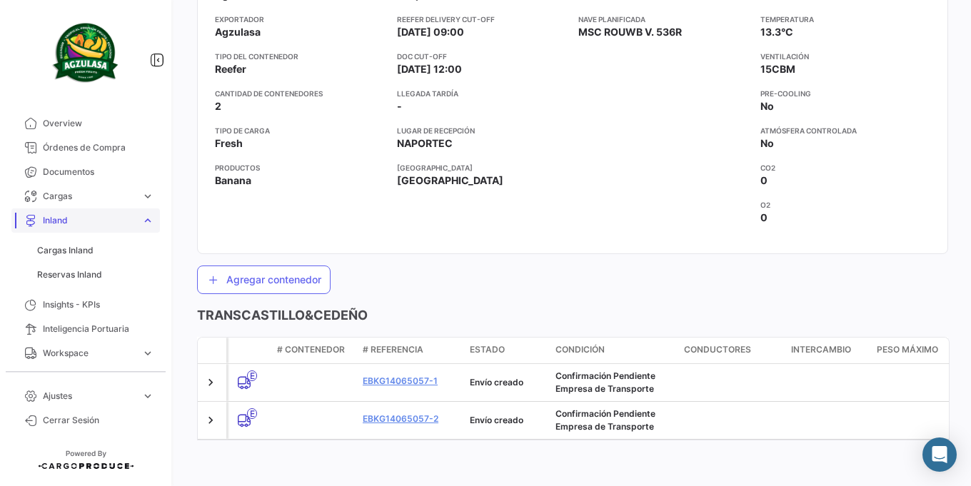
click at [128, 216] on span "Inland" at bounding box center [89, 220] width 93 height 13
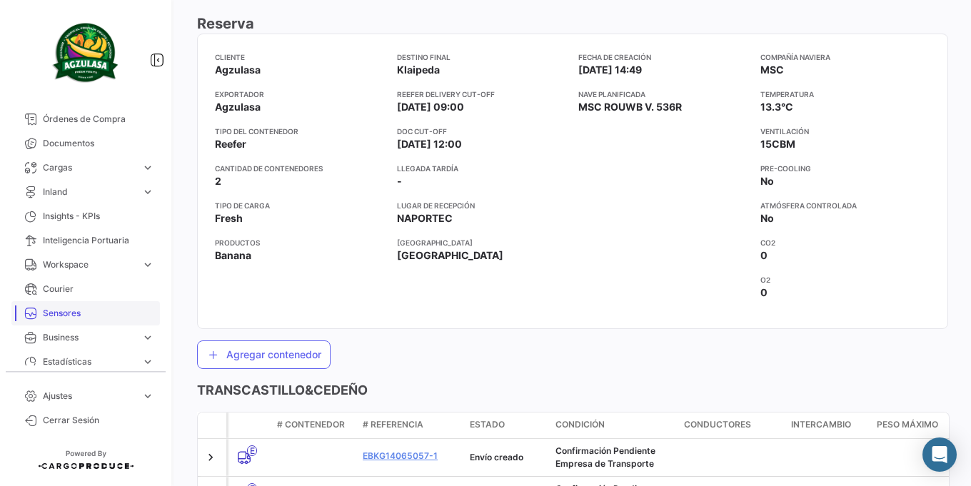
scroll to position [0, 0]
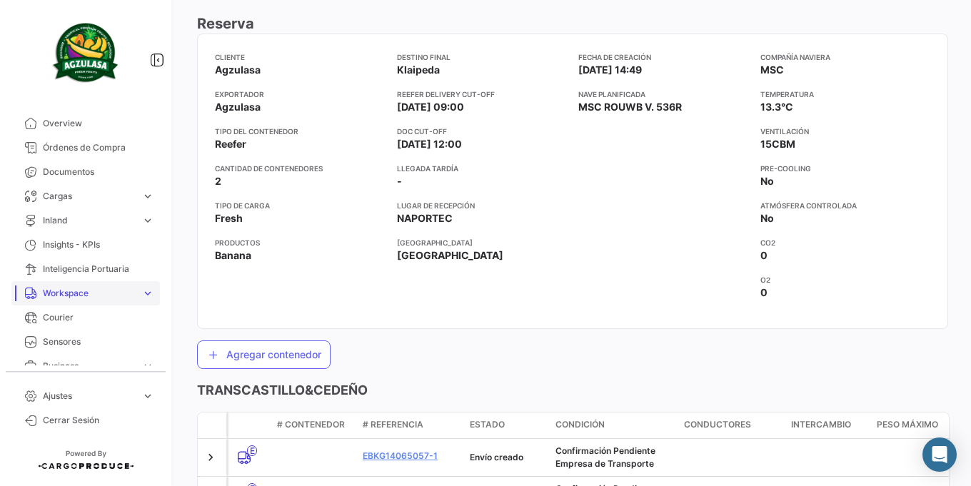
click at [74, 296] on span "Workspace" at bounding box center [89, 293] width 93 height 13
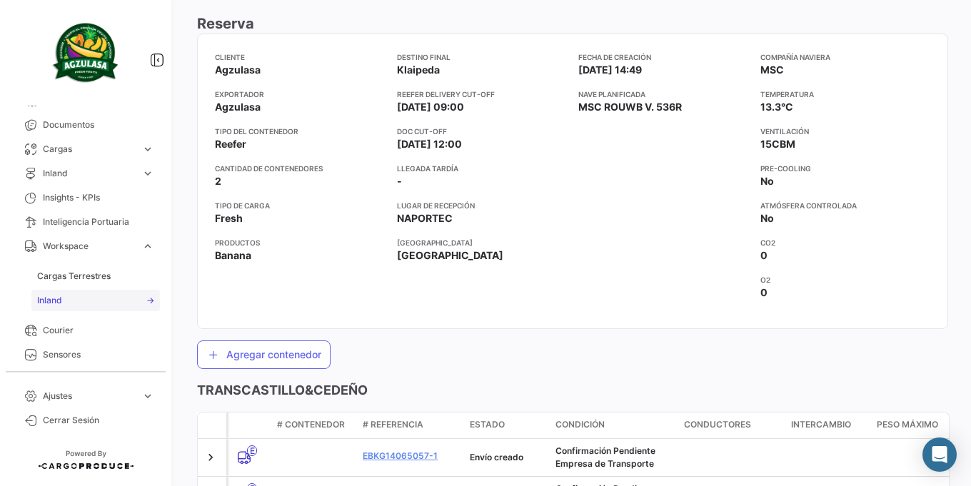
scroll to position [86, 0]
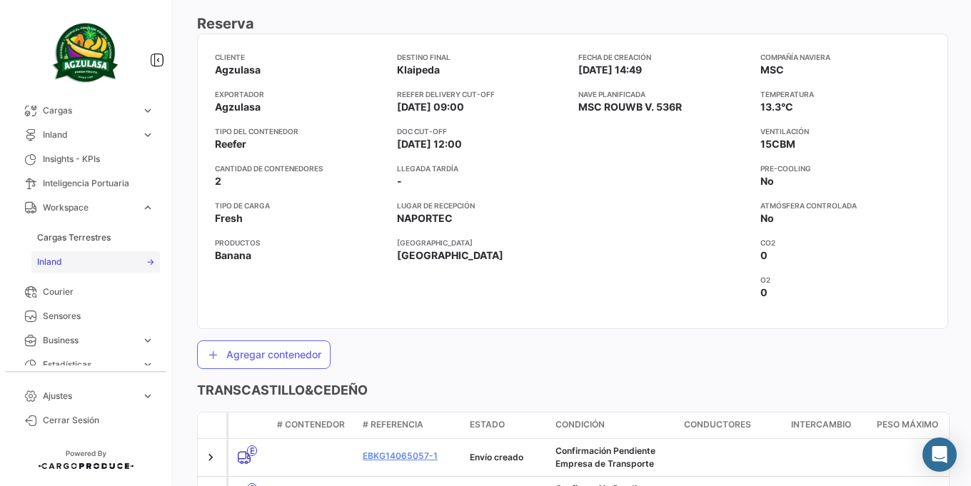
click at [60, 263] on span "Inland" at bounding box center [49, 262] width 25 height 13
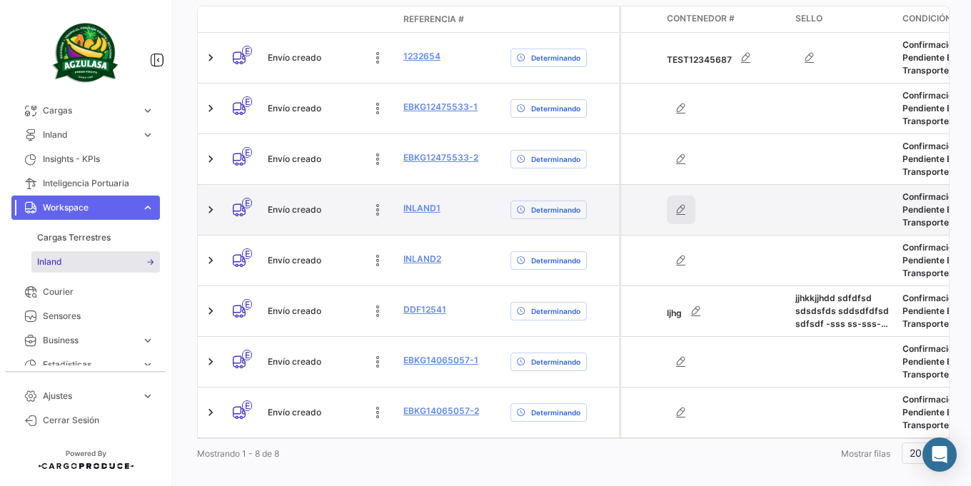
scroll to position [433, 0]
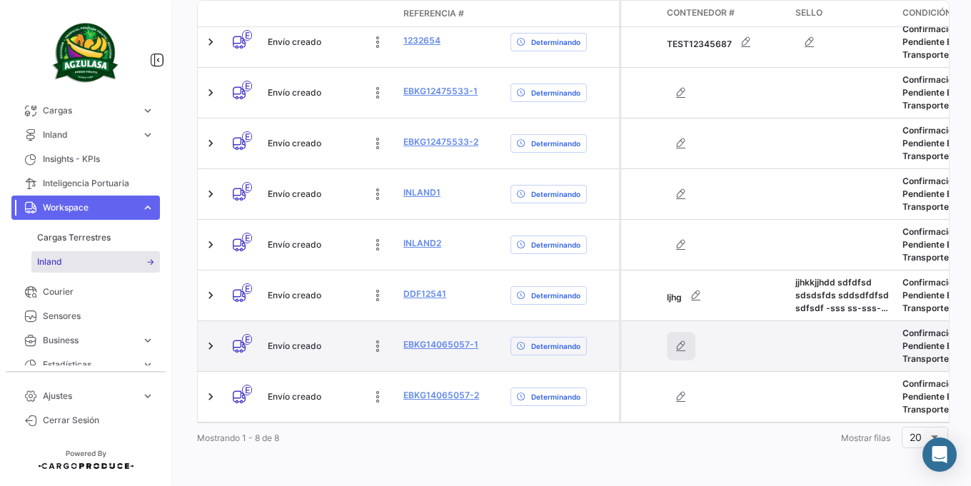
click at [678, 339] on icon "button" at bounding box center [681, 346] width 14 height 14
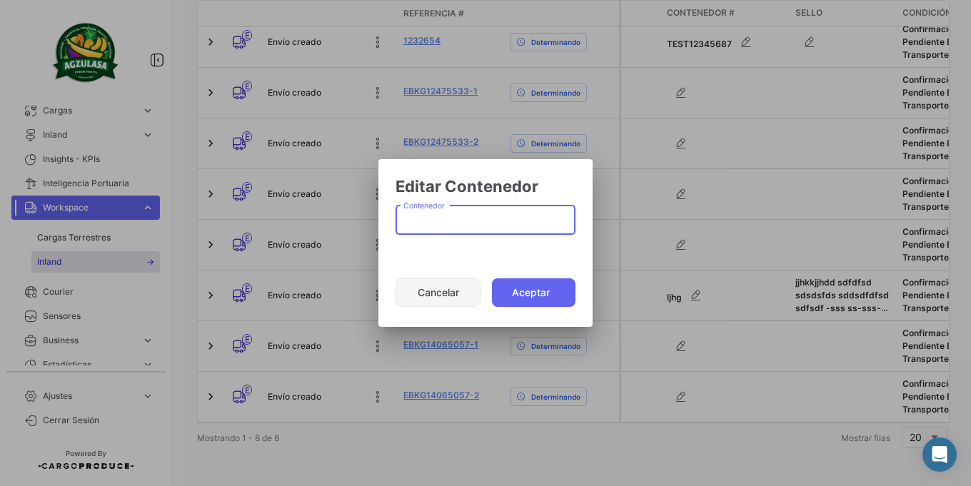
click at [448, 293] on button "Cancelar" at bounding box center [438, 292] width 85 height 29
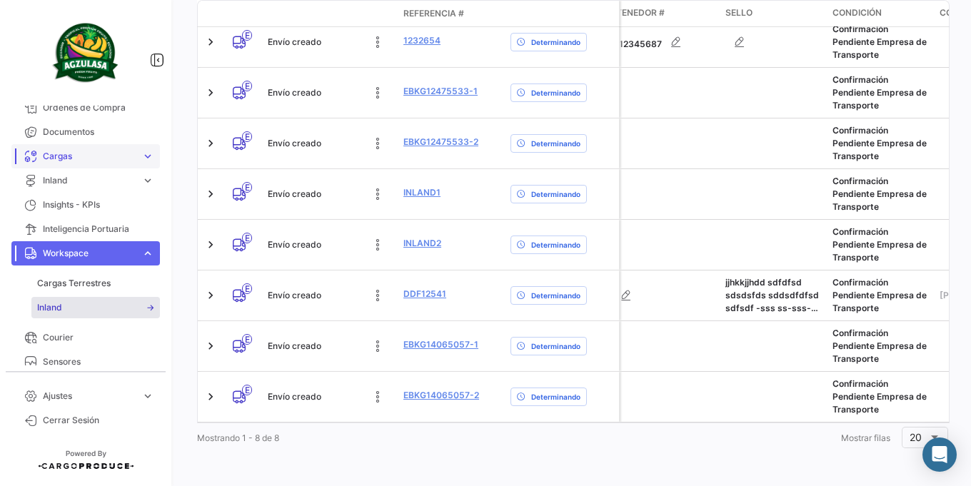
scroll to position [0, 0]
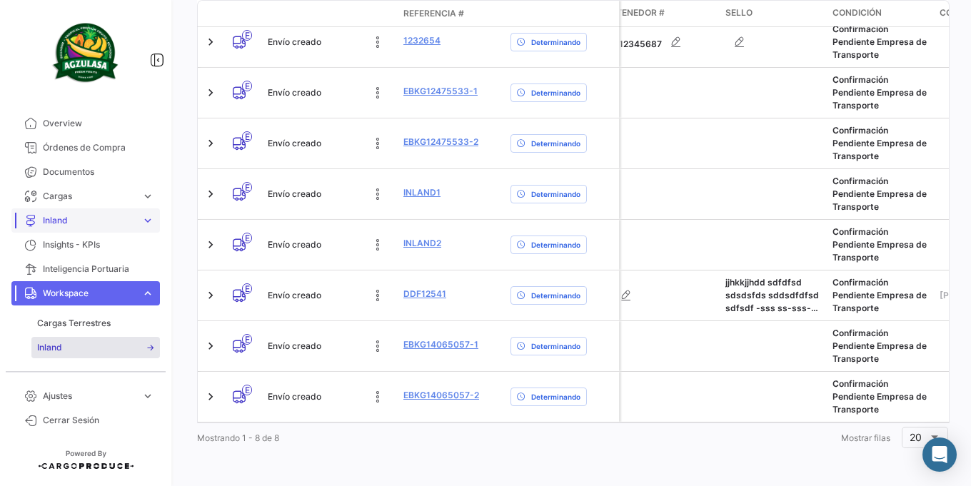
click at [116, 211] on link "Inland expand_more" at bounding box center [85, 220] width 148 height 24
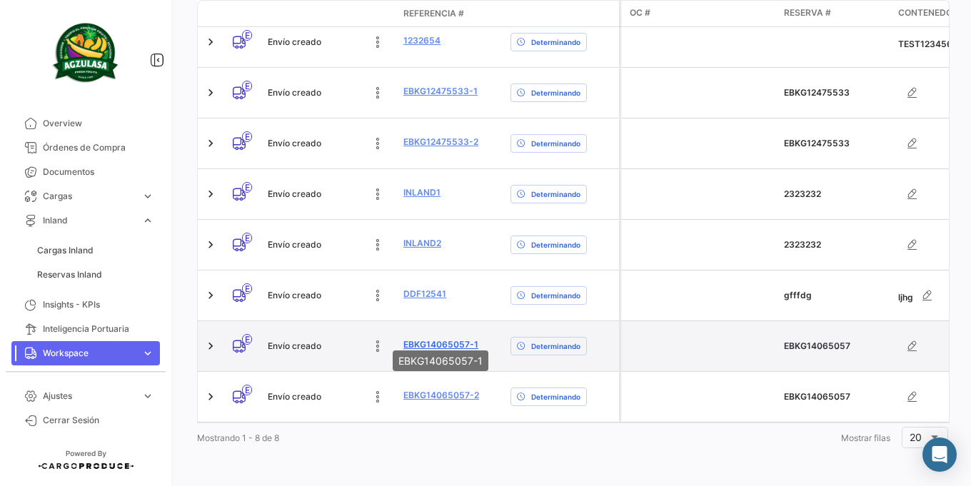
click at [440, 338] on link "EBKG14065057-1" at bounding box center [440, 344] width 75 height 13
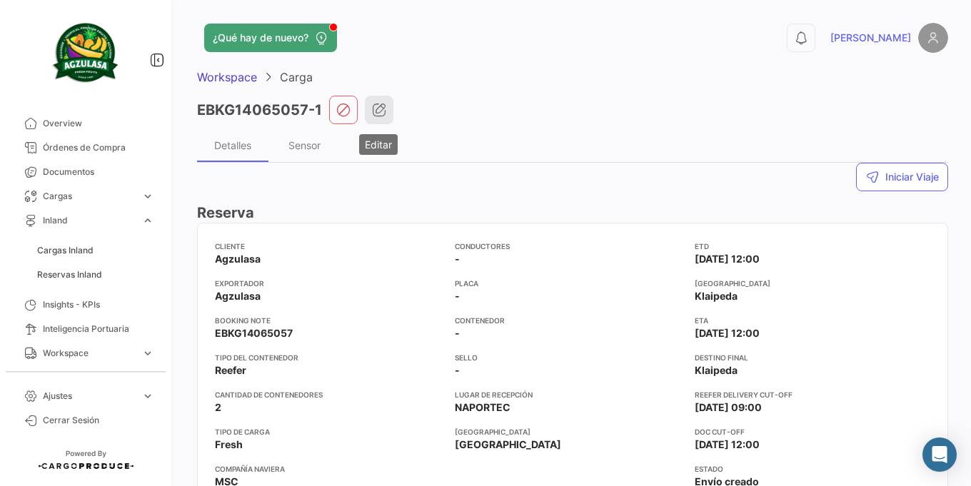
click at [375, 108] on icon "button" at bounding box center [379, 110] width 14 height 14
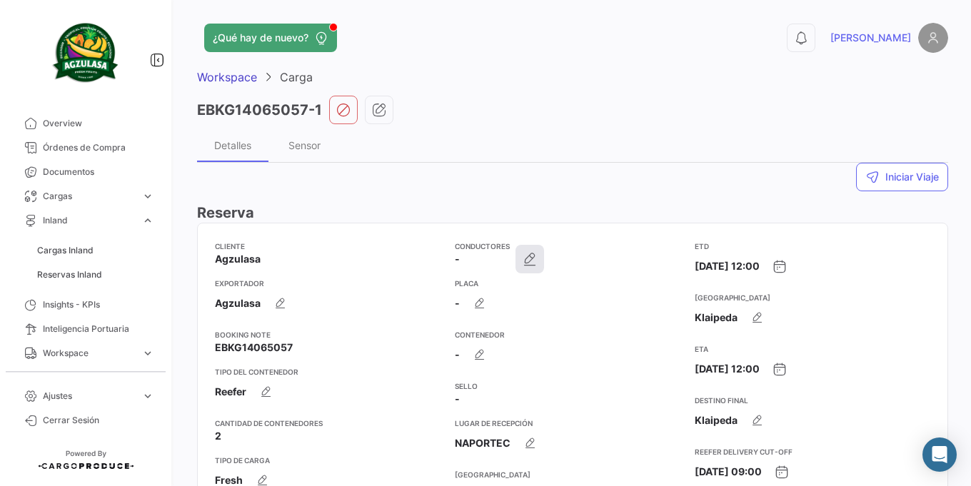
click at [523, 263] on icon "button" at bounding box center [530, 259] width 14 height 14
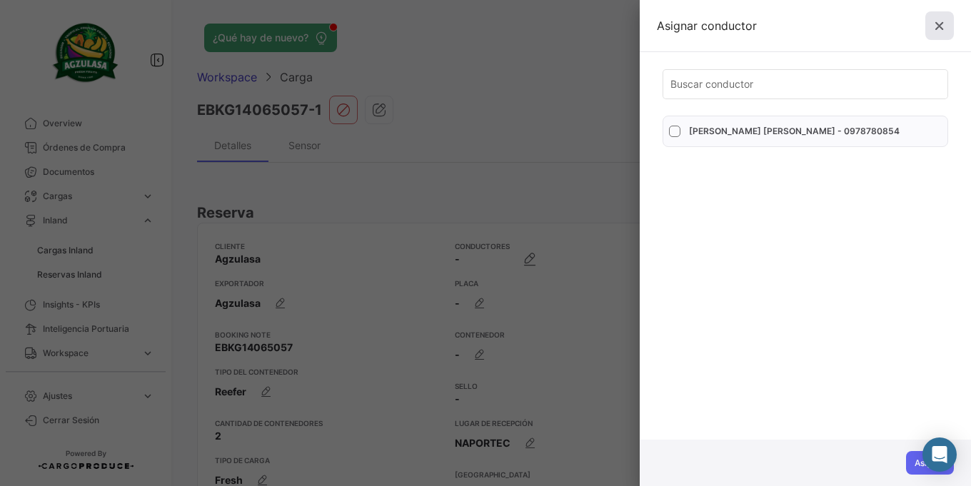
click at [940, 25] on icon at bounding box center [939, 26] width 14 height 14
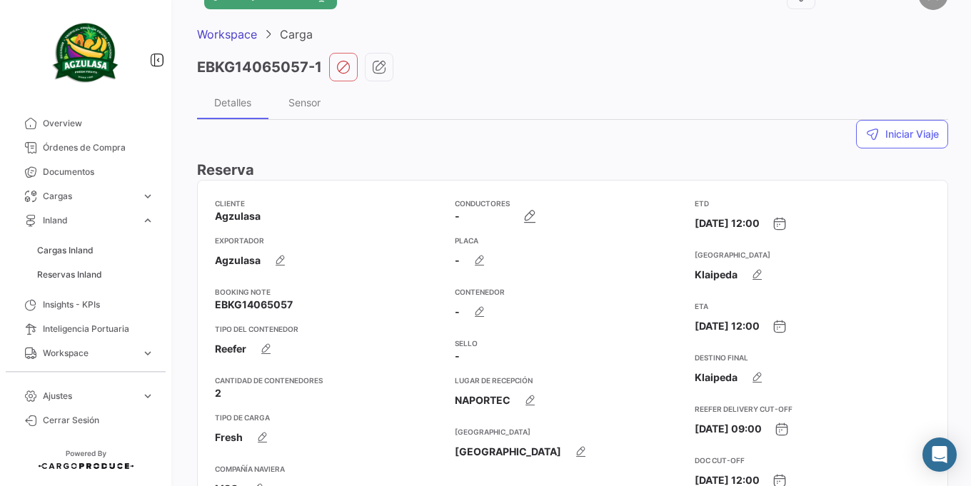
scroll to position [86, 0]
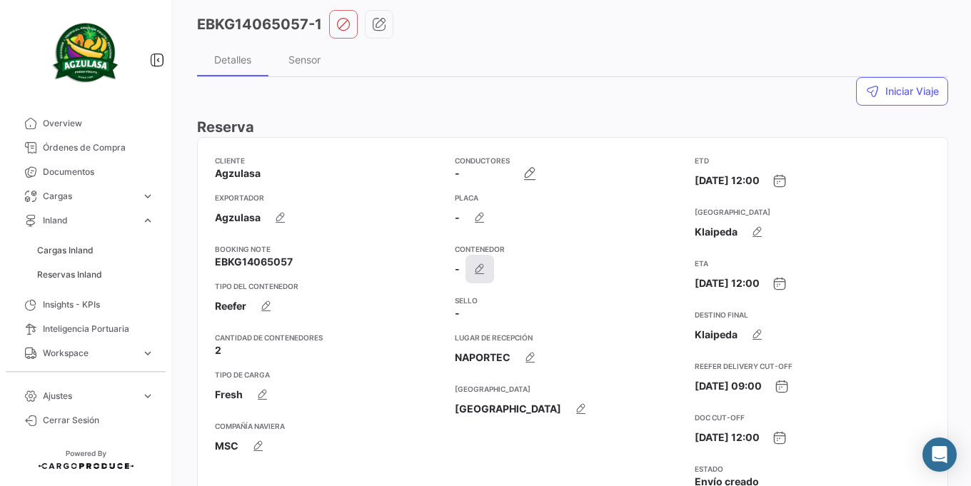
click at [476, 269] on icon "button" at bounding box center [480, 269] width 14 height 14
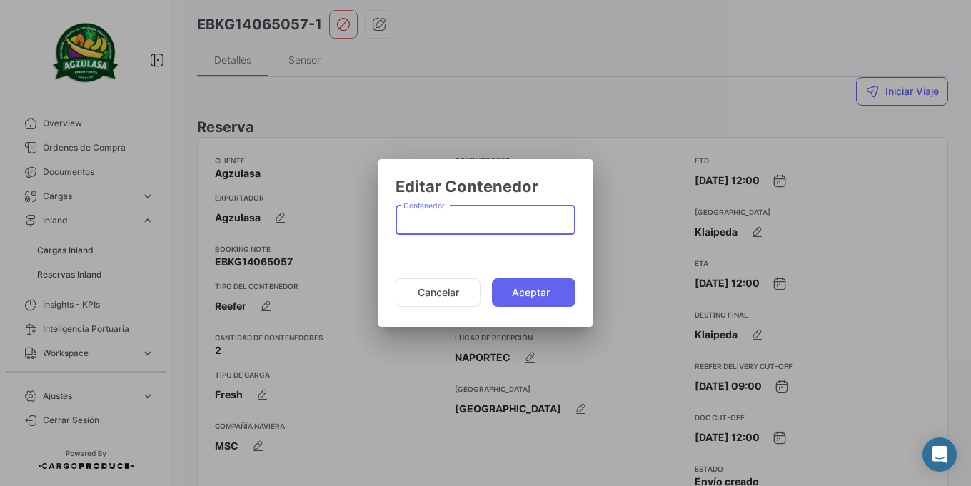
click at [454, 218] on input "Contenedor" at bounding box center [485, 223] width 165 height 12
click at [459, 299] on button "Cancelar" at bounding box center [438, 292] width 85 height 29
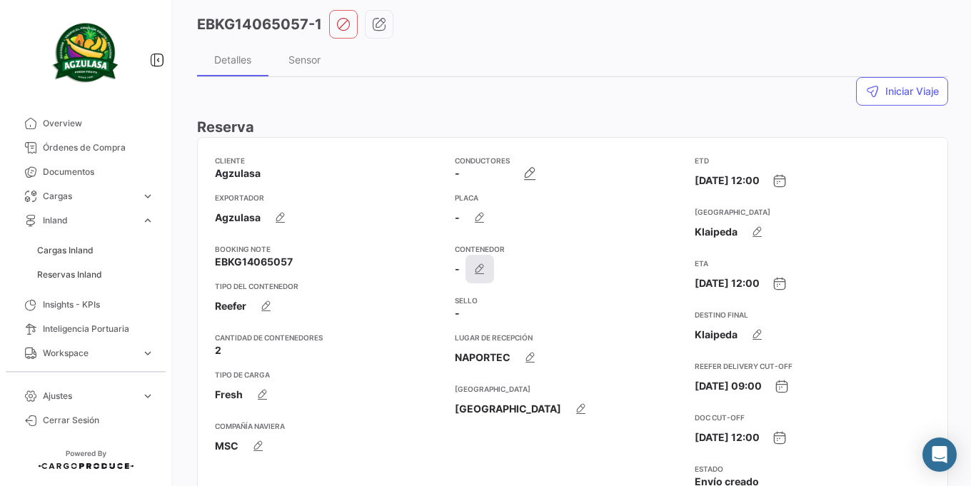
click at [478, 268] on icon "button" at bounding box center [480, 269] width 14 height 14
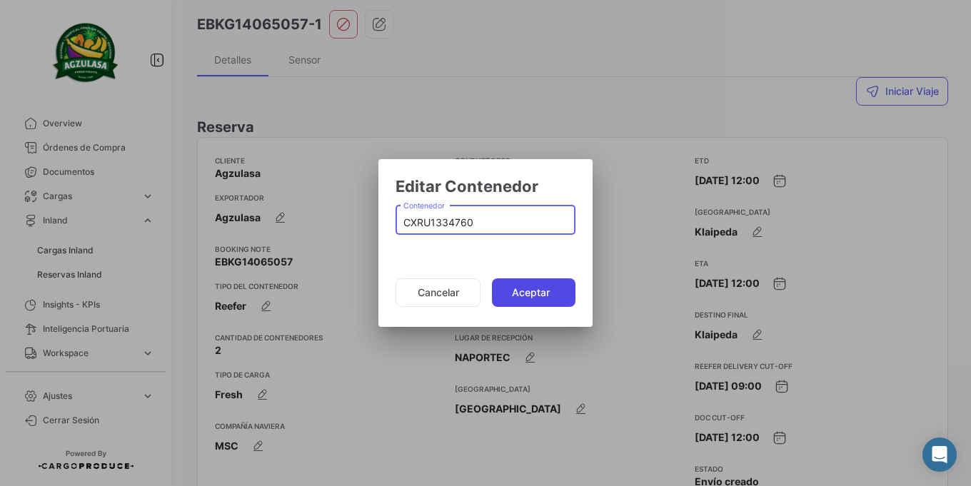
type input "CXRU1334760"
click at [526, 279] on button "Aceptar" at bounding box center [534, 292] width 84 height 29
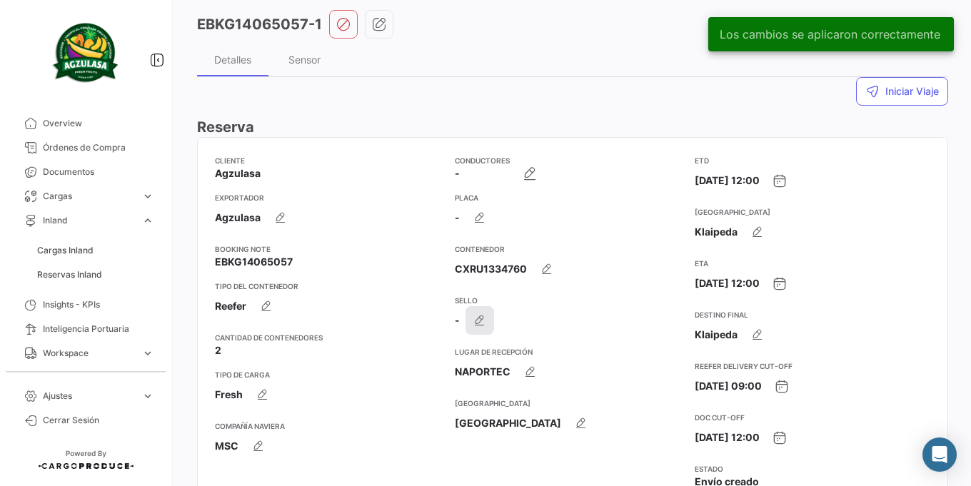
click at [473, 317] on icon "button" at bounding box center [480, 320] width 14 height 14
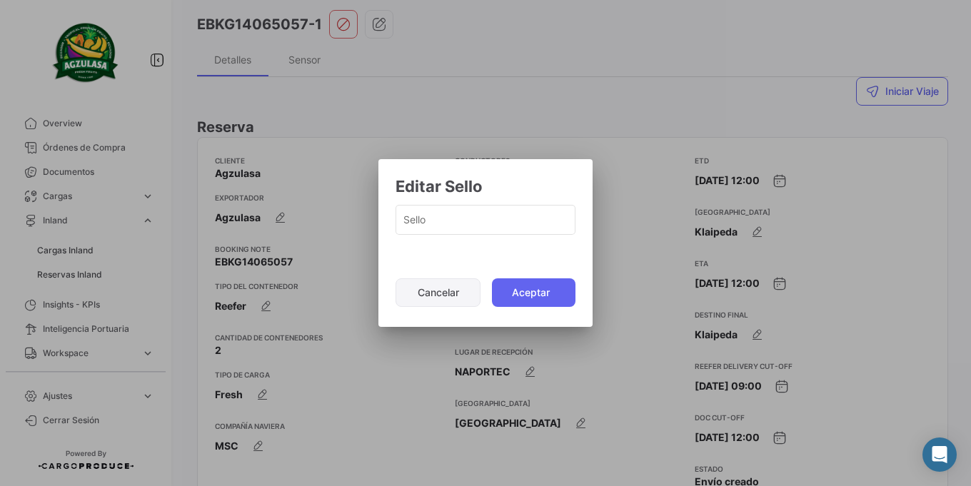
click at [436, 283] on button "Cancelar" at bounding box center [438, 292] width 85 height 29
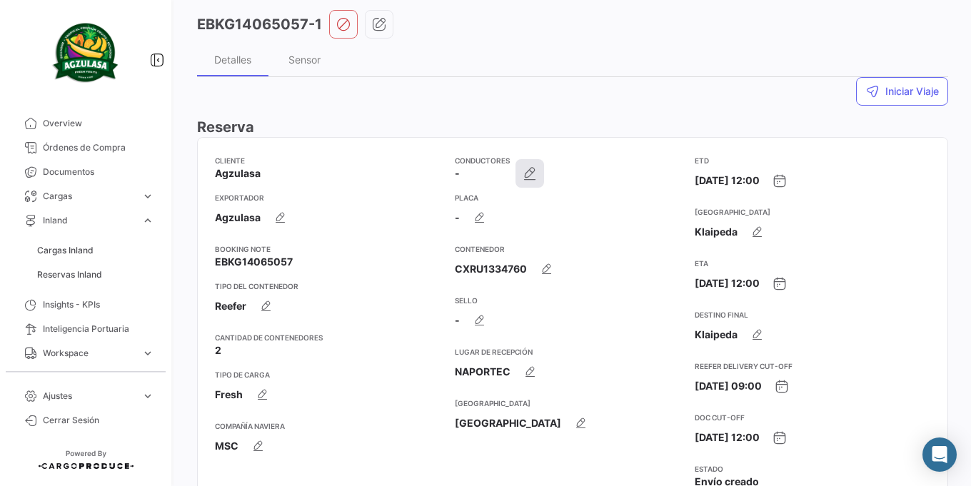
click at [535, 181] on button "button" at bounding box center [529, 173] width 29 height 29
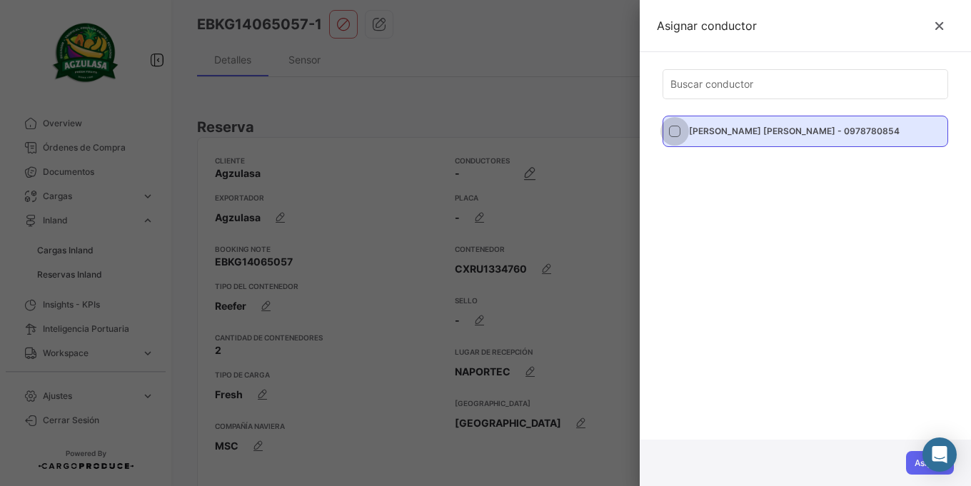
click at [785, 136] on div "[PERSON_NAME] [PERSON_NAME] - 0978780854" at bounding box center [814, 131] width 250 height 24
click at [675, 137] on input "[PERSON_NAME] [PERSON_NAME] - 0978780854" at bounding box center [674, 137] width 1 height 1
checkbox input "true"
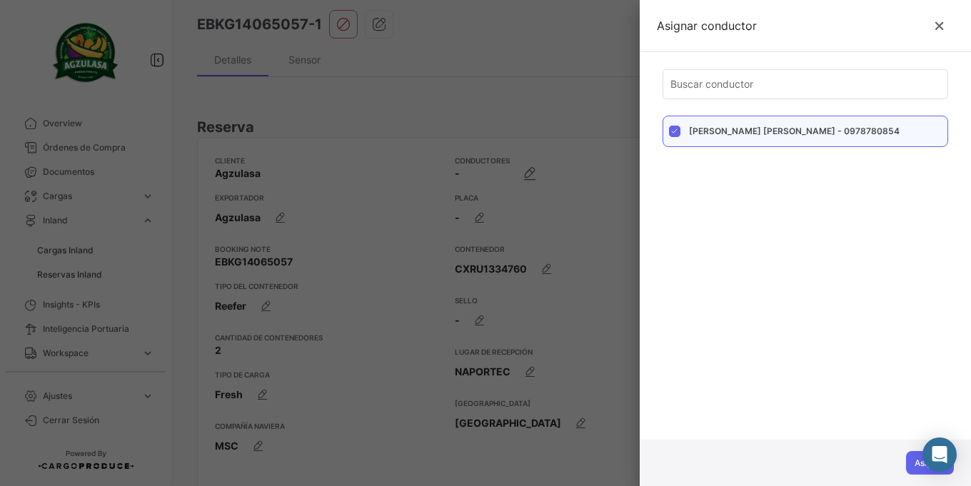
click at [433, 307] on div at bounding box center [485, 243] width 971 height 486
click at [933, 31] on icon at bounding box center [939, 26] width 14 height 14
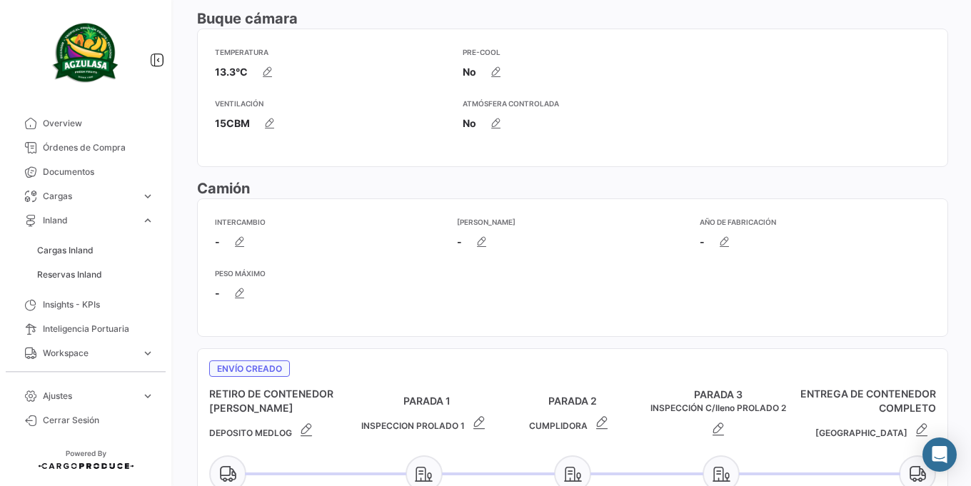
scroll to position [685, 0]
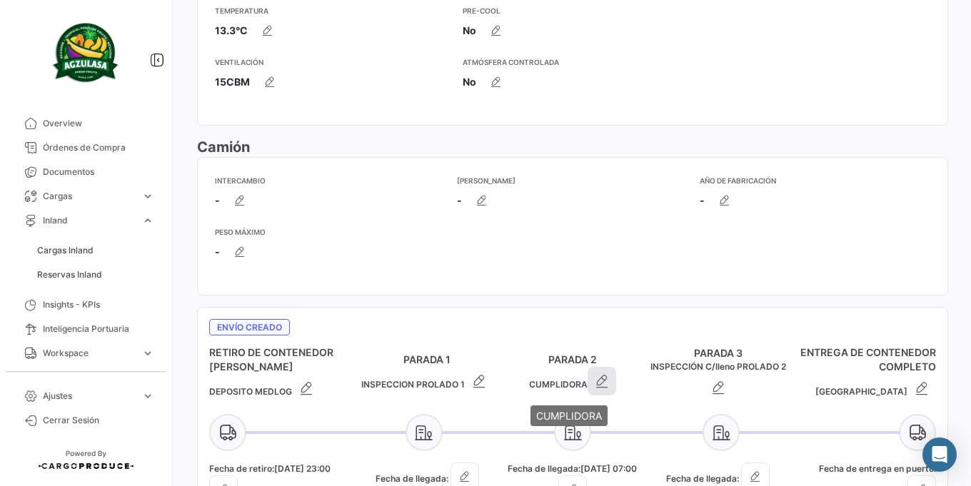
click at [588, 375] on button "button" at bounding box center [602, 381] width 29 height 29
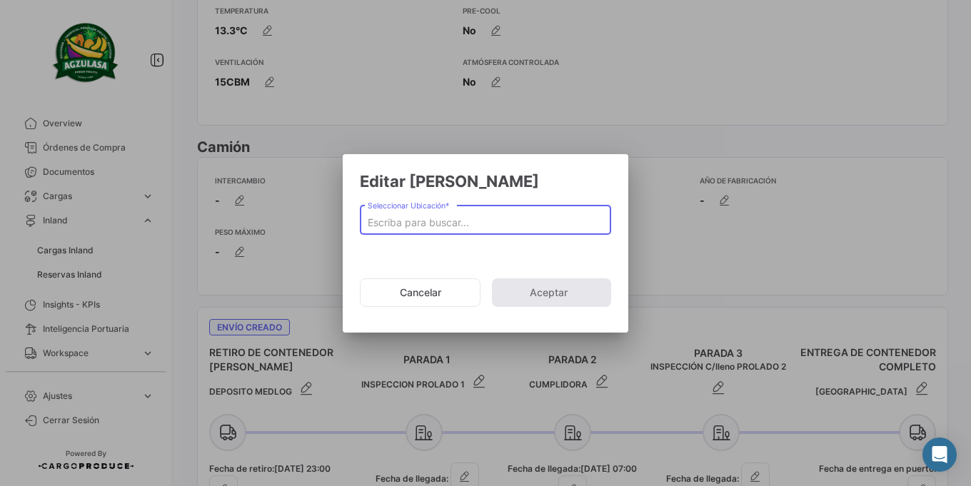
click at [421, 276] on mat-dialog-actions "Cancelar Aceptar" at bounding box center [485, 292] width 251 height 49
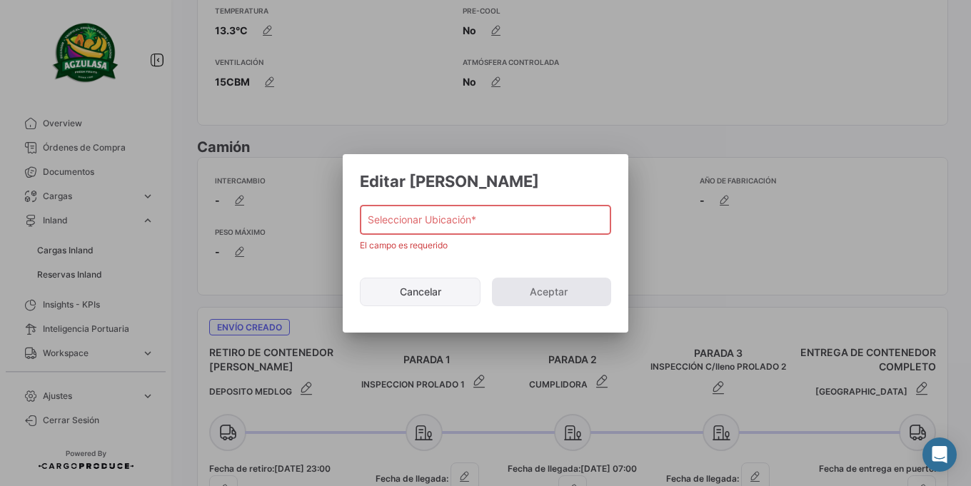
click at [381, 296] on button "Cancelar" at bounding box center [420, 292] width 121 height 29
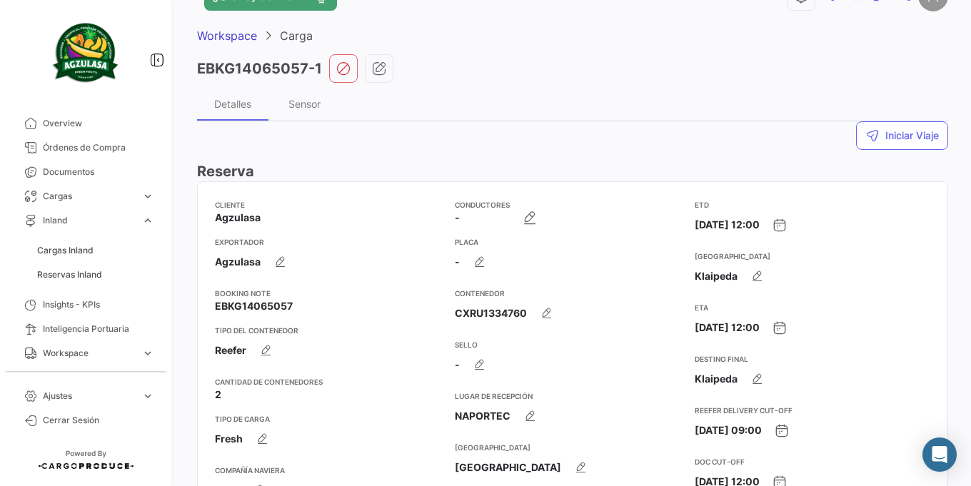
scroll to position [0, 0]
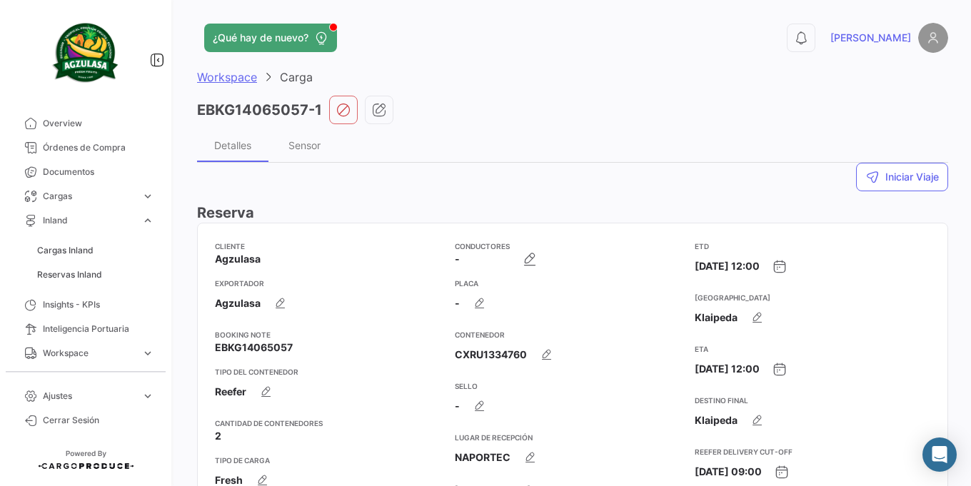
click at [223, 82] on span "Workspace" at bounding box center [227, 77] width 60 height 14
